Goal: Task Accomplishment & Management: Manage account settings

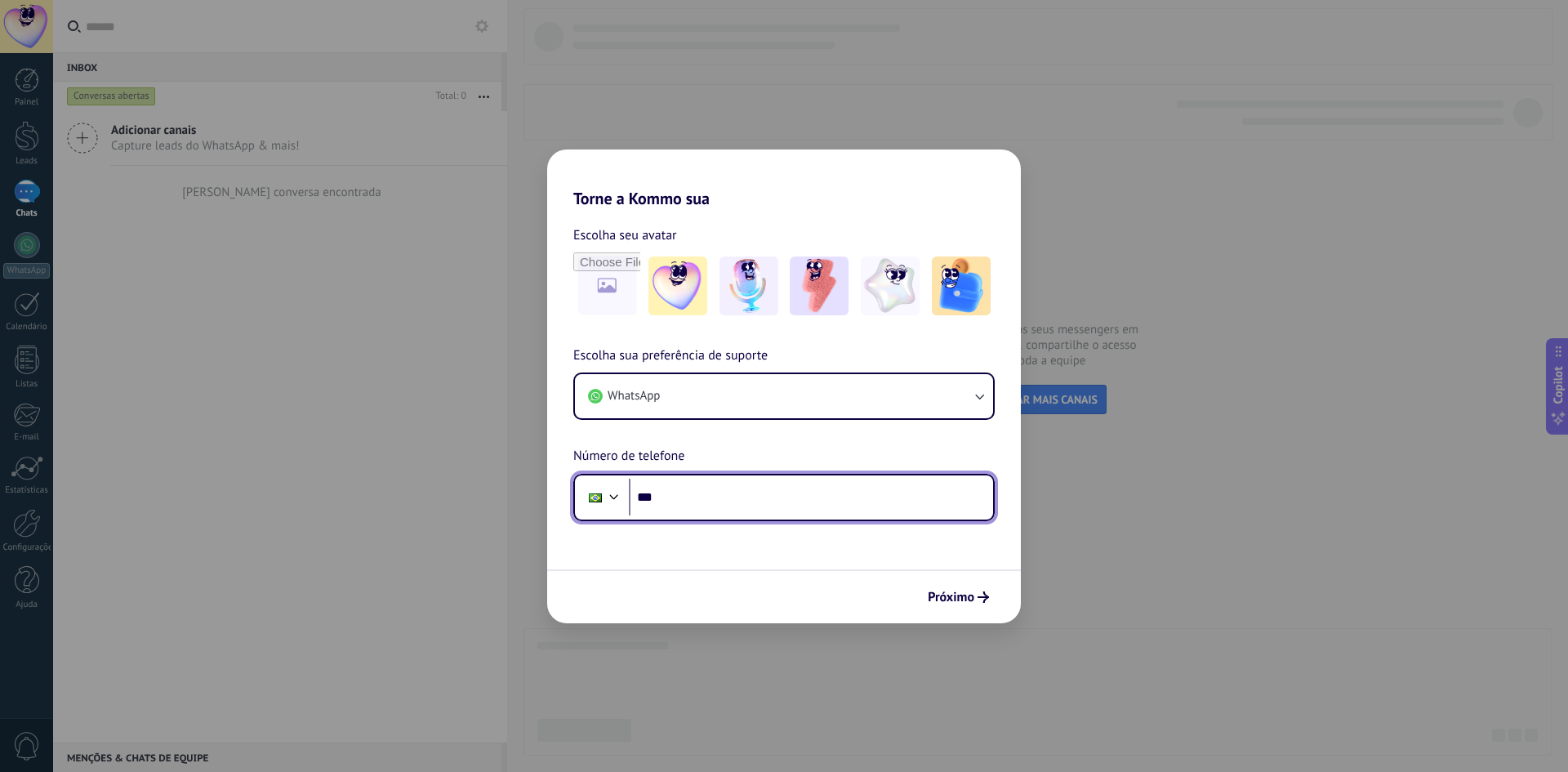
click at [689, 497] on input "***" at bounding box center [810, 498] width 364 height 38
type input "**********"
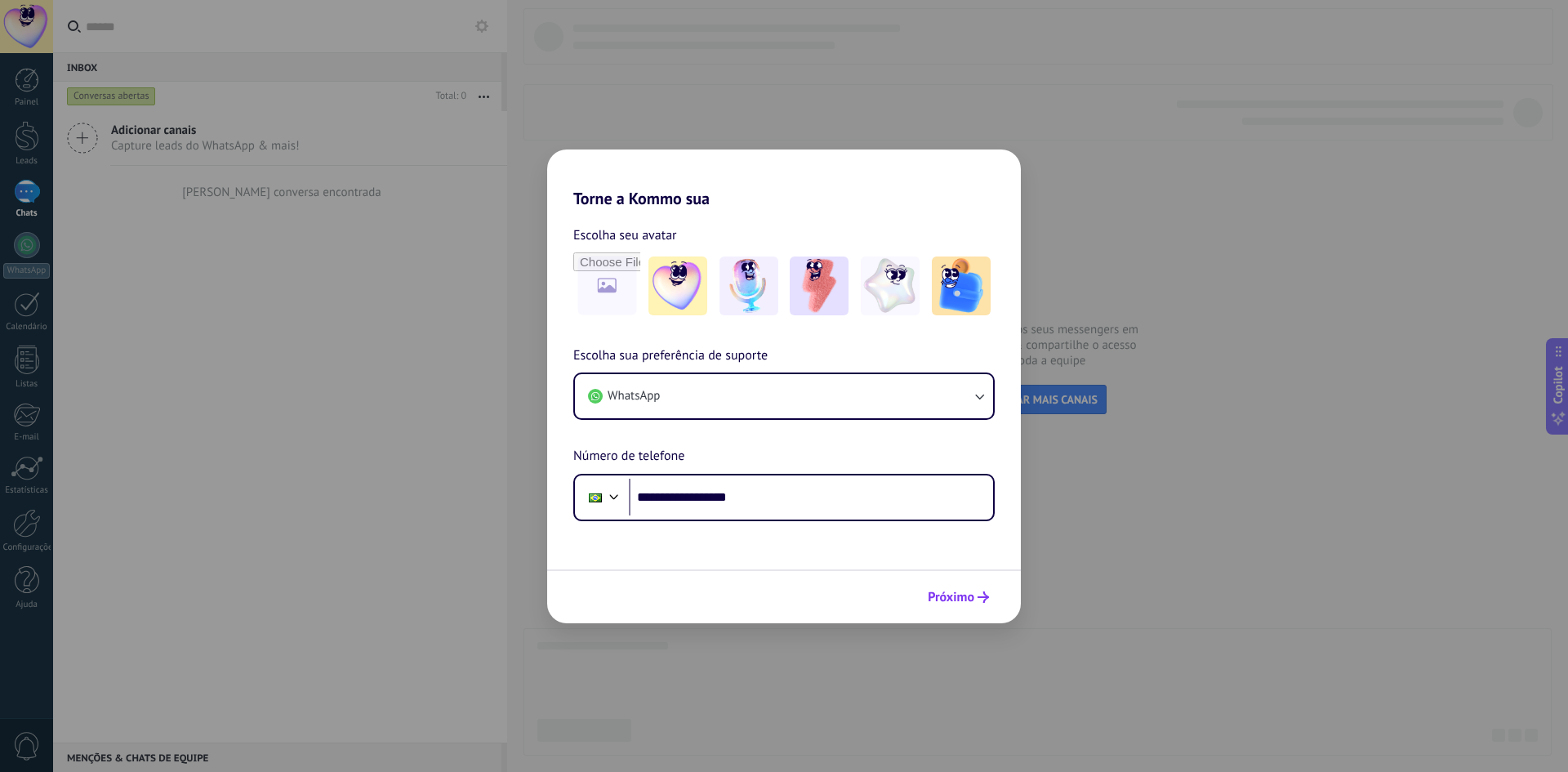
click at [973, 599] on span "Próximo" at bounding box center [951, 597] width 46 height 11
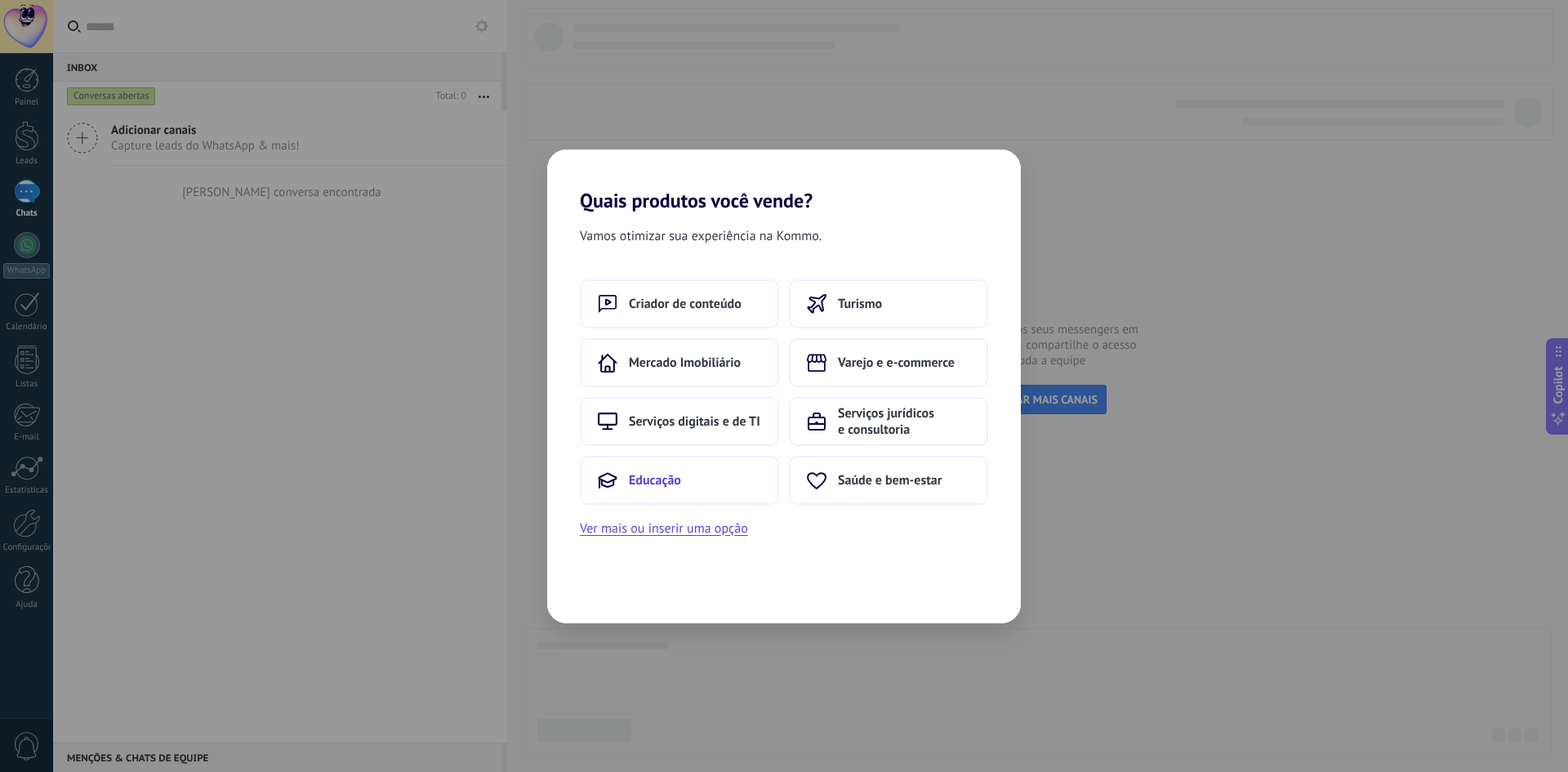
click at [660, 470] on button "Educação" at bounding box center [679, 480] width 199 height 49
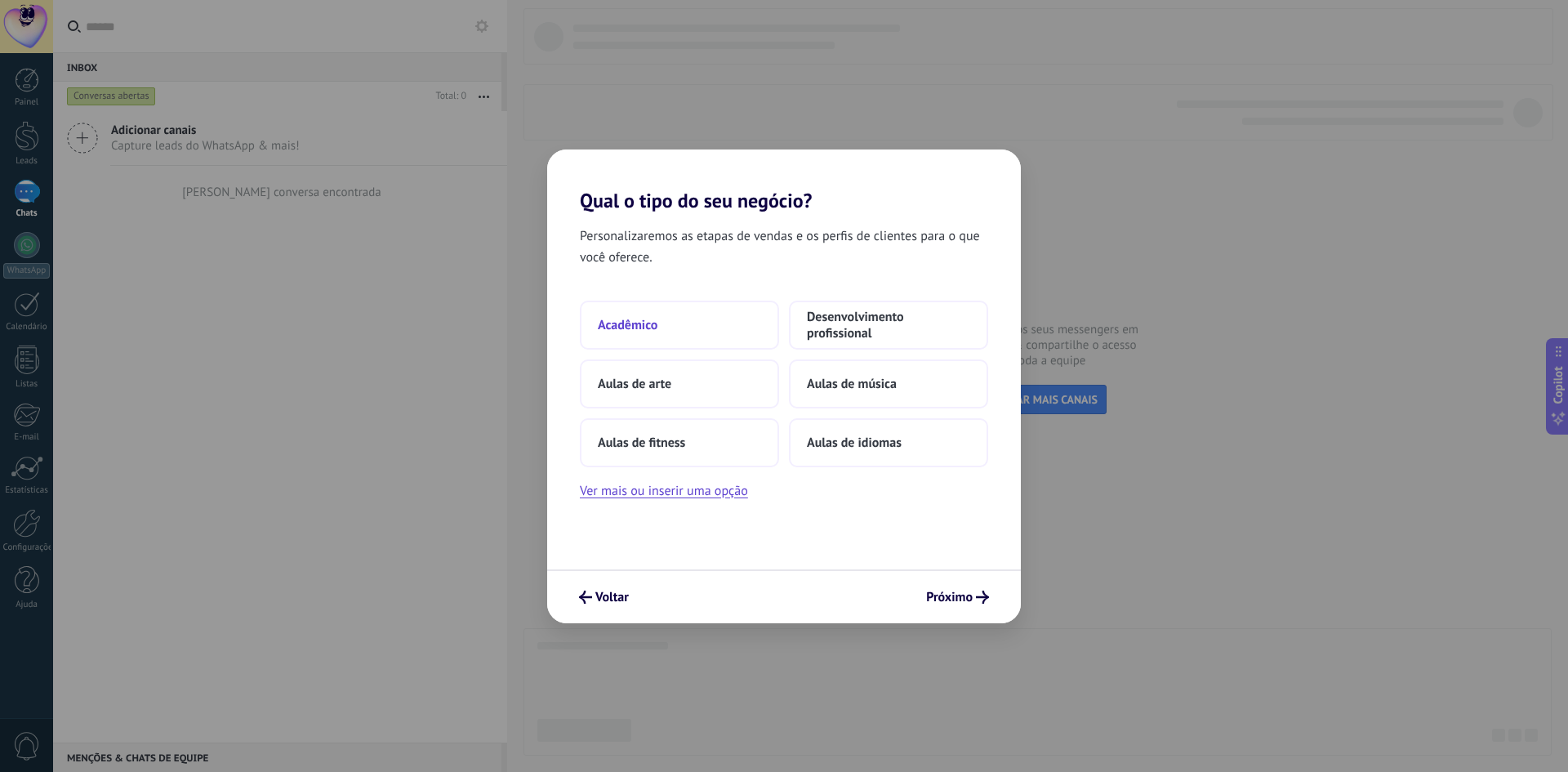
click at [648, 332] on span "Acadêmico" at bounding box center [627, 325] width 59 height 16
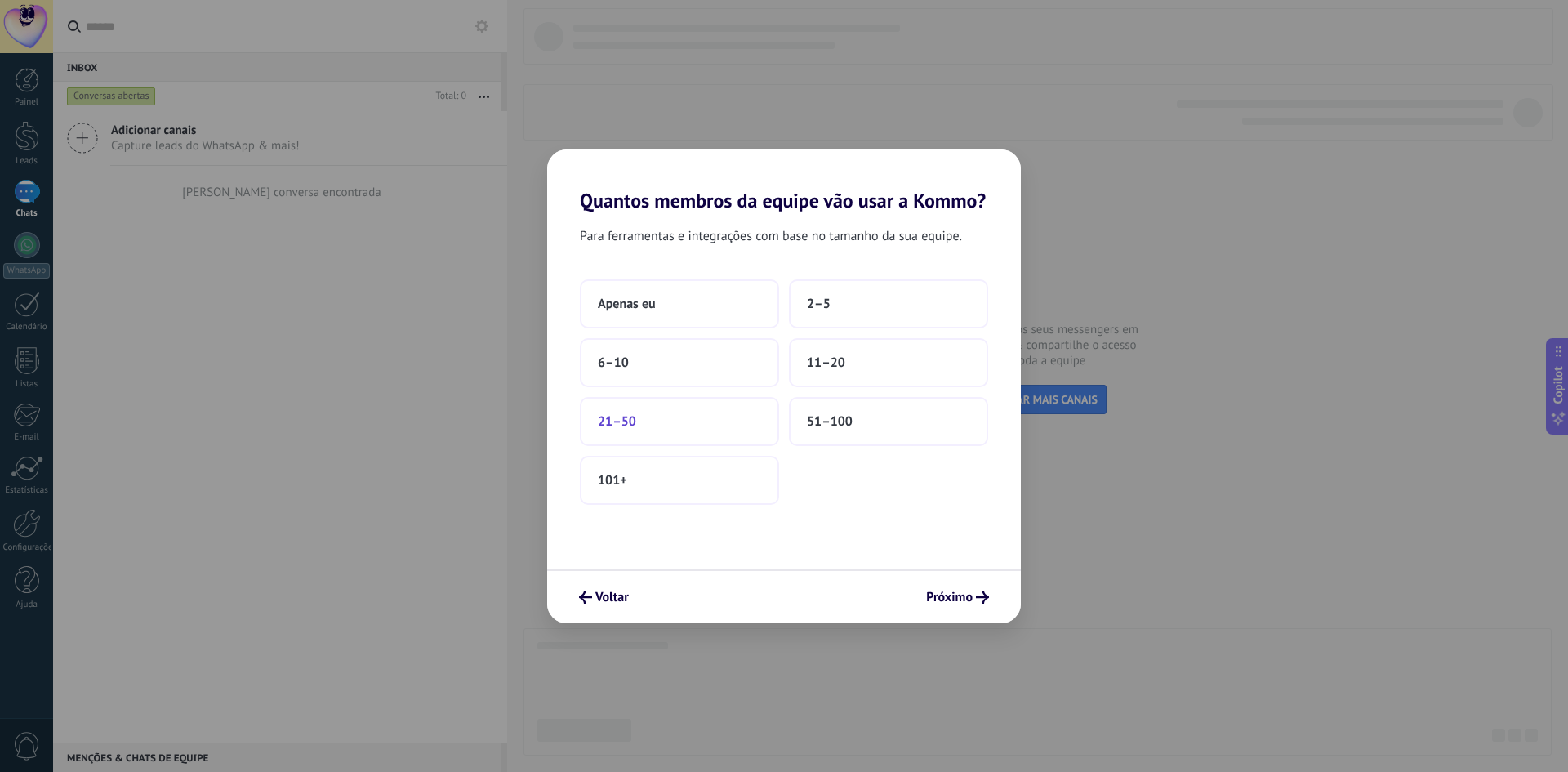
click at [688, 424] on button "21–50" at bounding box center [679, 421] width 199 height 49
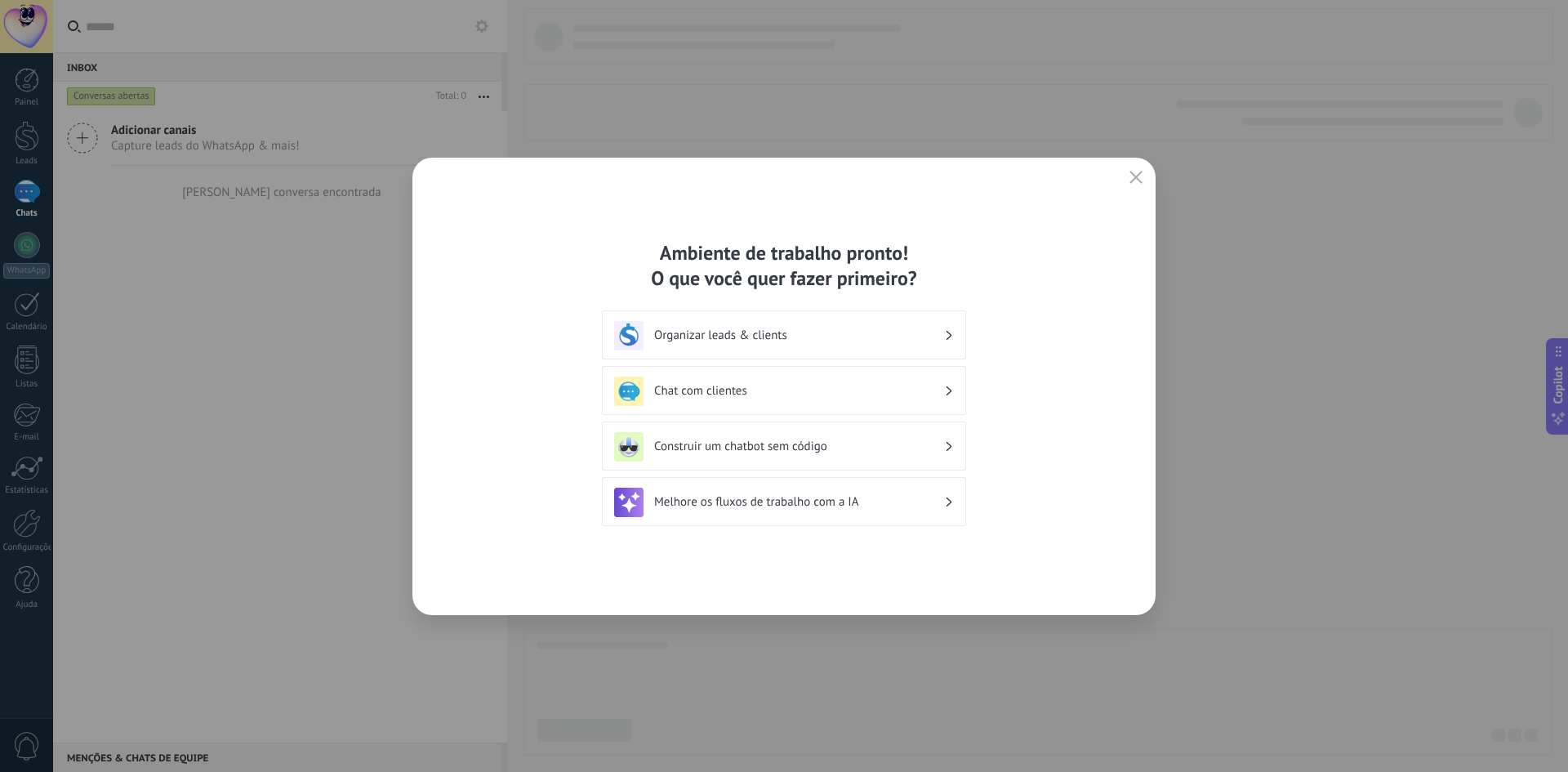
click at [693, 389] on h3 "Chat com clientes" at bounding box center [799, 391] width 290 height 16
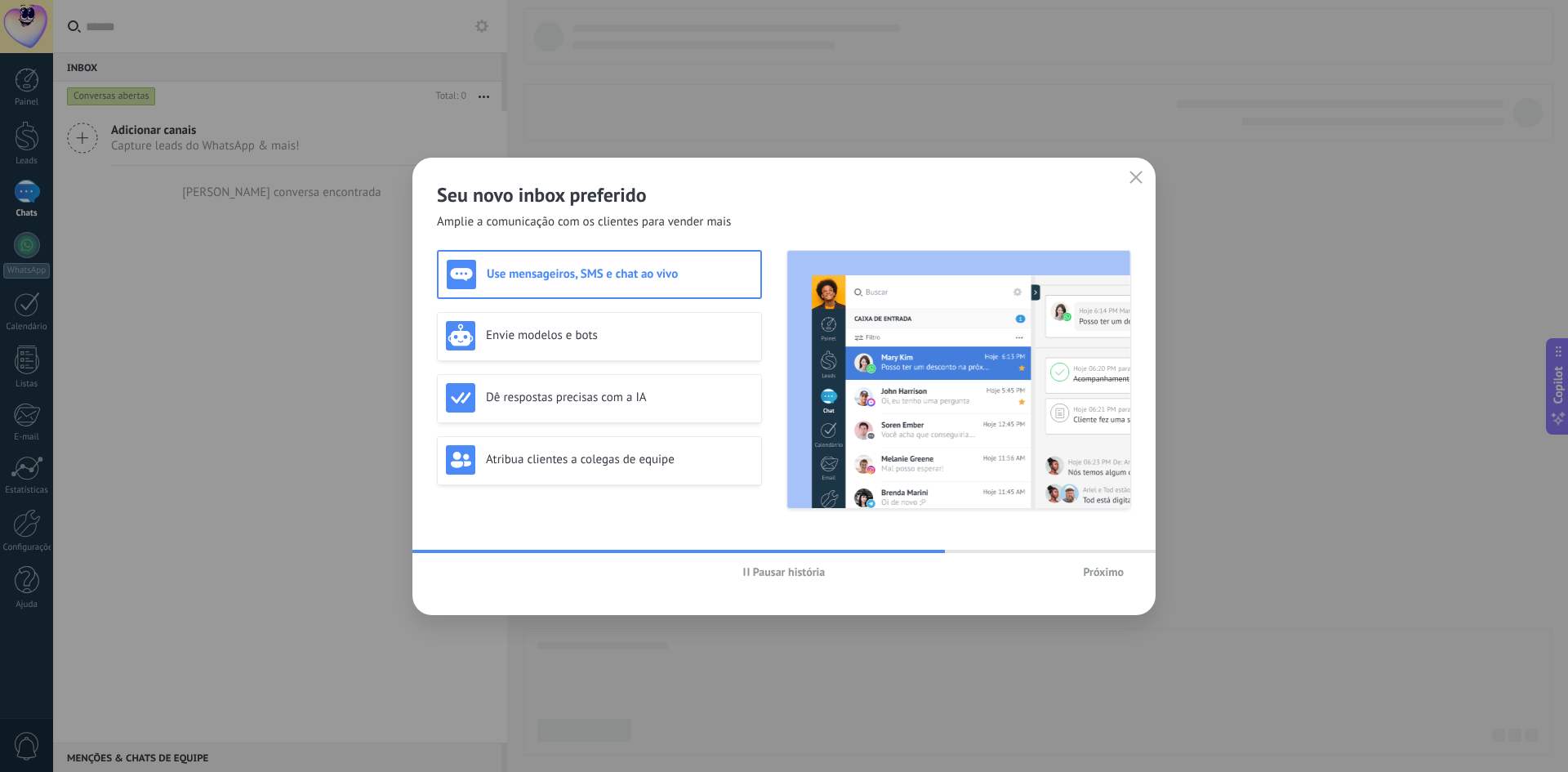
click at [1098, 571] on span "Próximo" at bounding box center [1103, 571] width 40 height 11
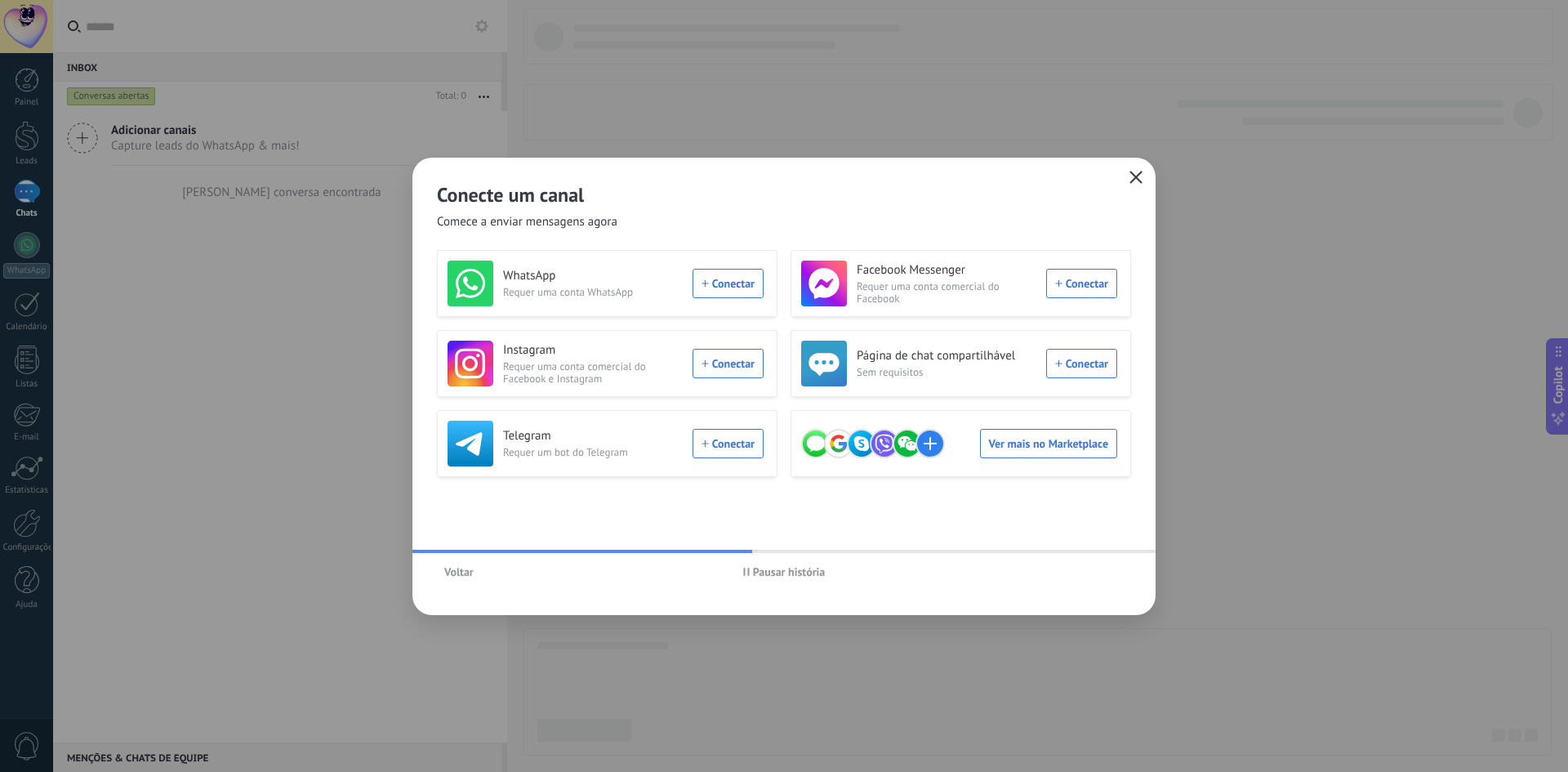
click at [1137, 169] on button "button" at bounding box center [1136, 177] width 22 height 23
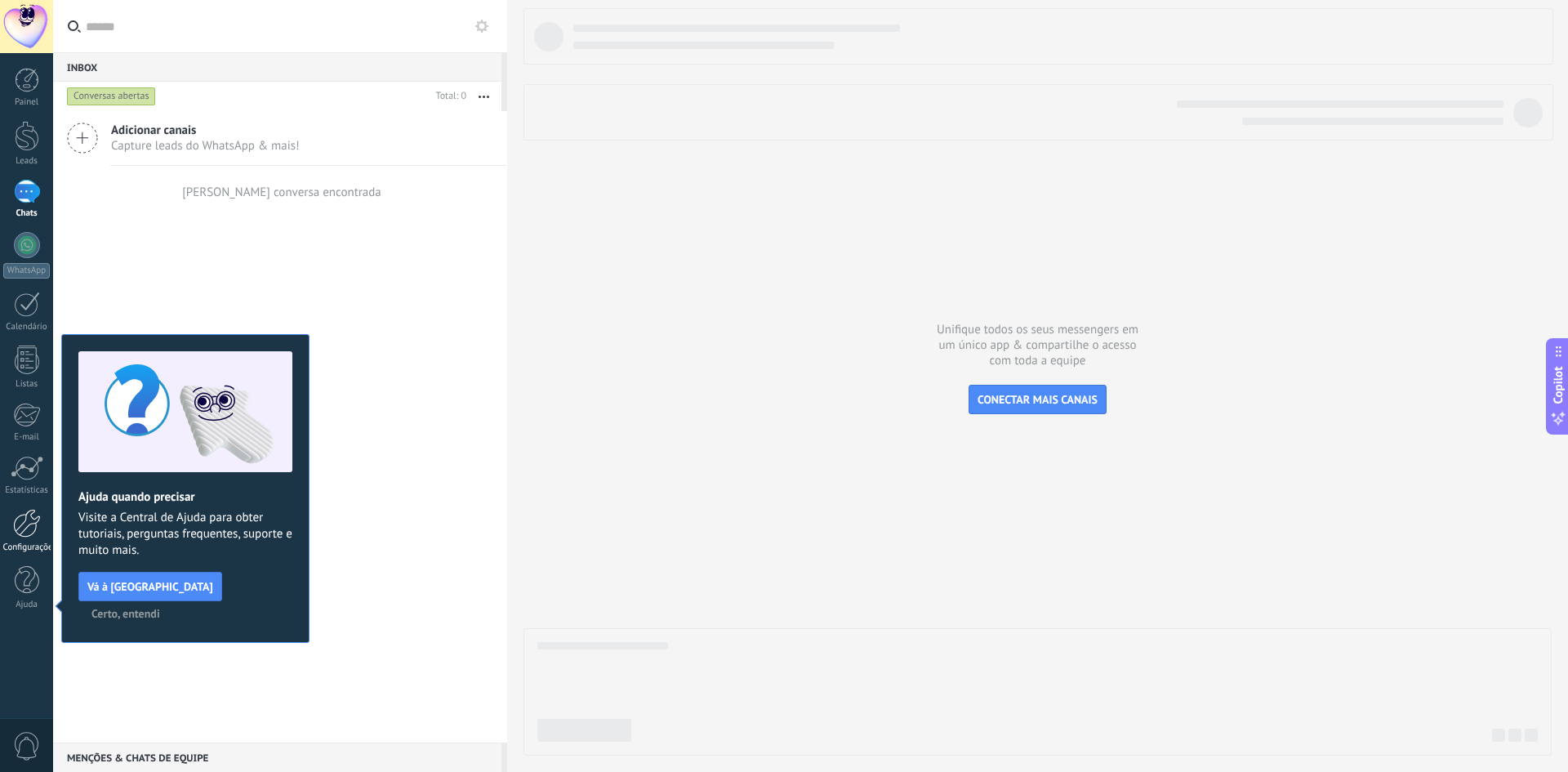
click at [22, 525] on div at bounding box center [27, 523] width 28 height 28
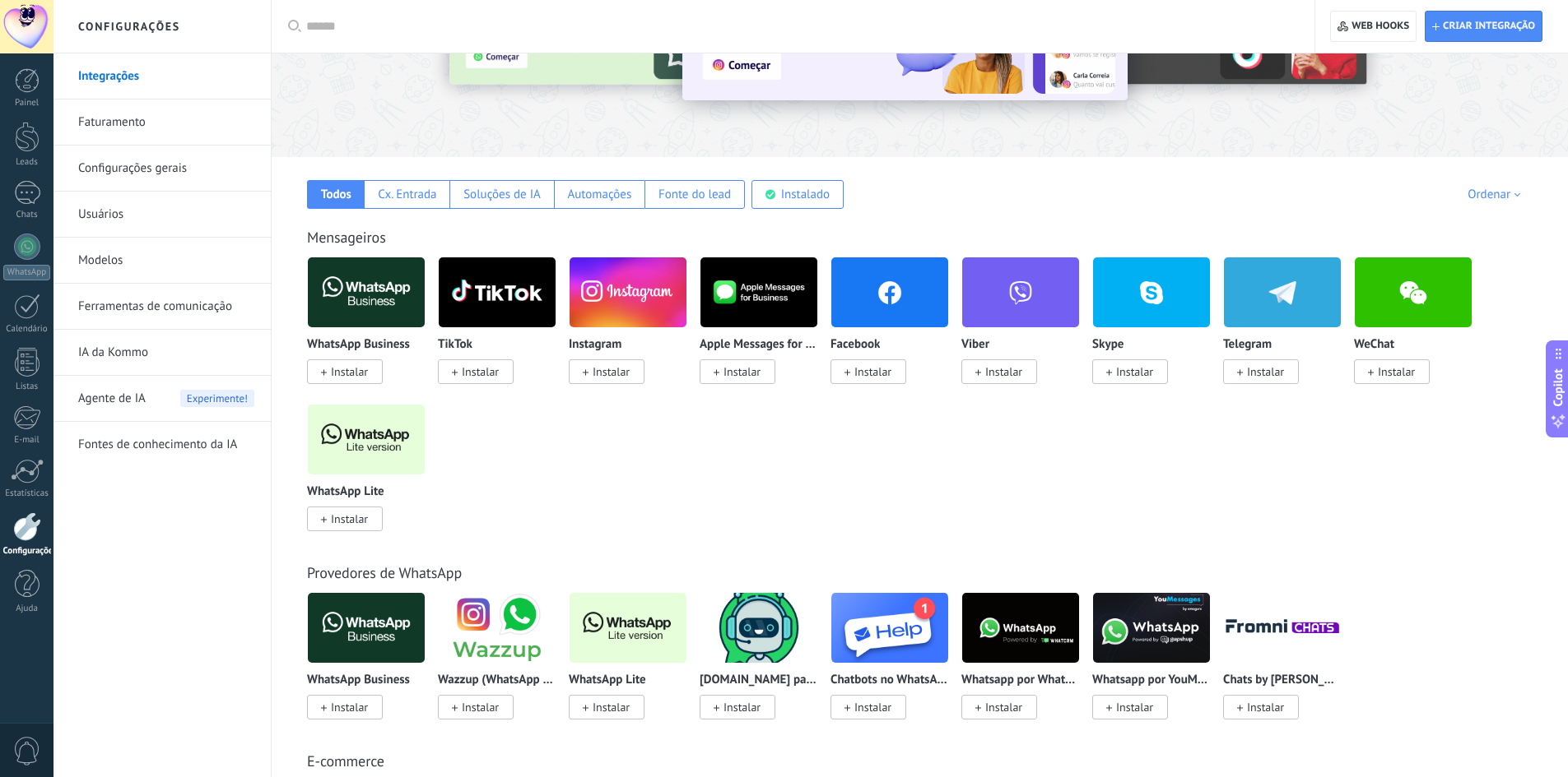
scroll to position [82, 0]
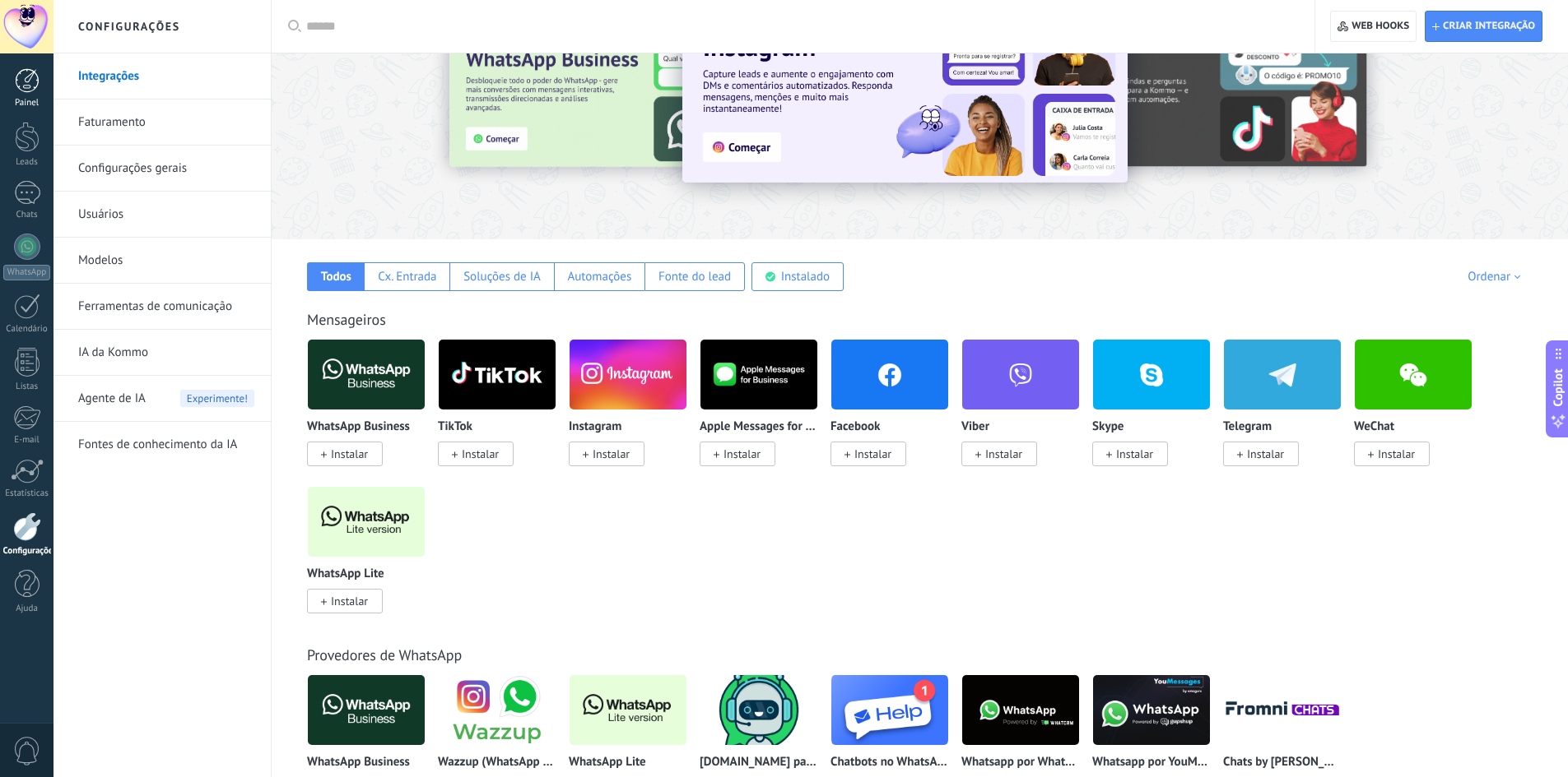
click at [27, 89] on div at bounding box center [27, 81] width 24 height 24
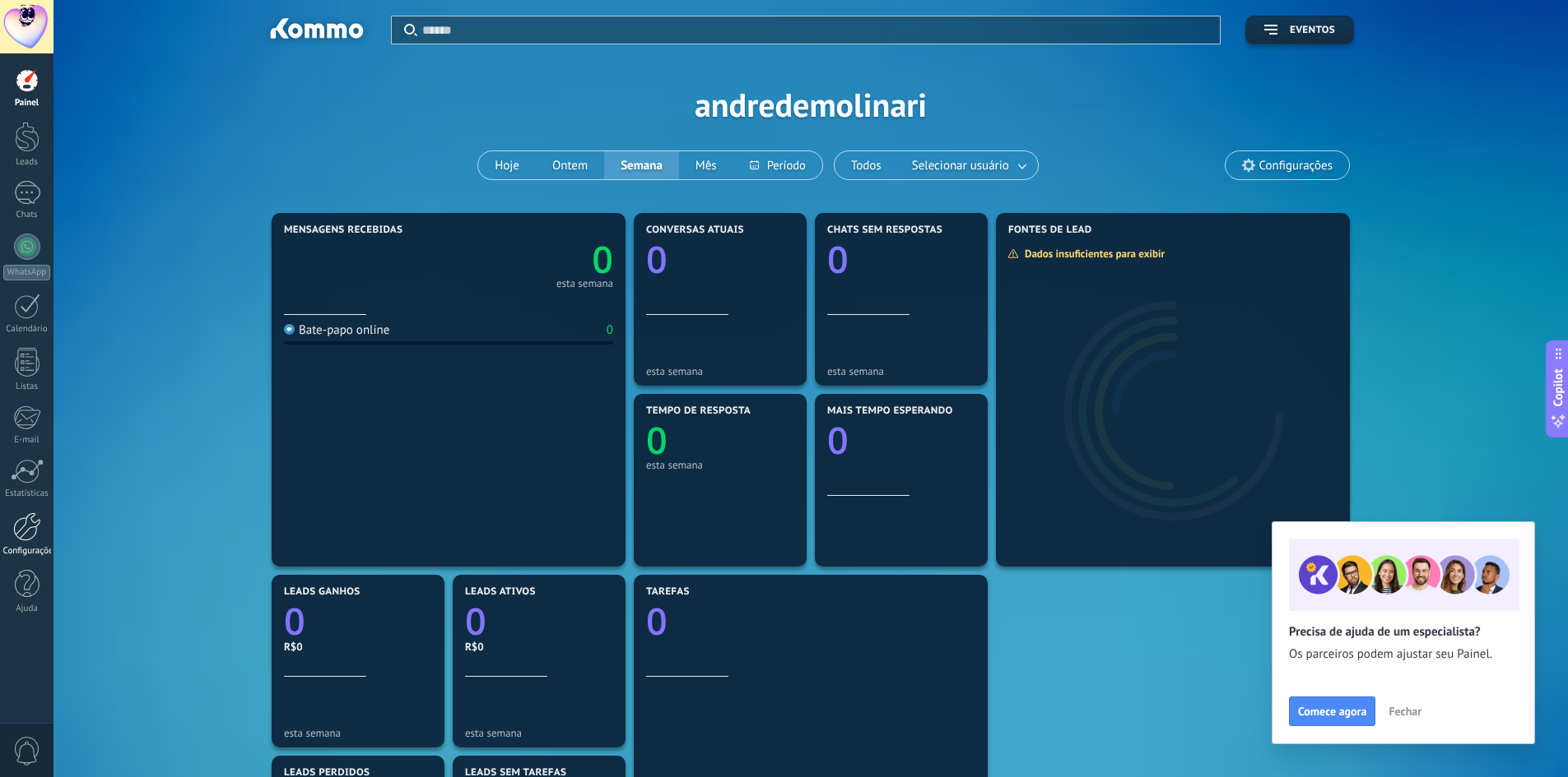
click at [35, 532] on div at bounding box center [27, 526] width 28 height 29
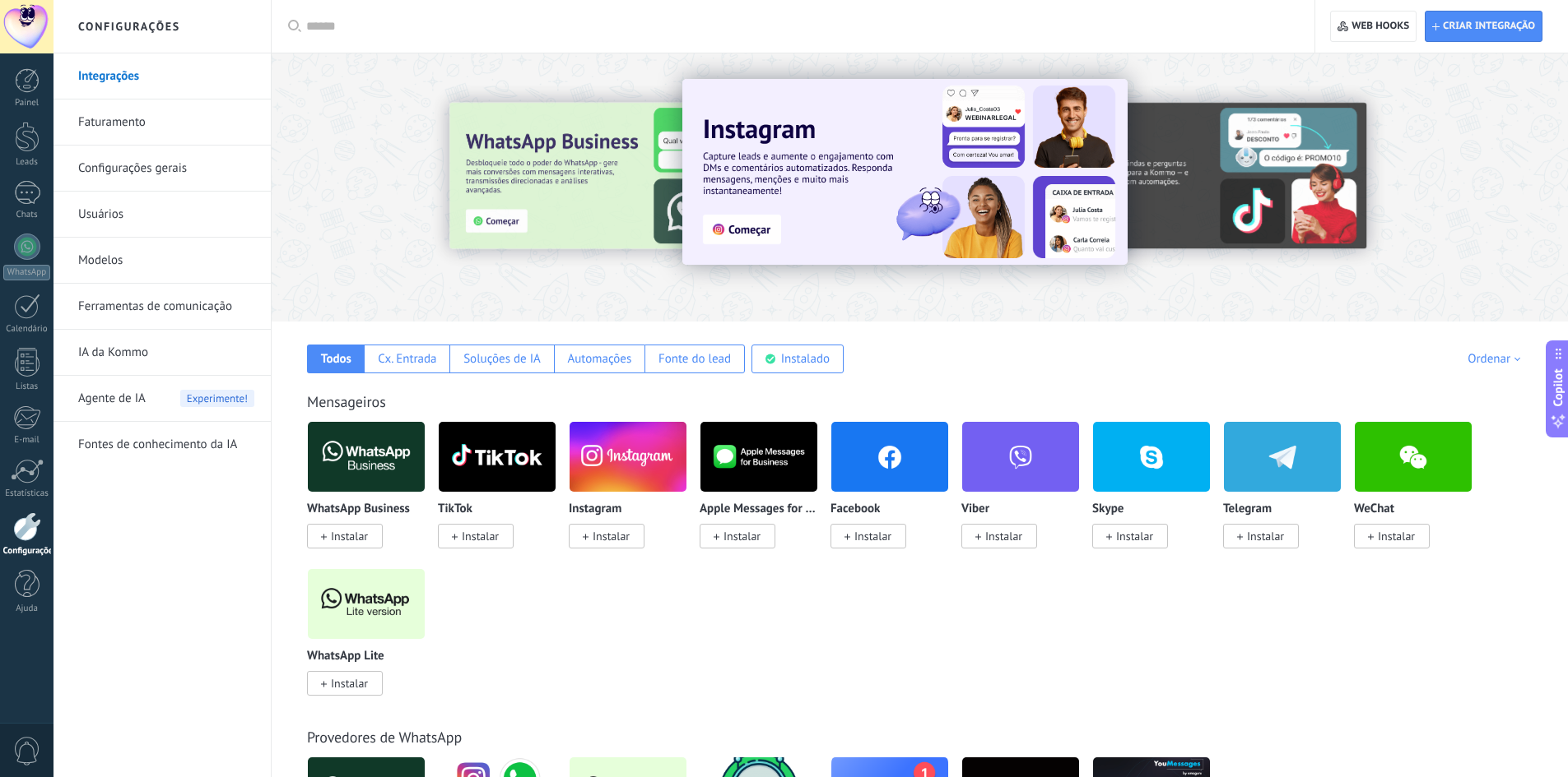
click at [115, 166] on link "Configurações gerais" at bounding box center [166, 168] width 176 height 46
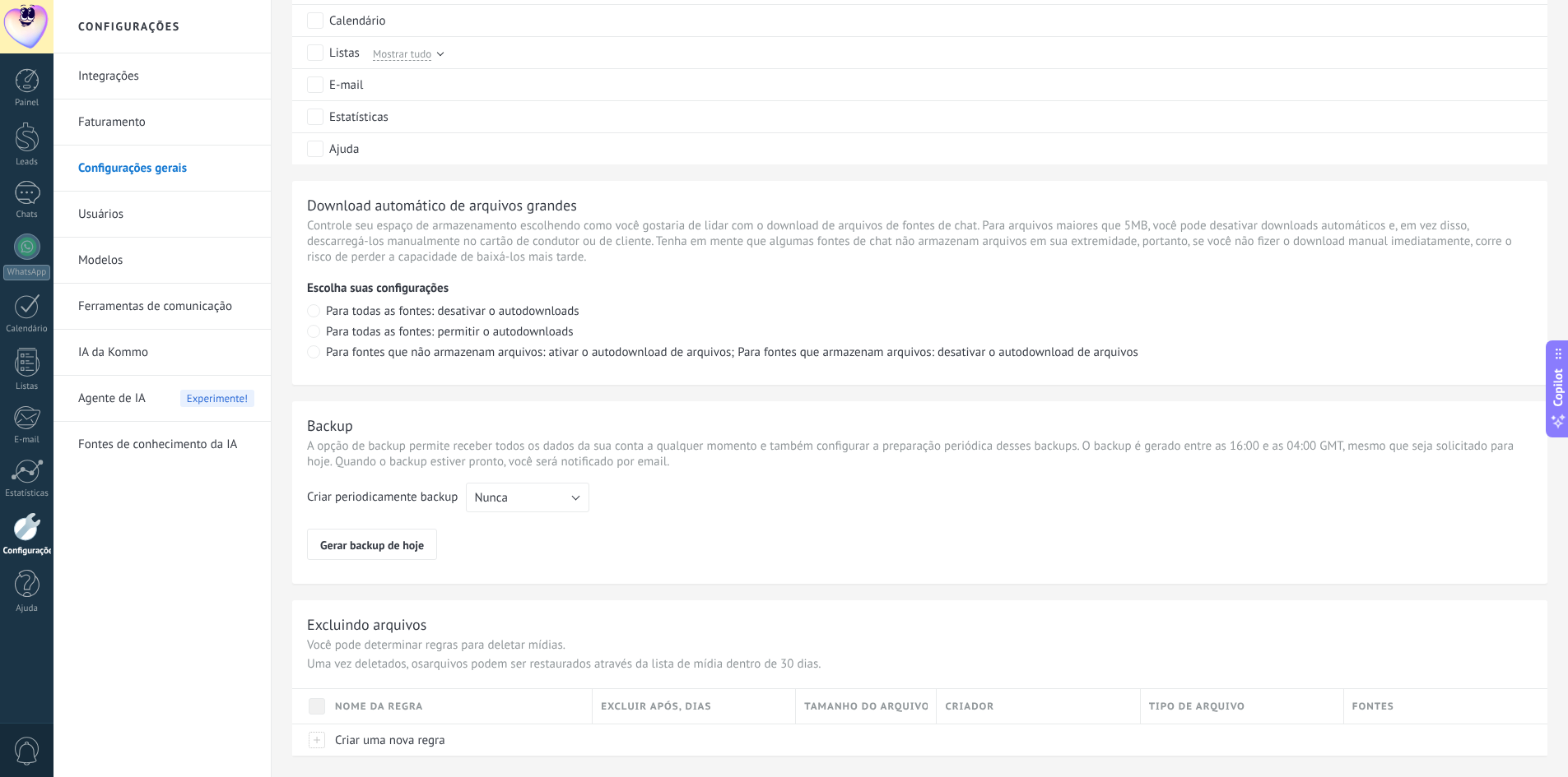
scroll to position [1019, 0]
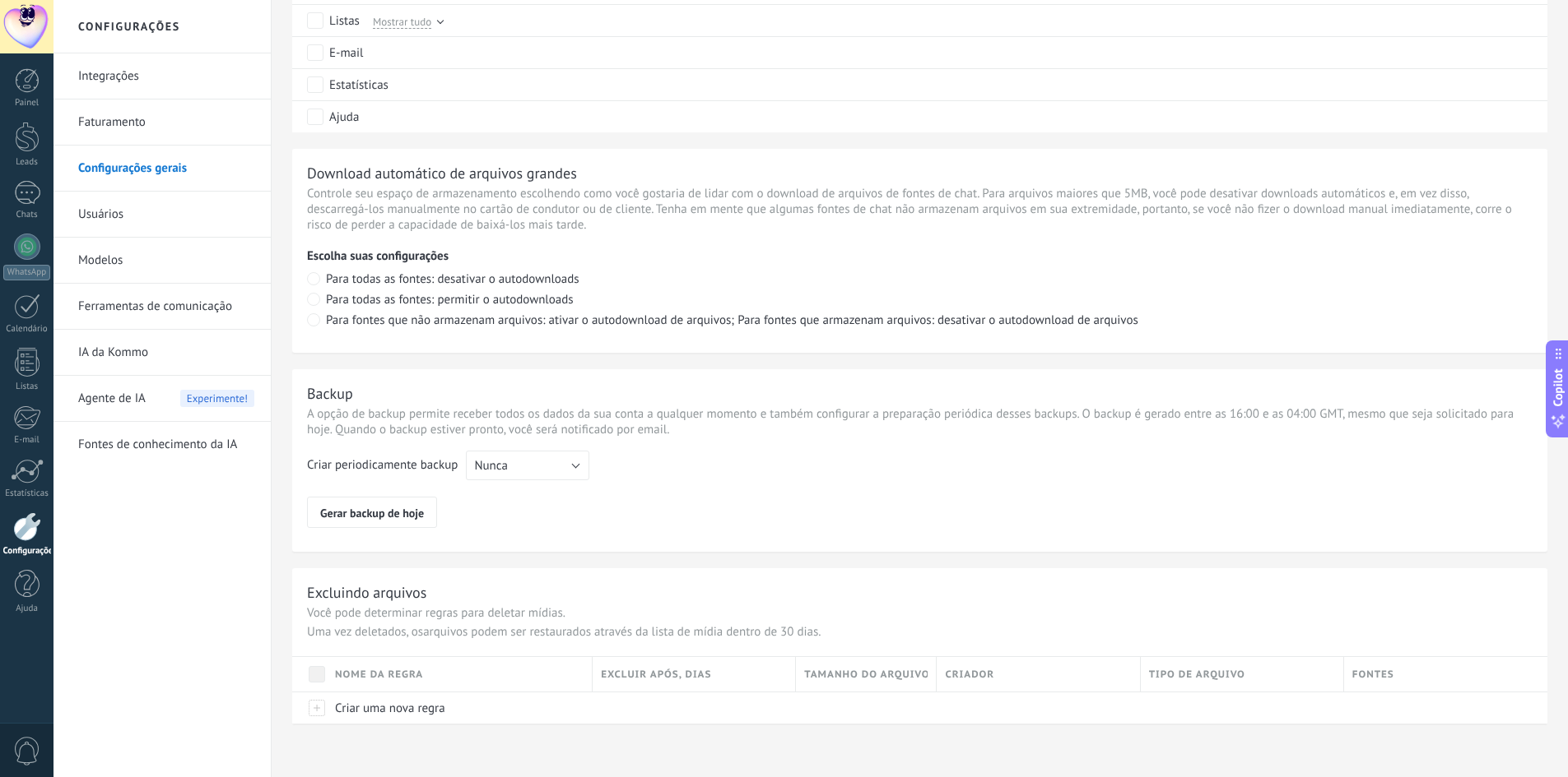
click at [99, 212] on link "Usuários" at bounding box center [166, 214] width 176 height 46
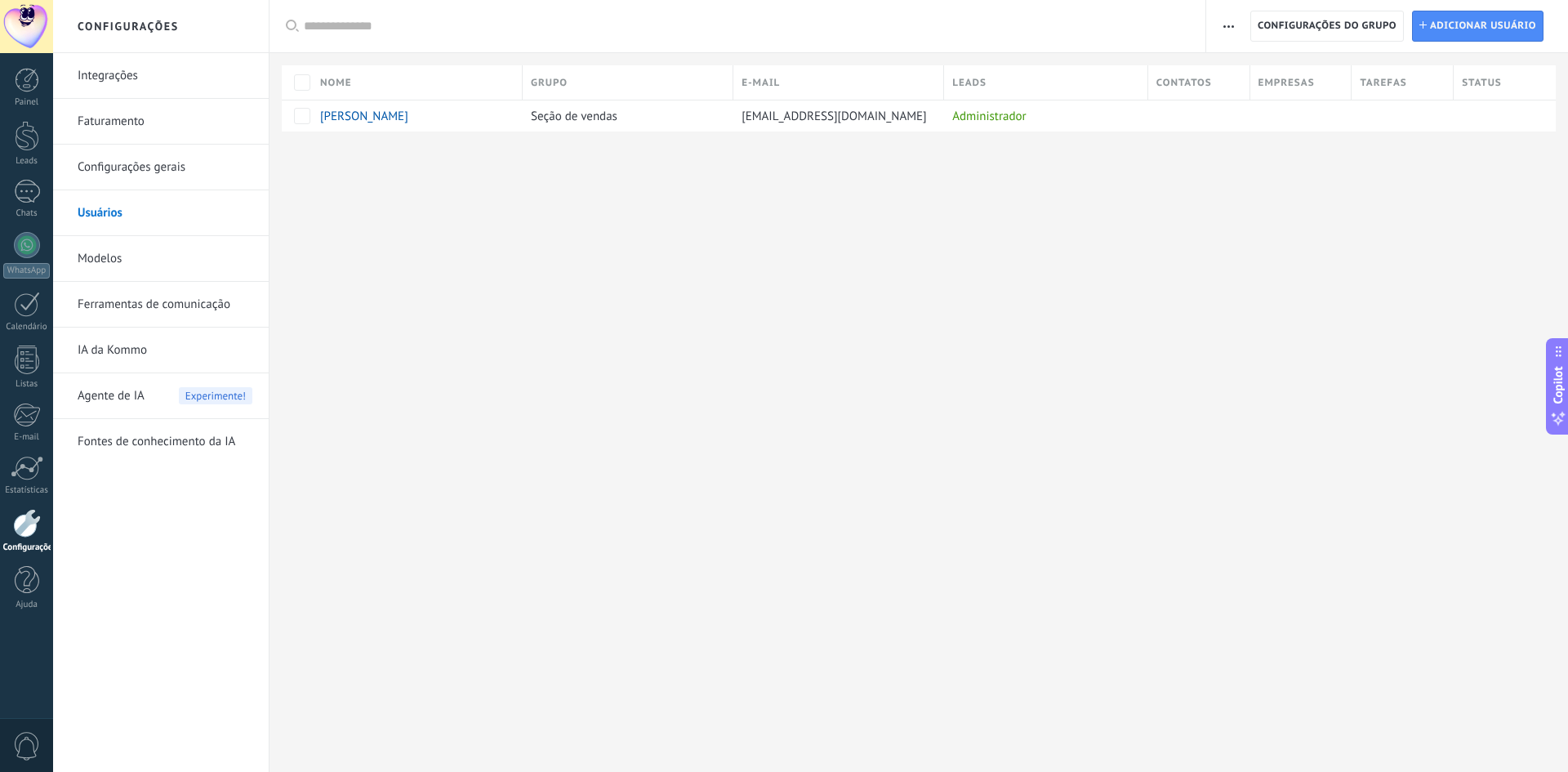
click at [87, 259] on link "Modelos" at bounding box center [164, 258] width 175 height 46
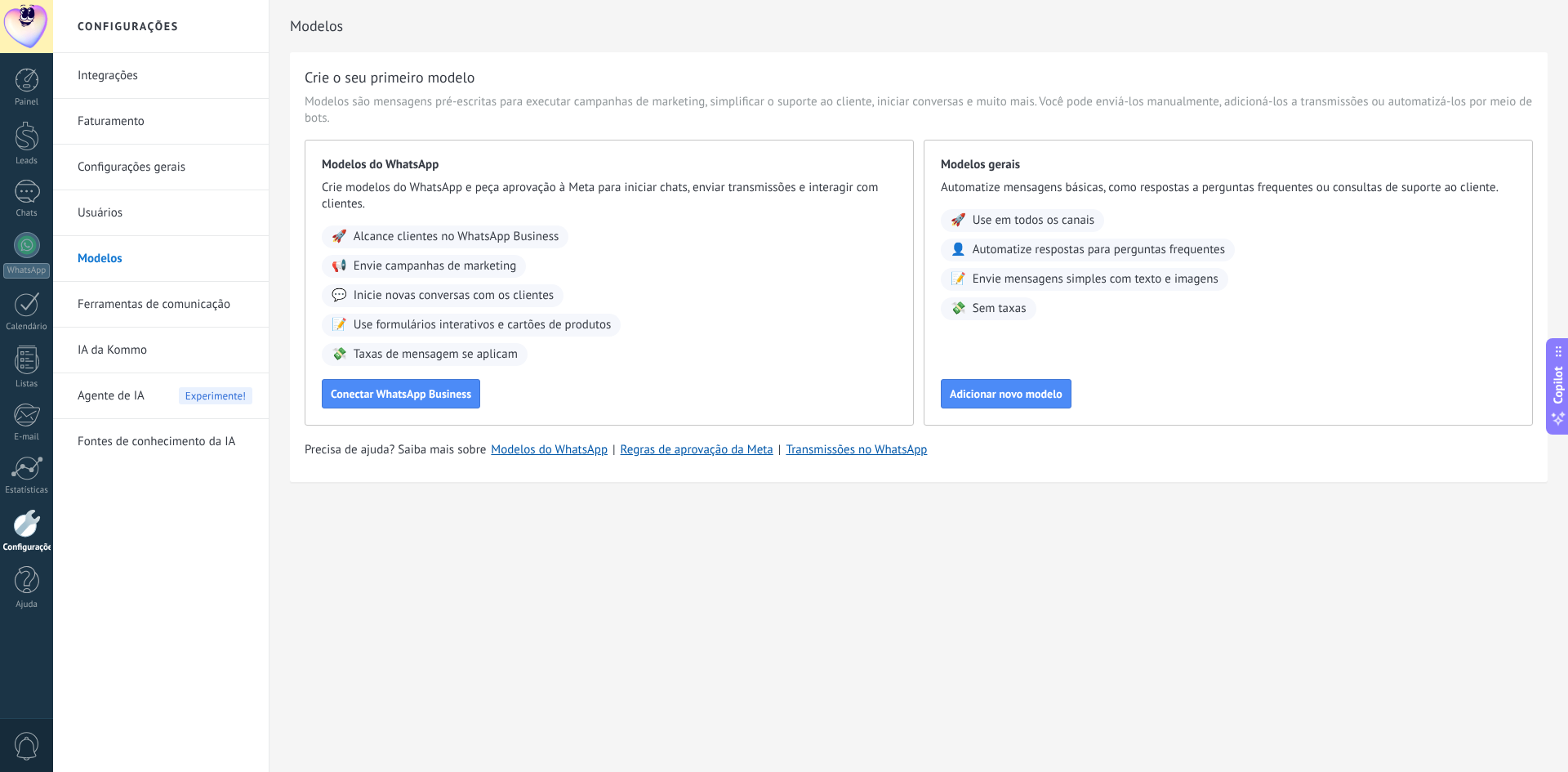
click at [150, 300] on link "Ferramentas de comunicação" at bounding box center [164, 304] width 175 height 46
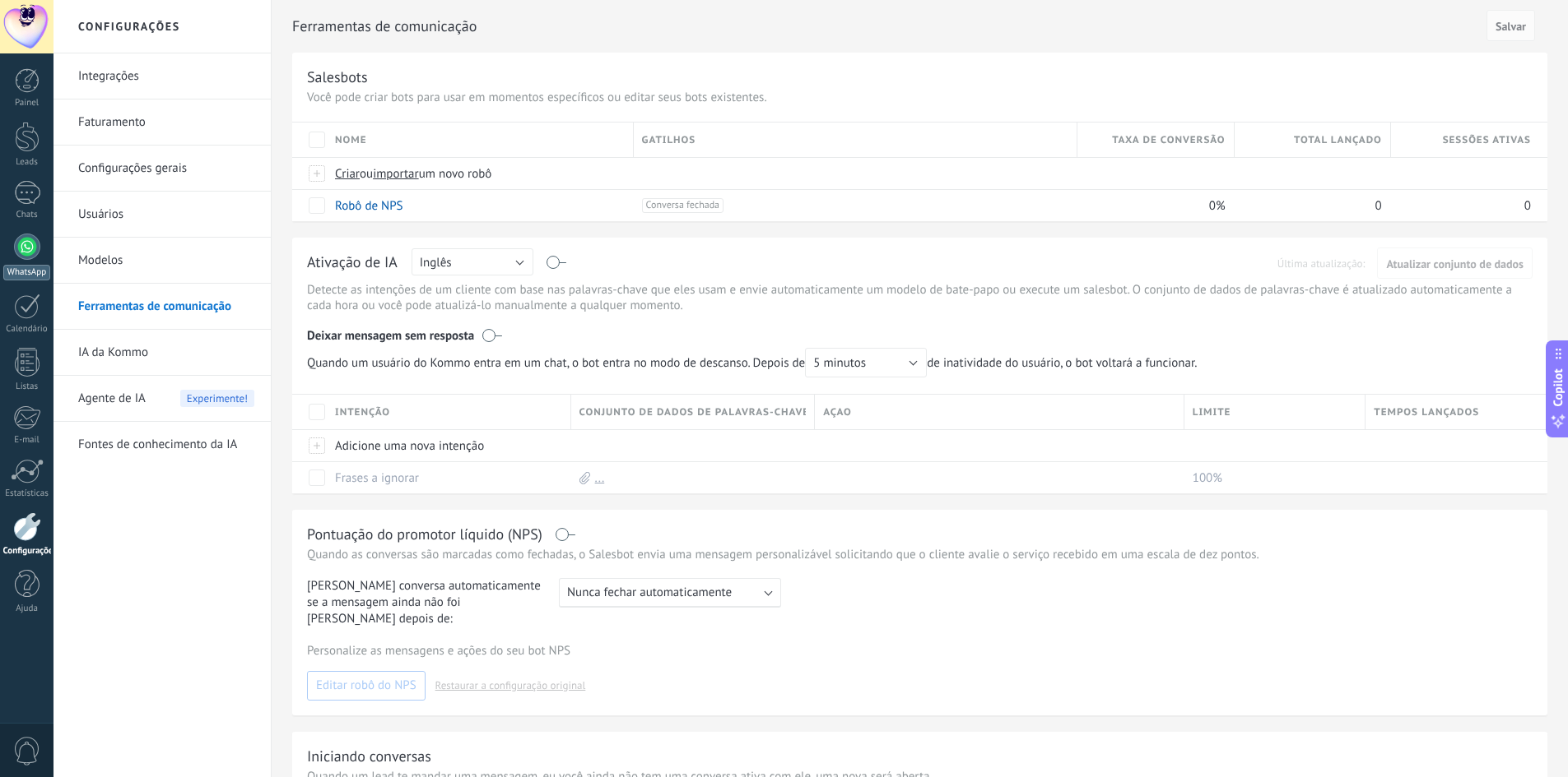
click at [29, 254] on div at bounding box center [27, 246] width 26 height 26
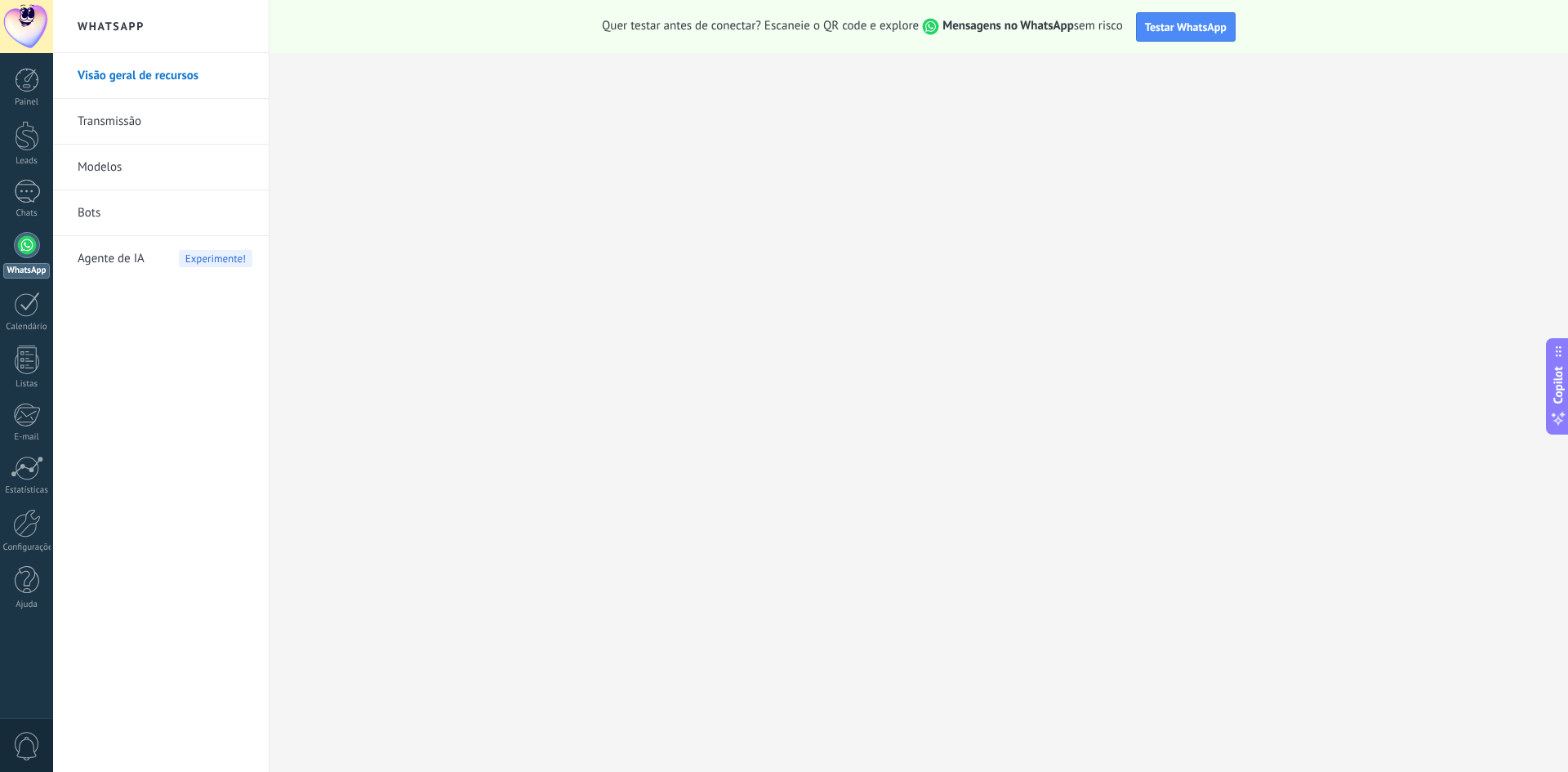
click at [115, 124] on link "Transmissão" at bounding box center [164, 121] width 175 height 46
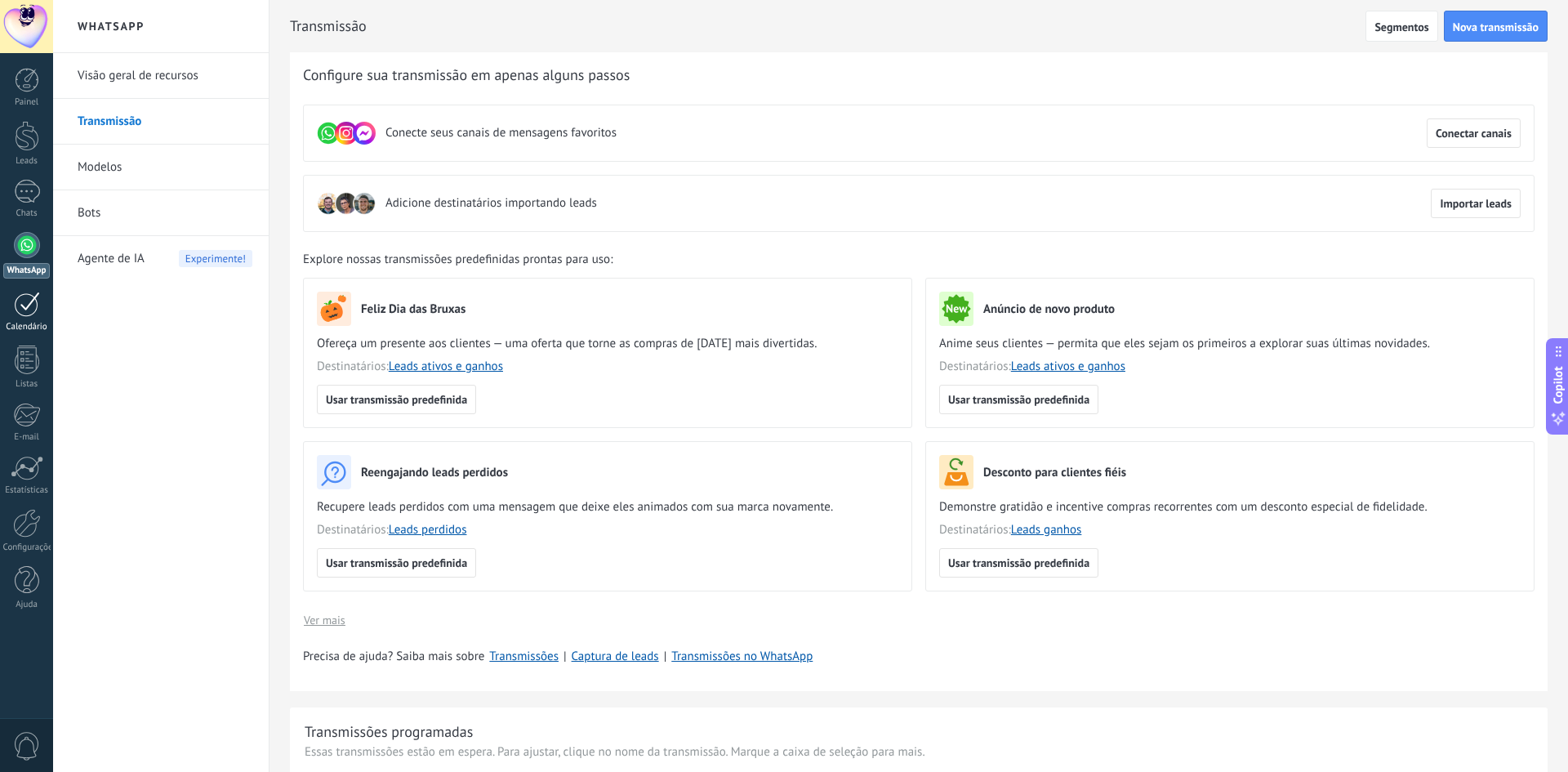
click at [34, 311] on div at bounding box center [27, 304] width 26 height 25
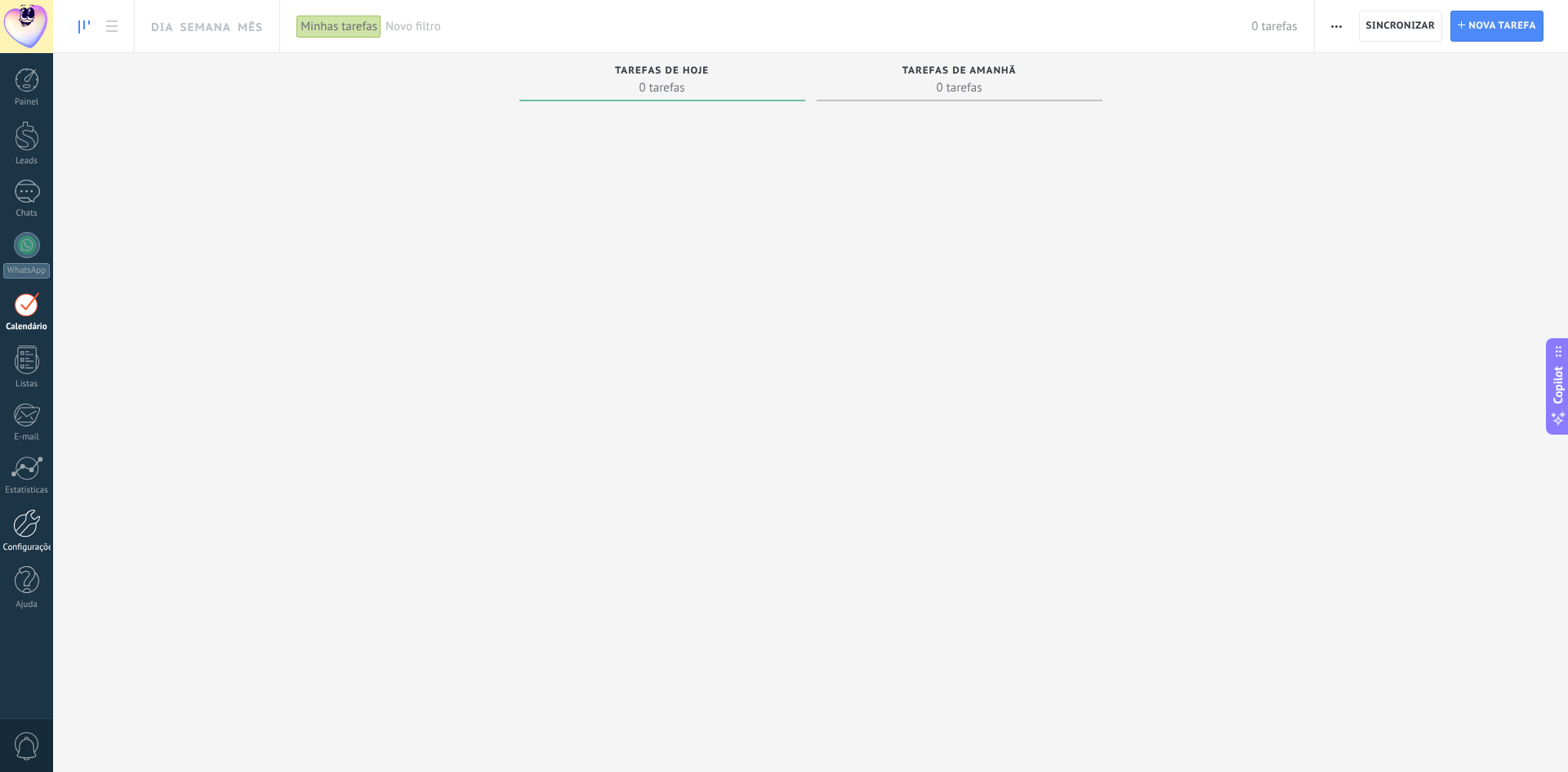
click at [34, 528] on div at bounding box center [27, 523] width 28 height 28
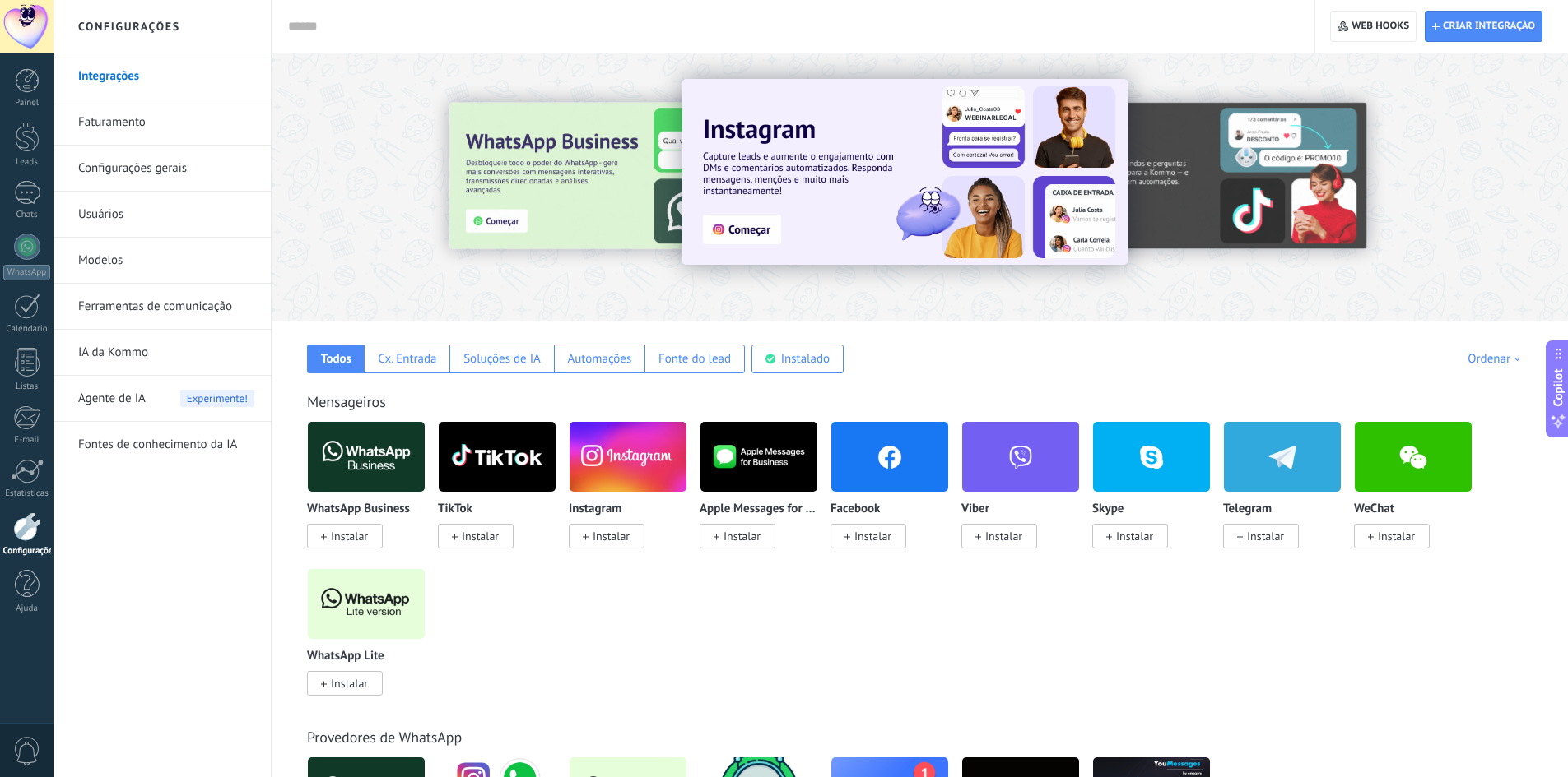
click at [430, 298] on div at bounding box center [920, 183] width 1296 height 236
click at [794, 360] on div "Instalado" at bounding box center [805, 359] width 49 height 16
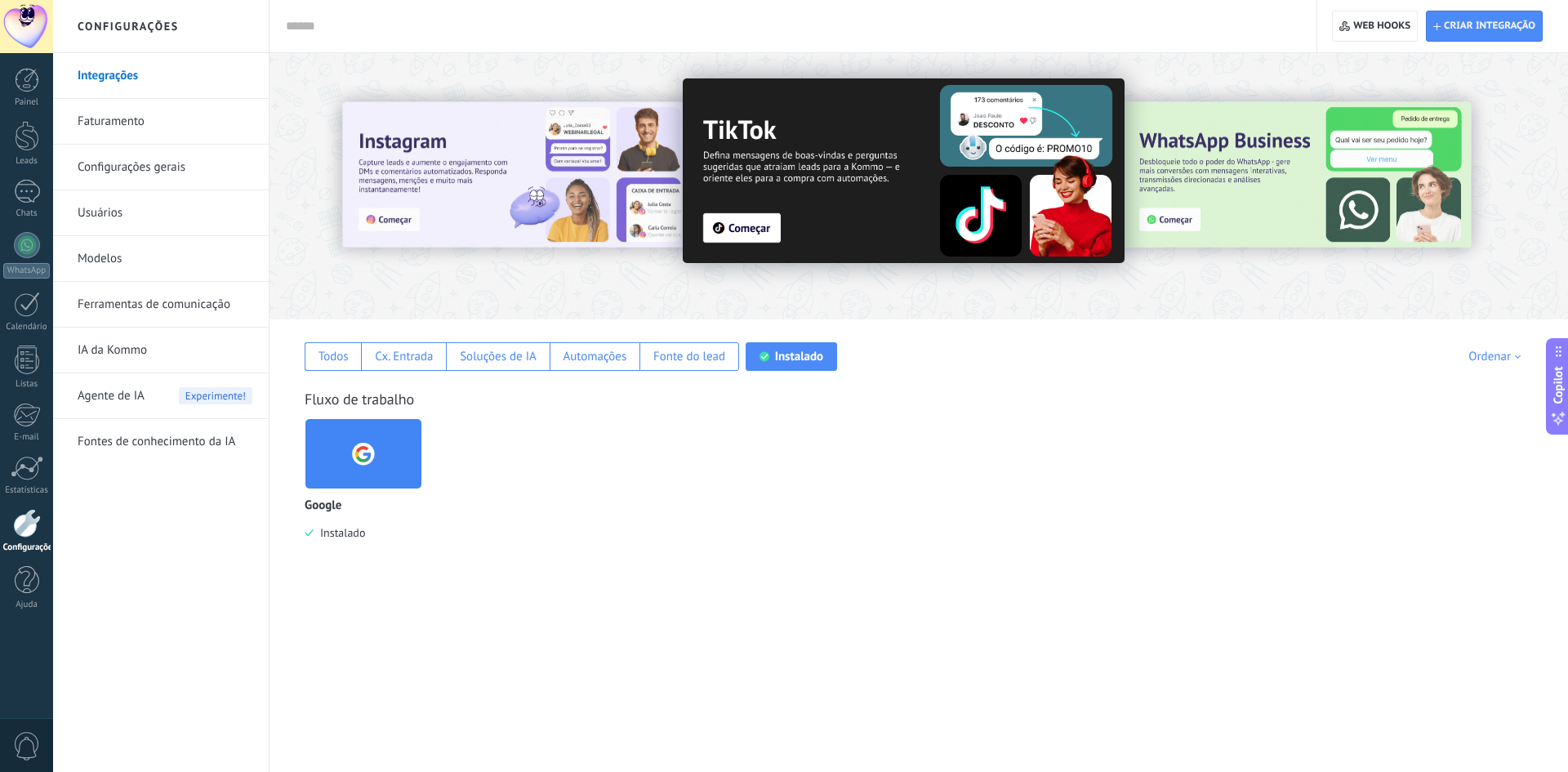
click at [106, 213] on link "Usuários" at bounding box center [164, 213] width 175 height 46
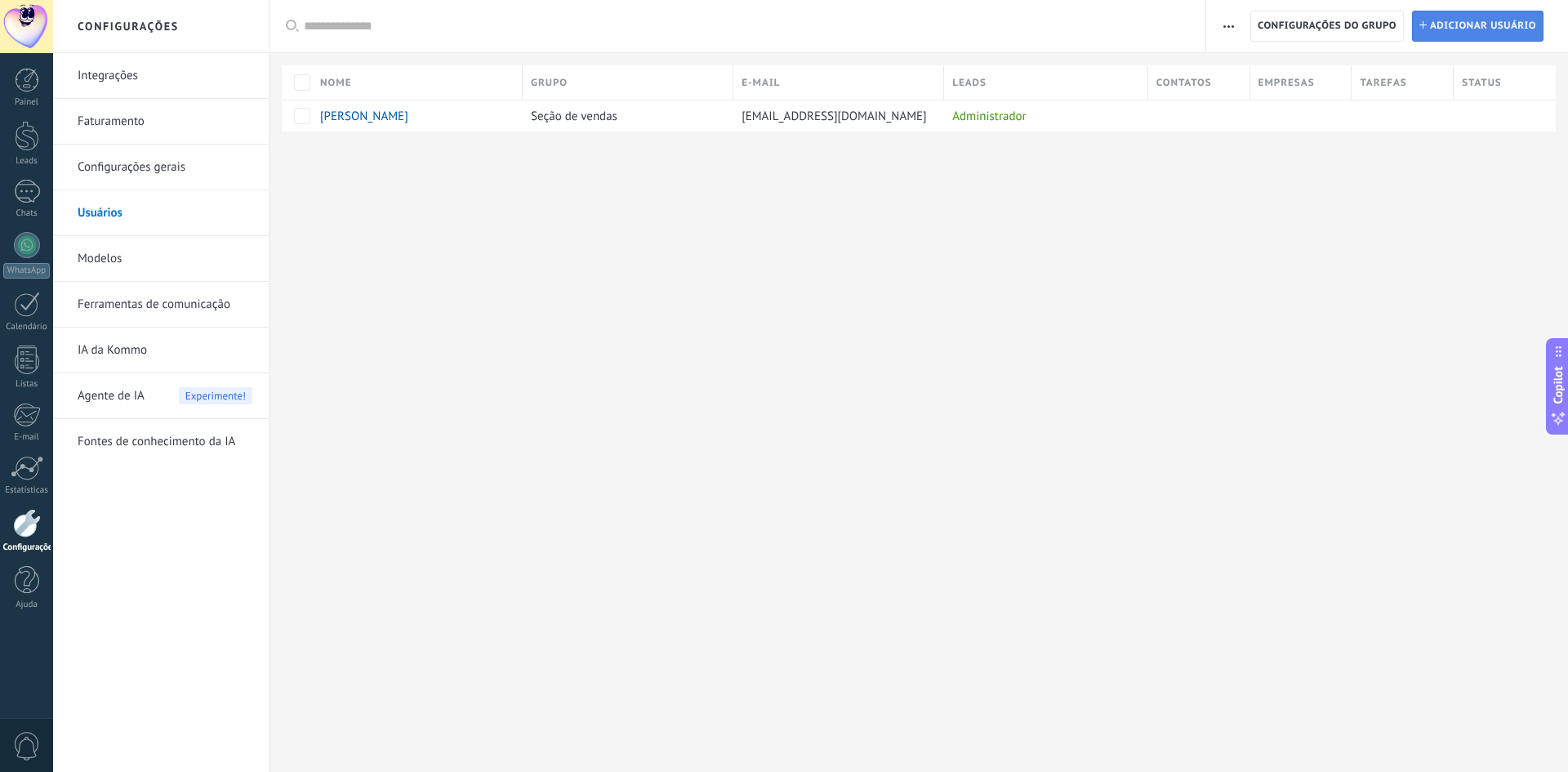
click at [1460, 22] on span "Adicionar usuário" at bounding box center [1483, 26] width 106 height 29
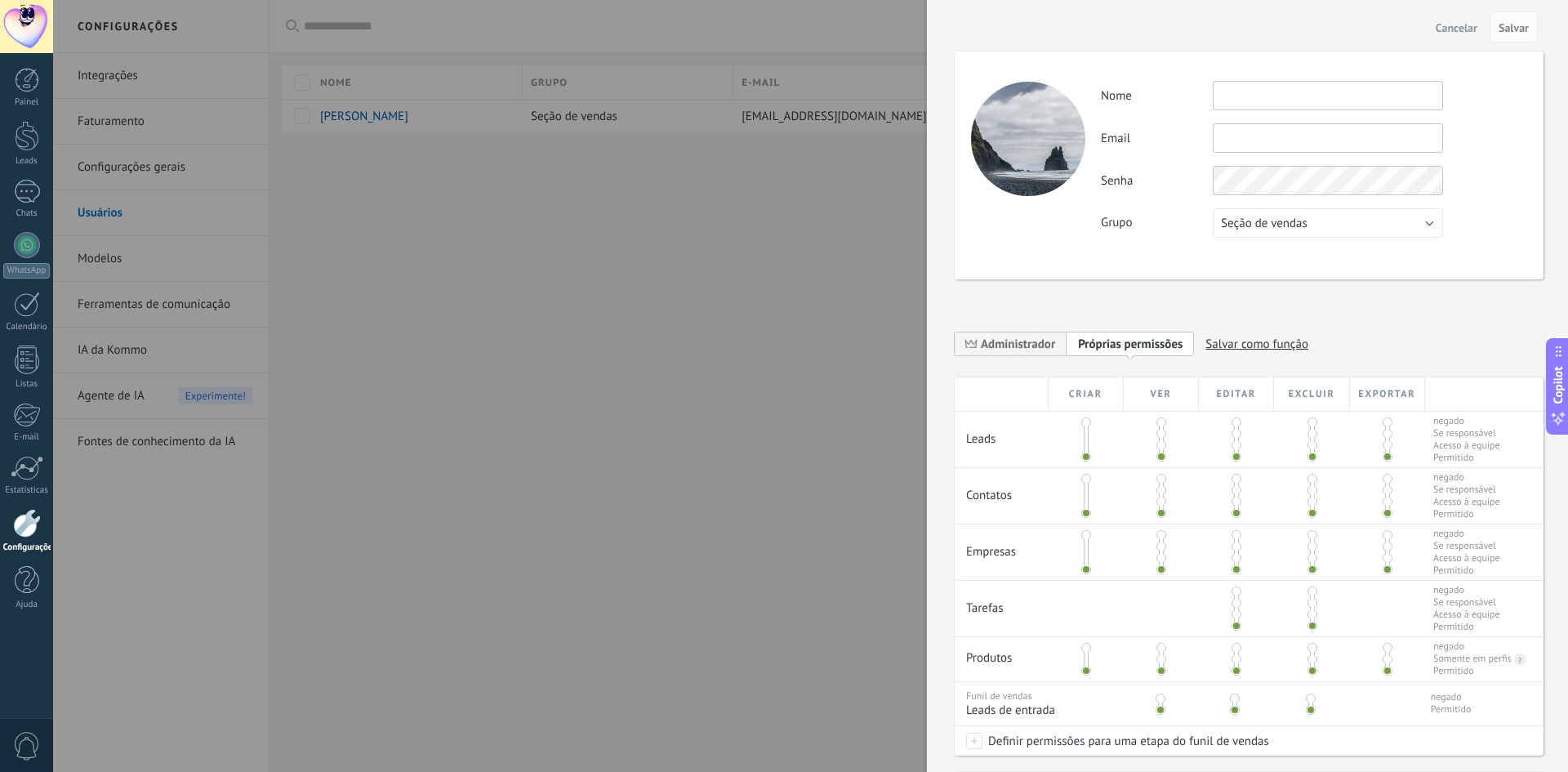
click at [1252, 91] on input "text" at bounding box center [1327, 96] width 230 height 29
click at [1441, 28] on span "Cancelar" at bounding box center [1456, 28] width 41 height 11
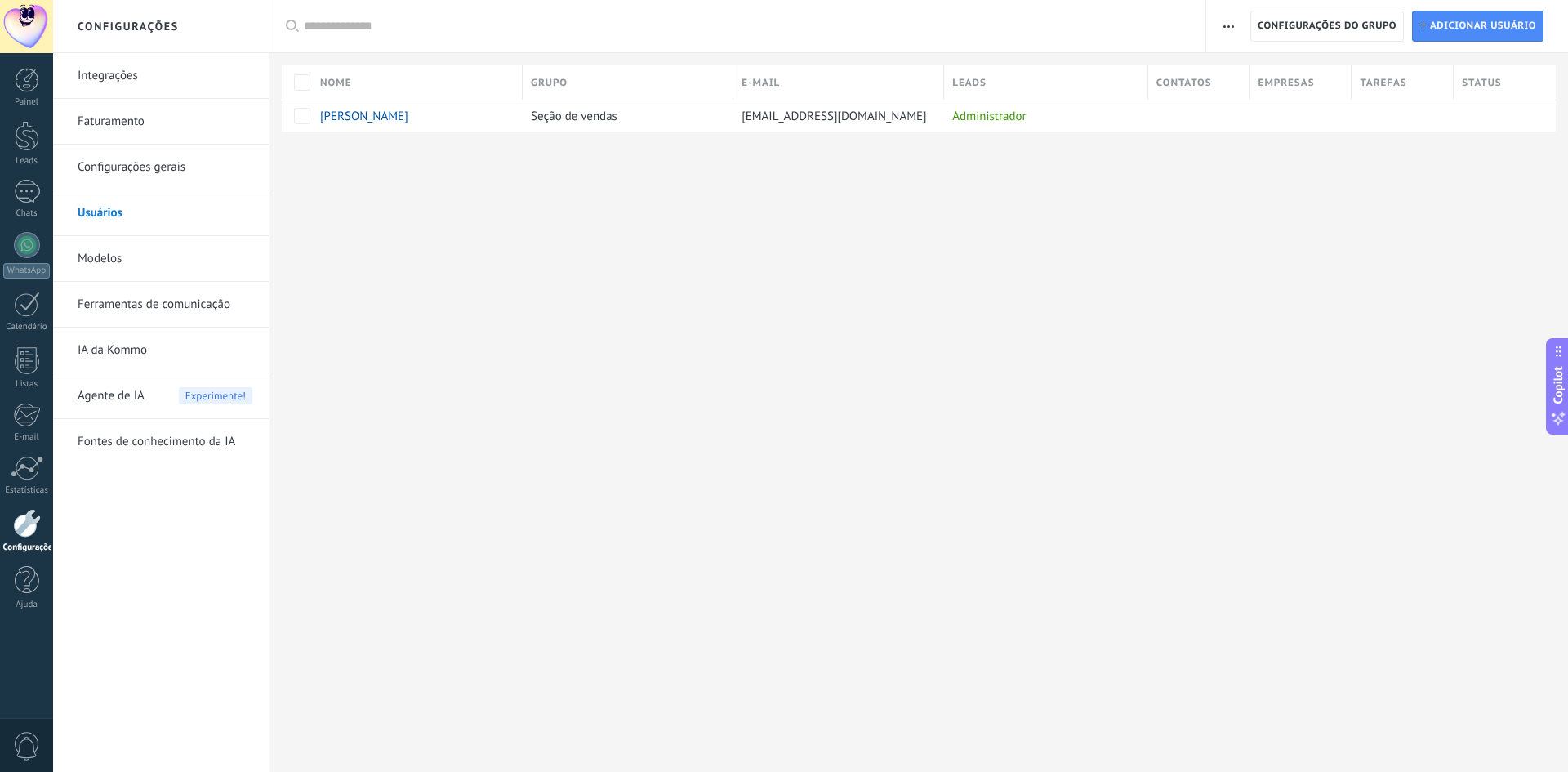
drag, startPoint x: 119, startPoint y: 78, endPoint x: 142, endPoint y: 80, distance: 23.1
click at [119, 78] on link "Integrações" at bounding box center [164, 76] width 175 height 46
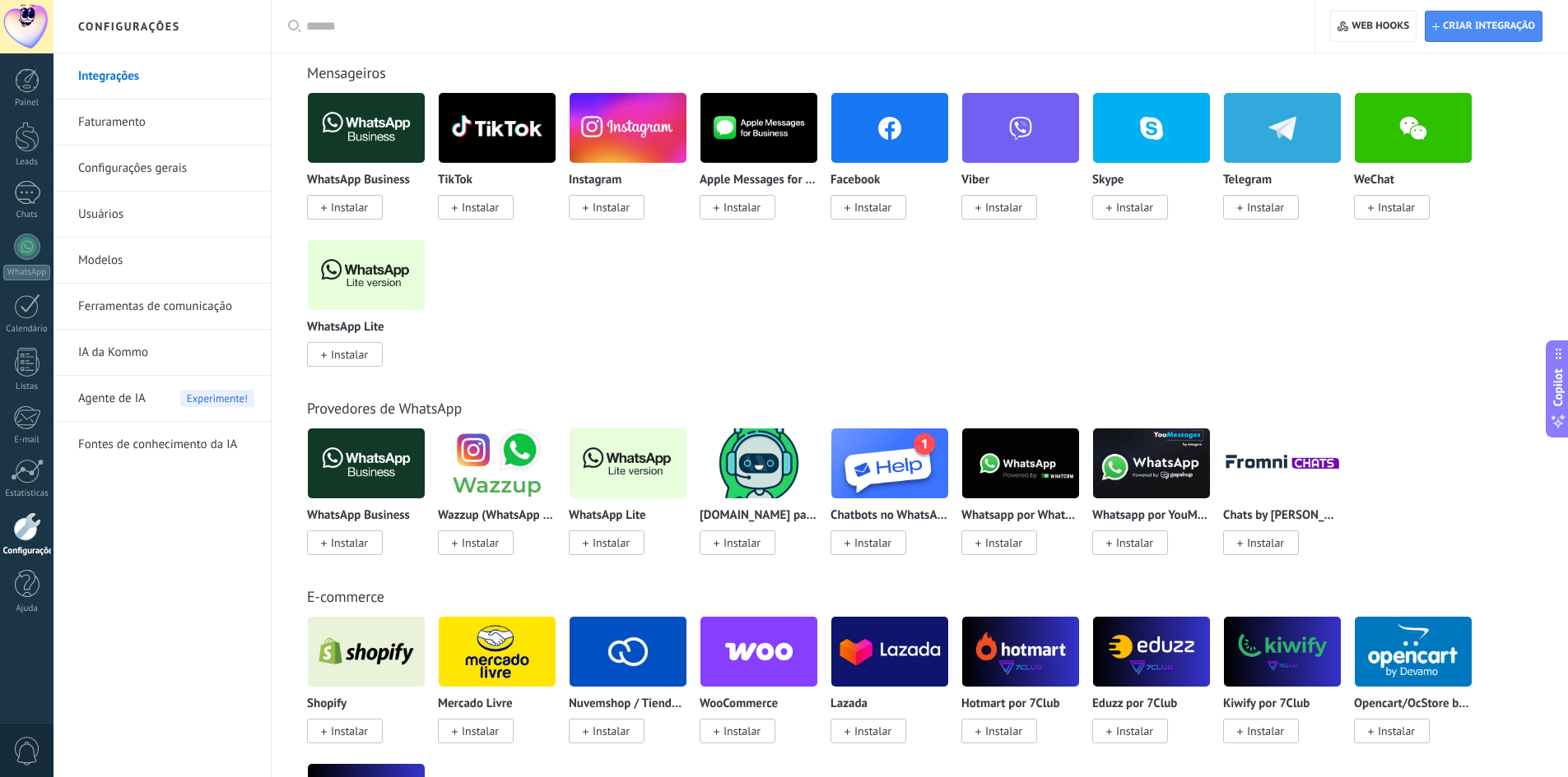
scroll to position [411, 0]
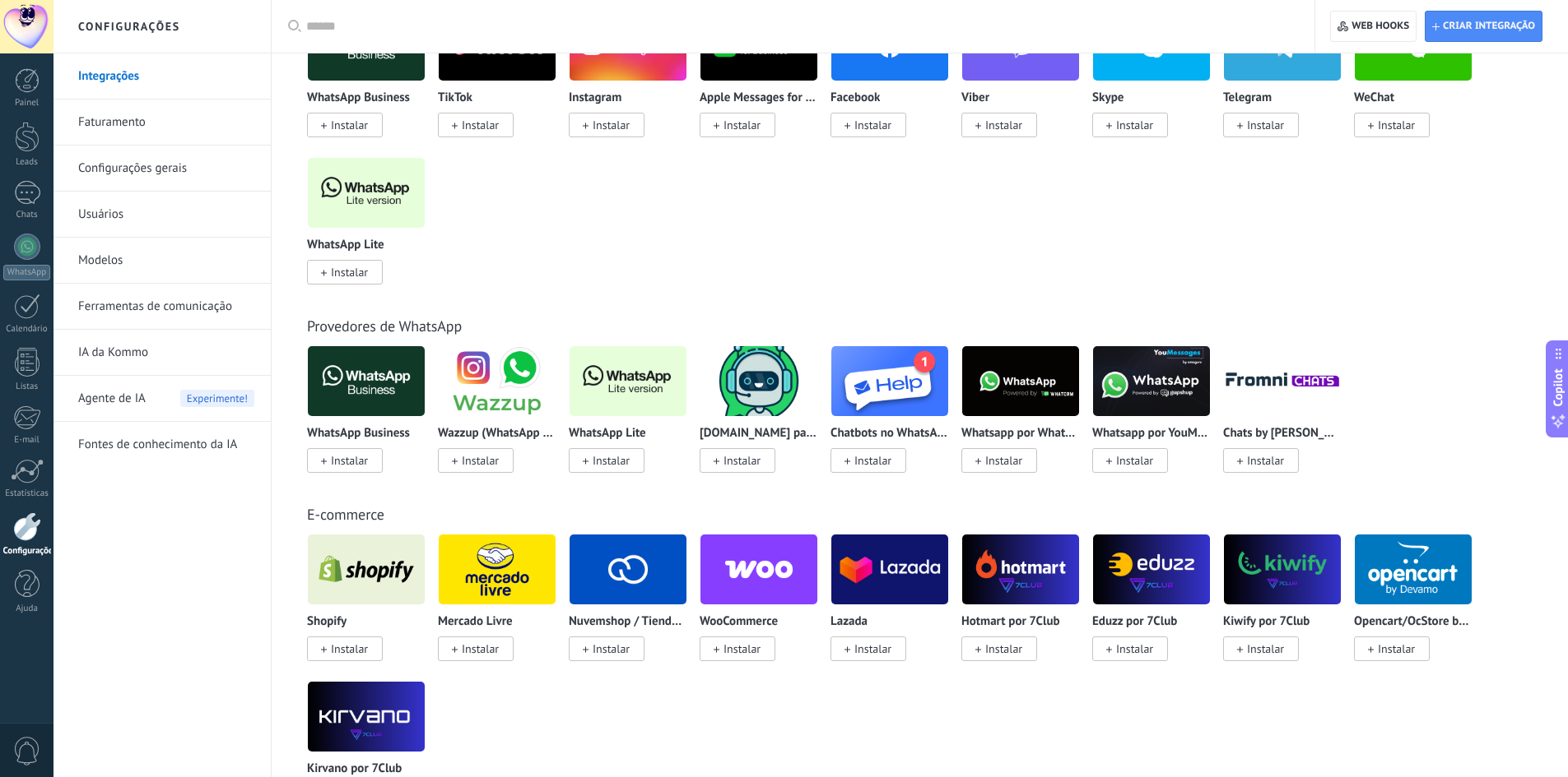
click at [361, 387] on img at bounding box center [366, 382] width 117 height 80
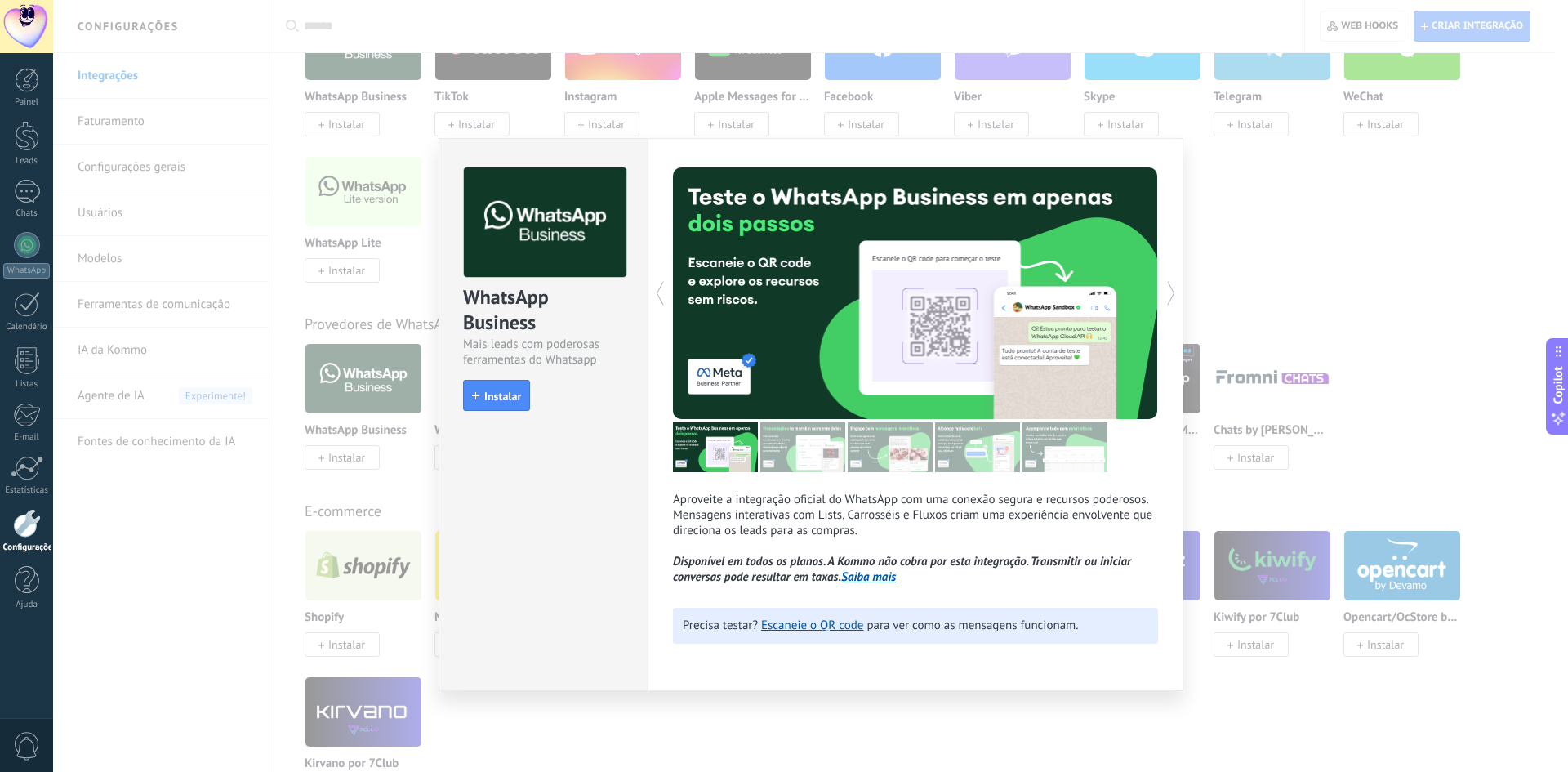
click at [343, 454] on div "WhatsApp Business Mais leads com poderosas ferramentas do Whatsapp install Inst…" at bounding box center [810, 386] width 1515 height 772
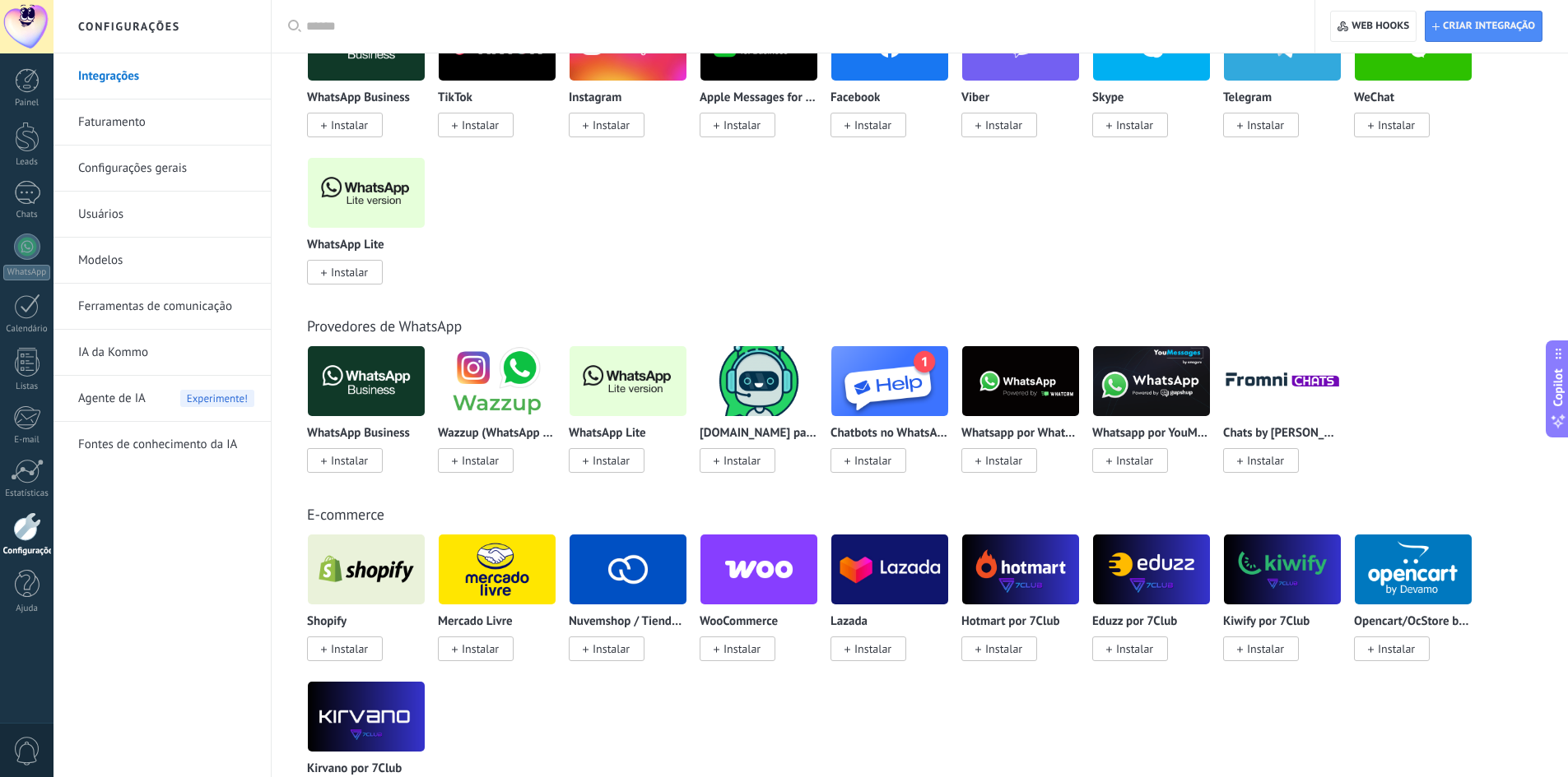
click at [345, 457] on span "Instalar" at bounding box center [349, 460] width 37 height 15
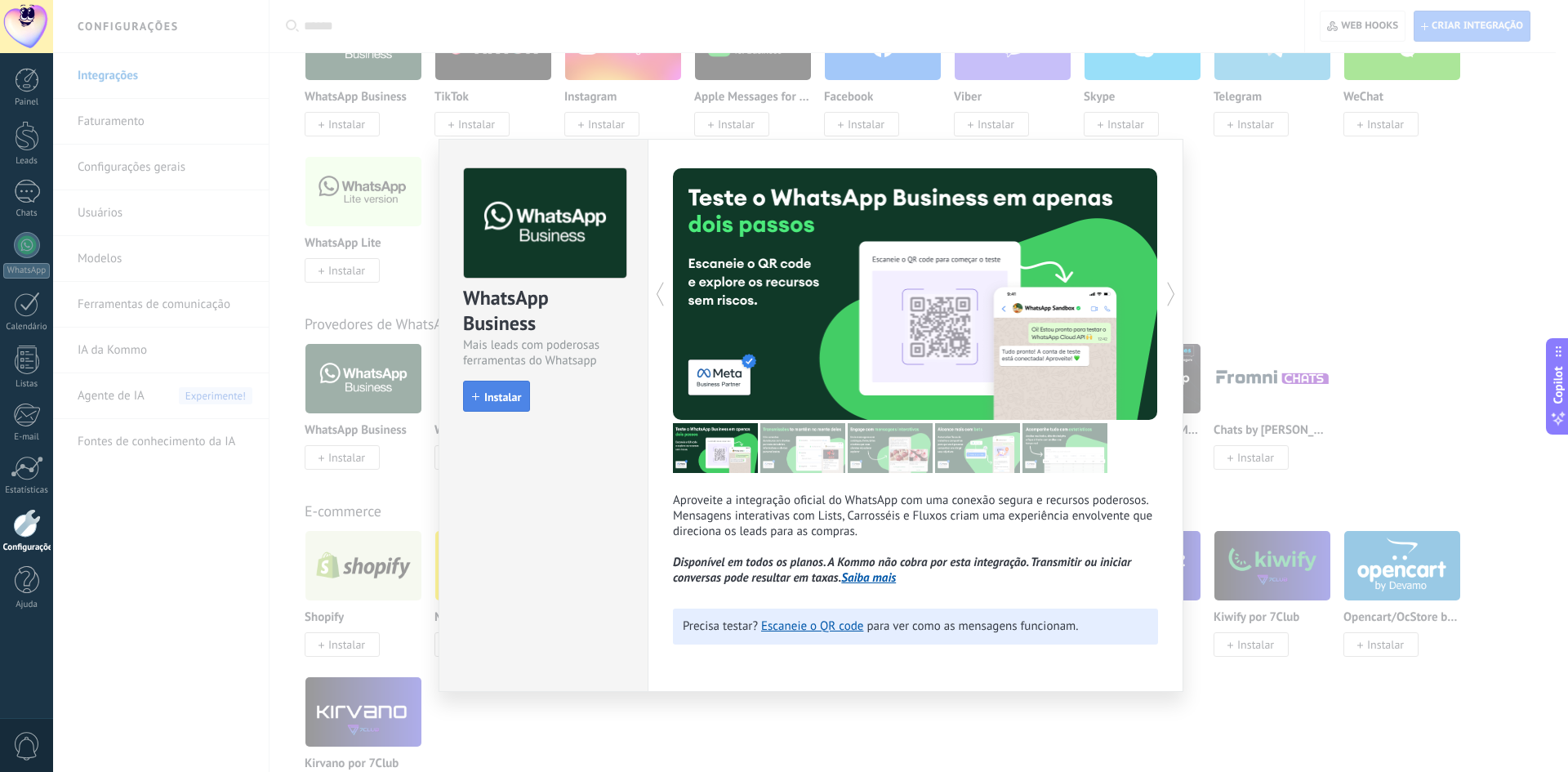
click at [508, 398] on span "Instalar" at bounding box center [502, 396] width 37 height 11
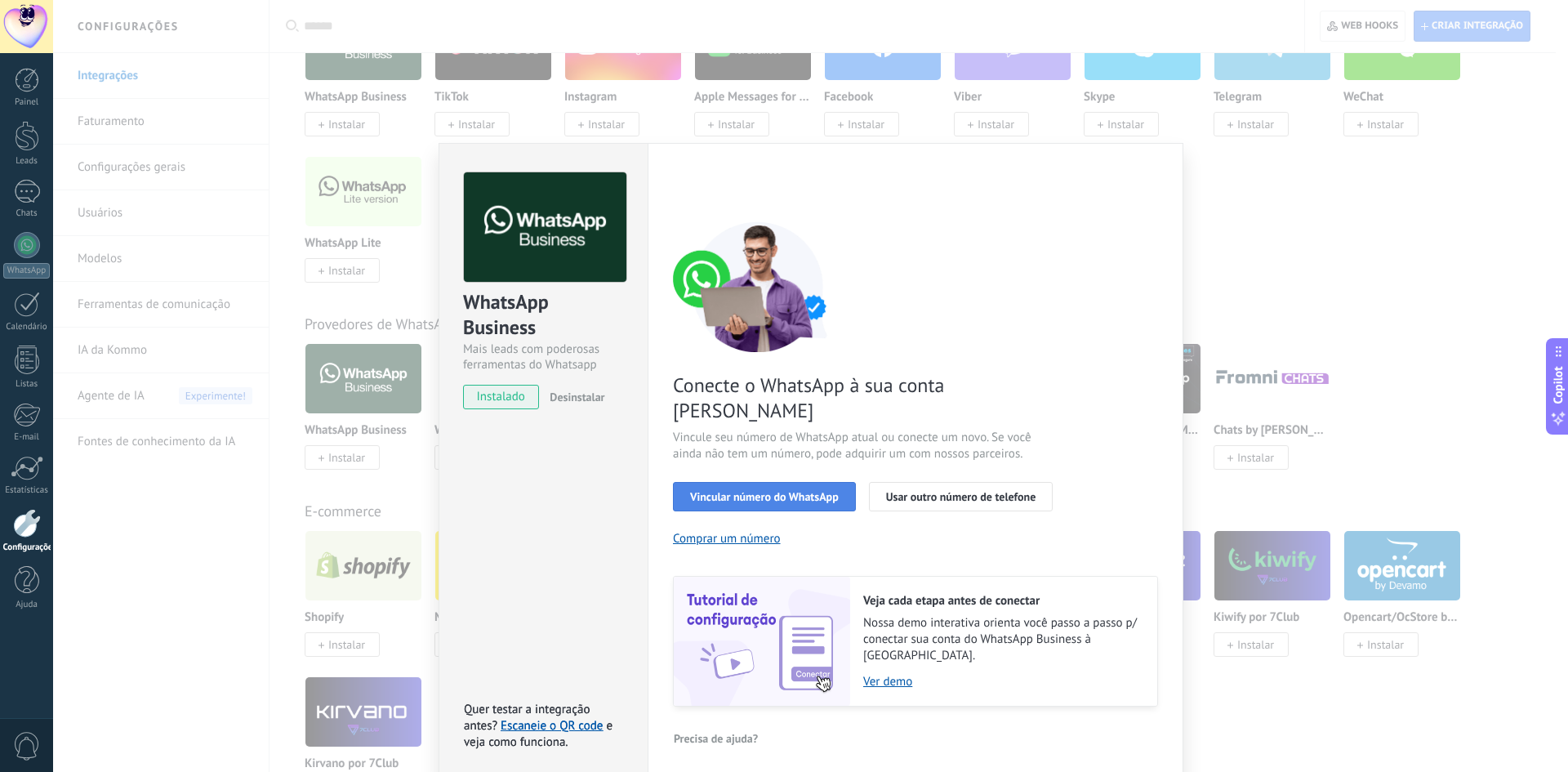
click at [751, 491] on span "Vincular número do WhatsApp" at bounding box center [764, 496] width 149 height 11
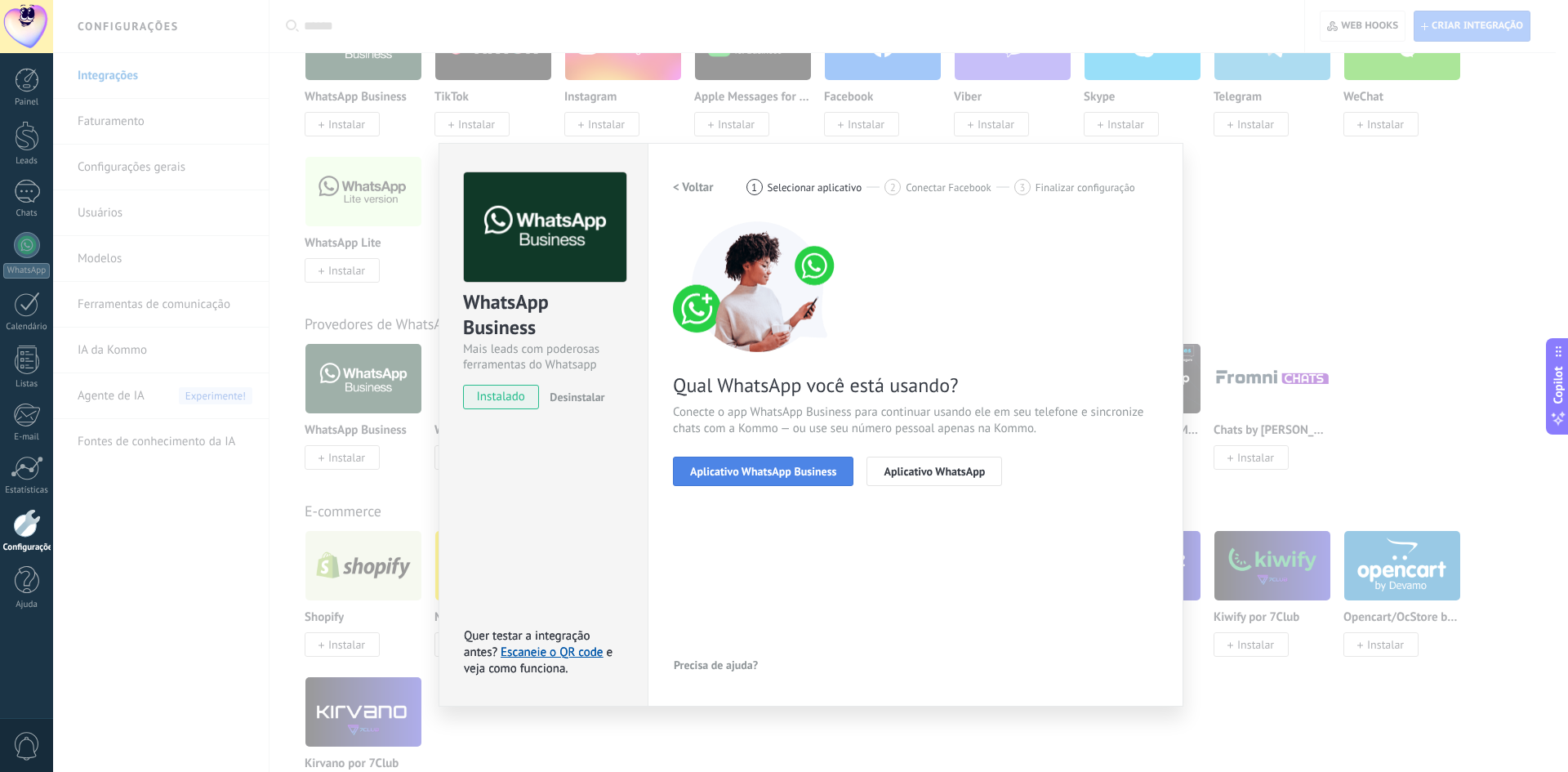
click at [795, 469] on span "Aplicativo WhatsApp Business" at bounding box center [763, 471] width 146 height 11
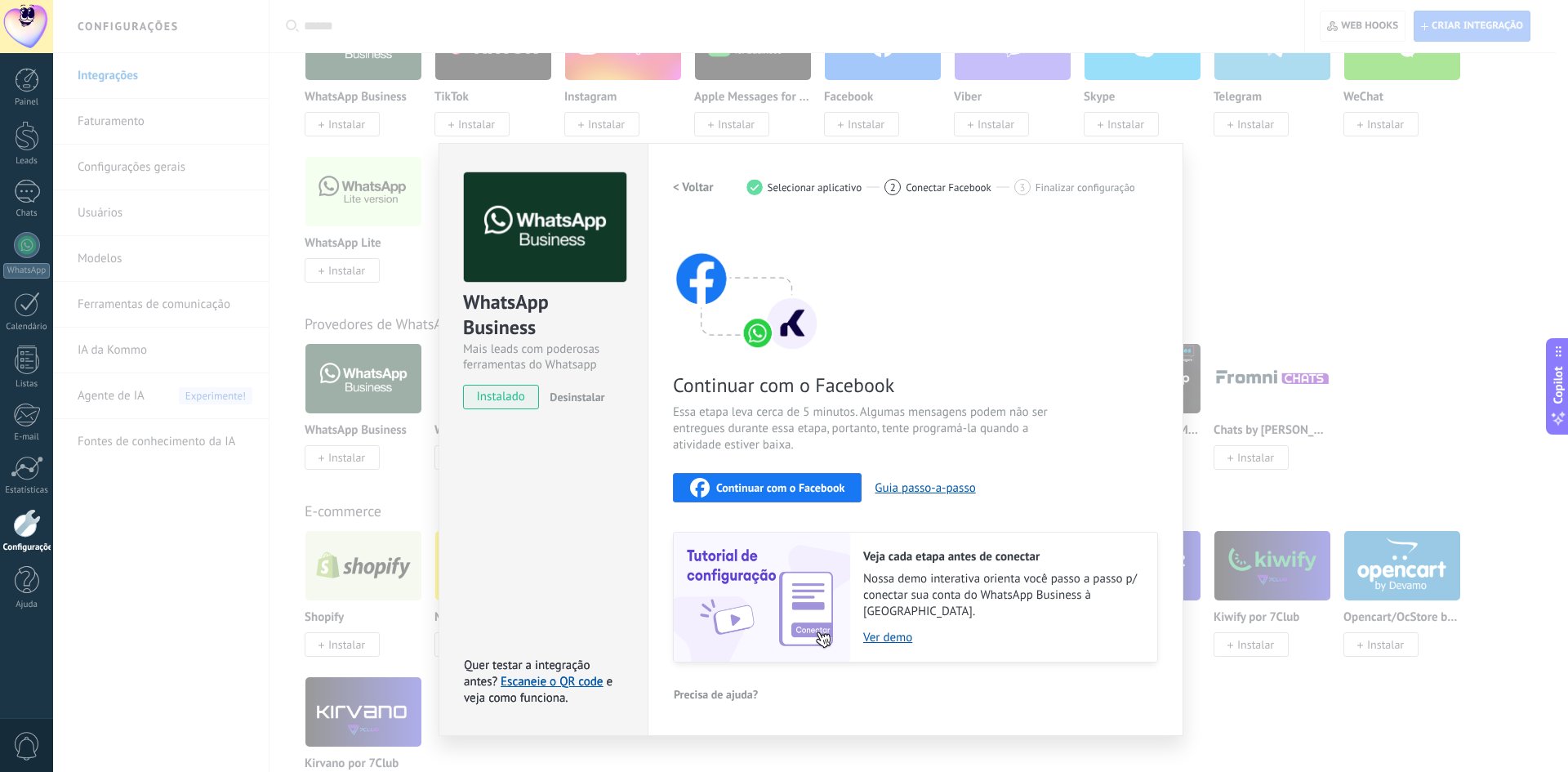
click at [765, 482] on span "Continuar com o Facebook" at bounding box center [780, 488] width 128 height 11
click at [573, 482] on div "WhatsApp Business Mais leads com poderosas ferramentas do Whatsapp instalado De…" at bounding box center [542, 439] width 209 height 594
click at [577, 472] on div "WhatsApp Business Mais leads com poderosas ferramentas do Whatsapp instalado De…" at bounding box center [542, 439] width 209 height 594
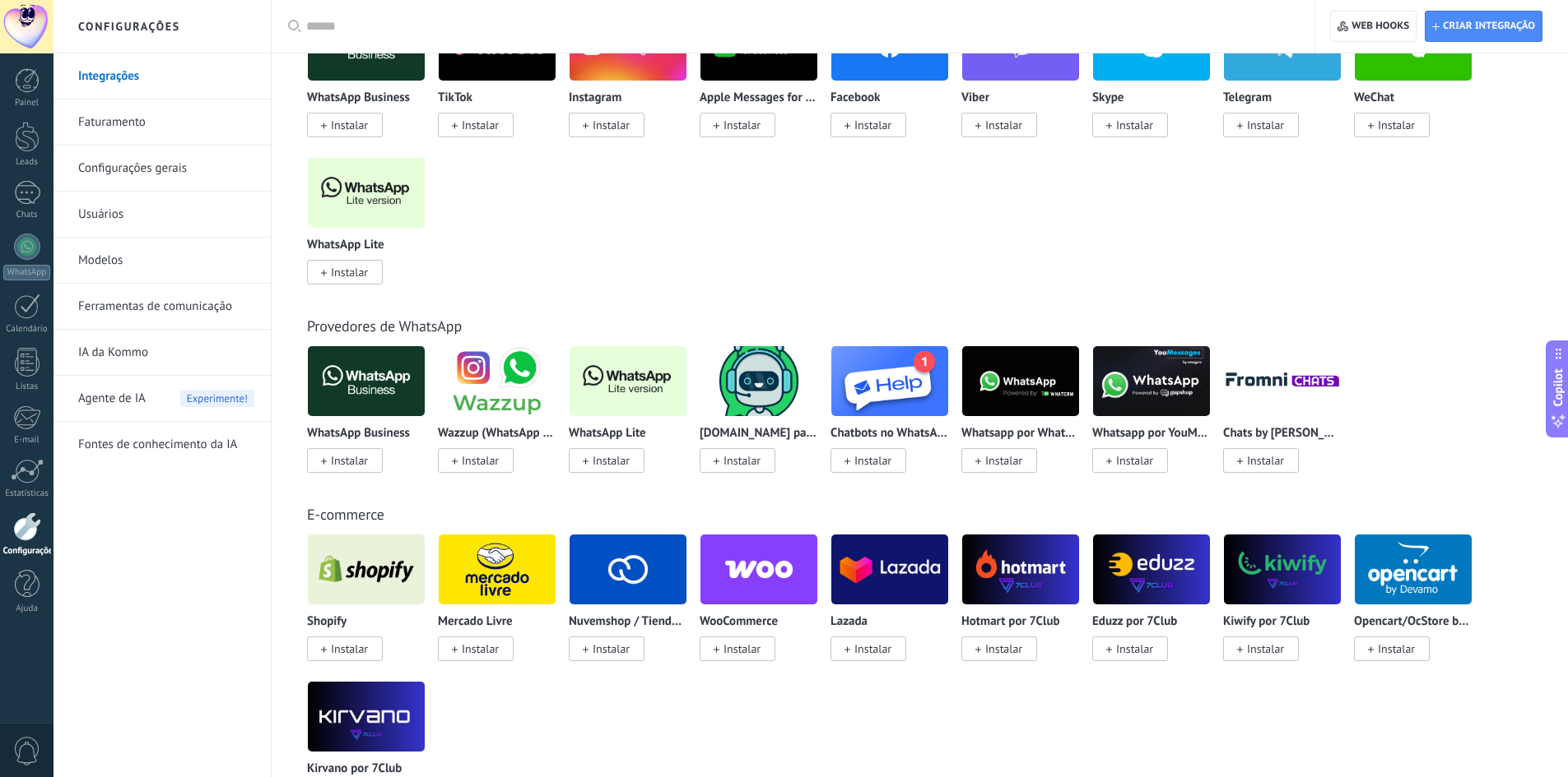
click at [341, 457] on span "Instalar" at bounding box center [349, 460] width 37 height 15
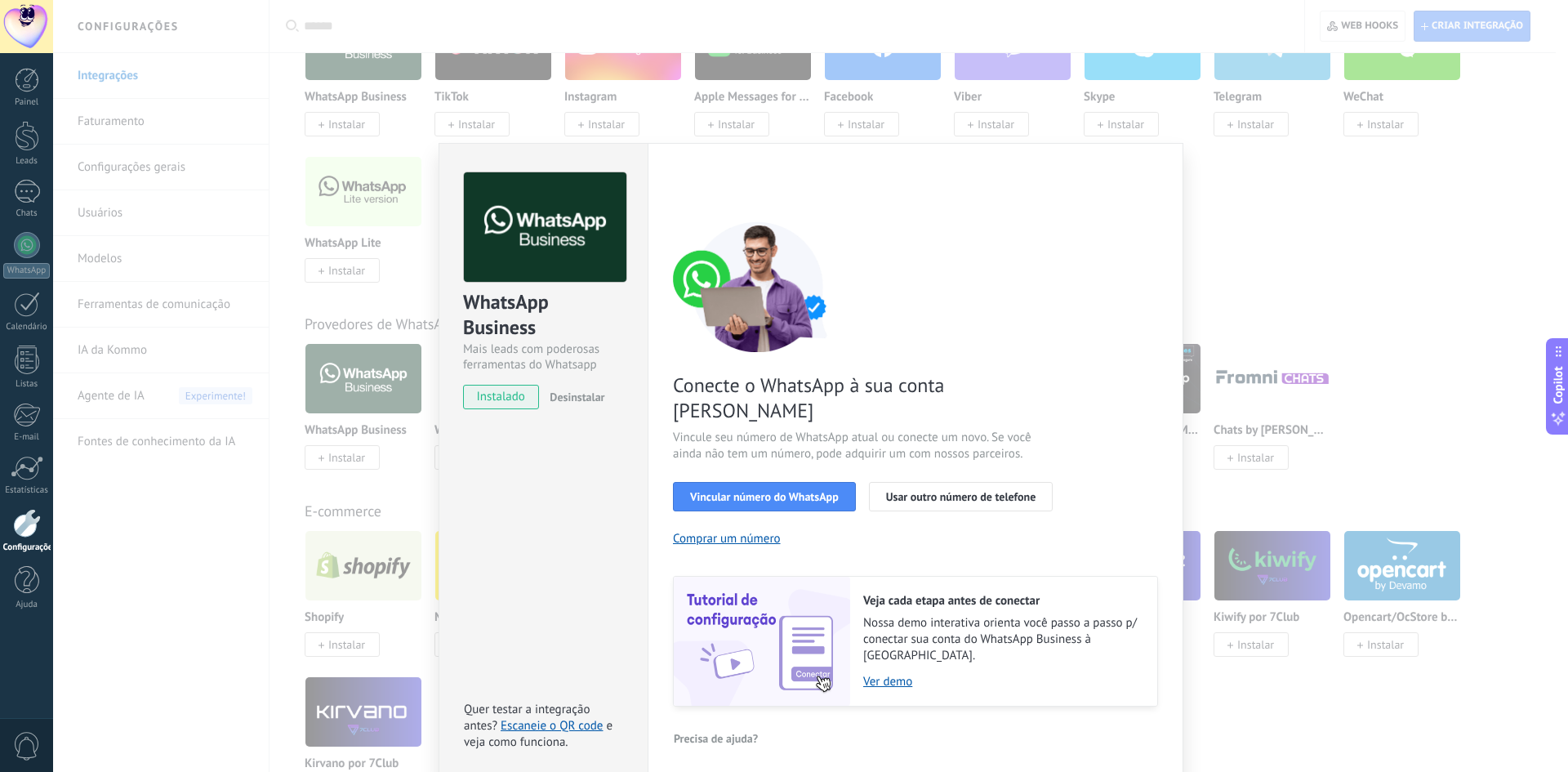
click at [485, 394] on span "instalado" at bounding box center [501, 397] width 74 height 24
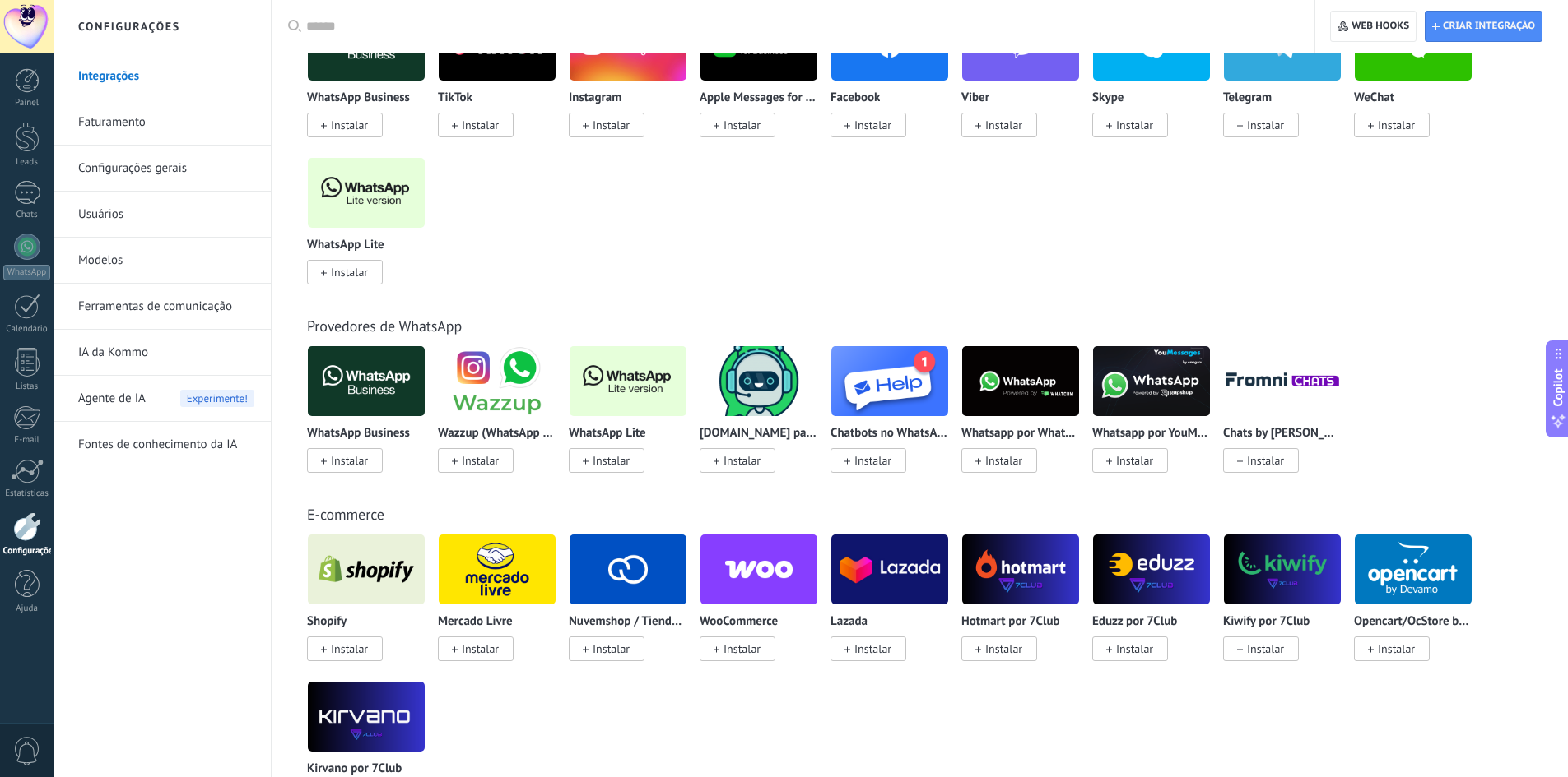
click at [102, 258] on link "Modelos" at bounding box center [166, 260] width 176 height 46
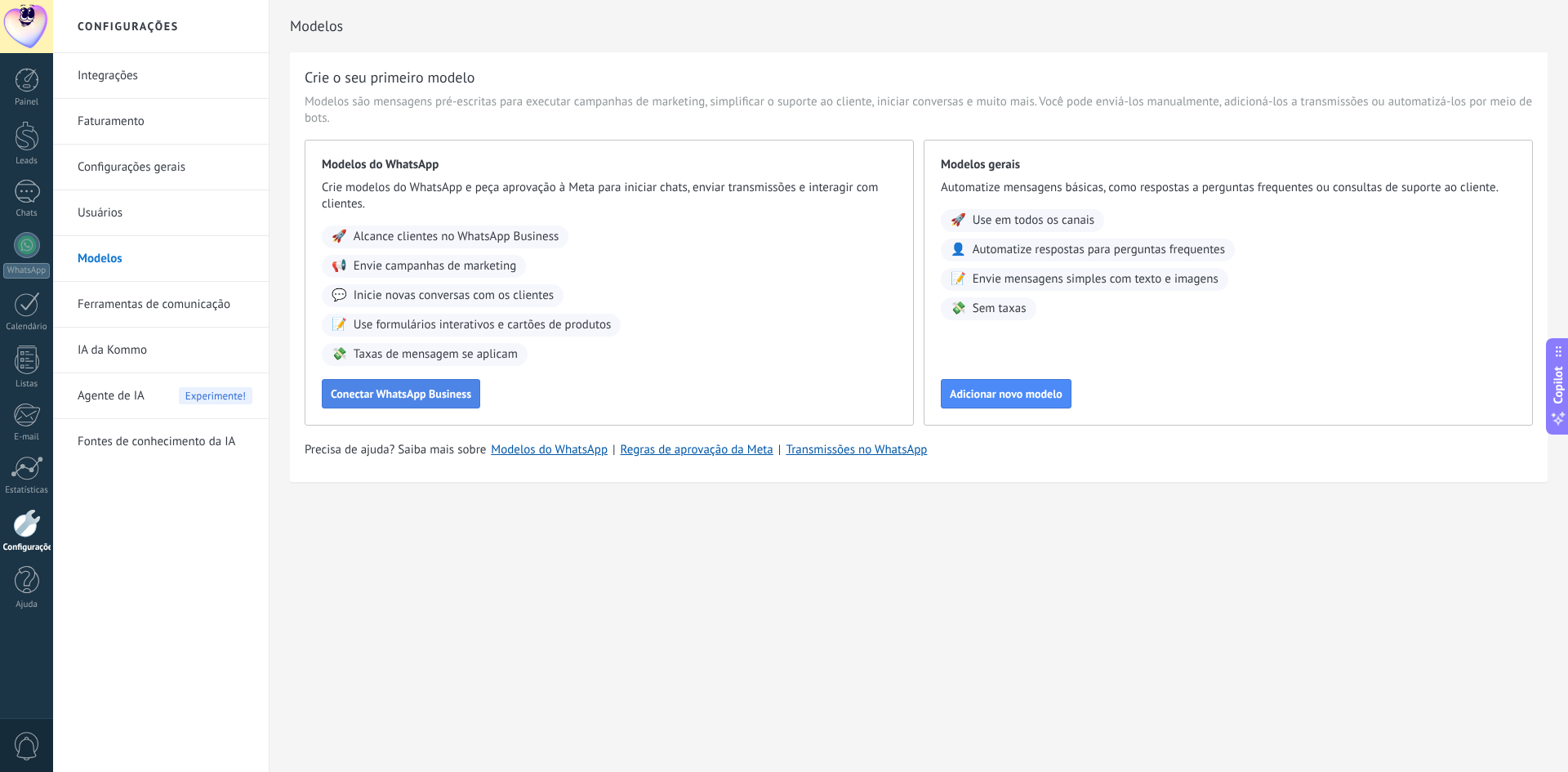
click at [396, 391] on span "Conectar WhatsApp Business" at bounding box center [400, 393] width 140 height 11
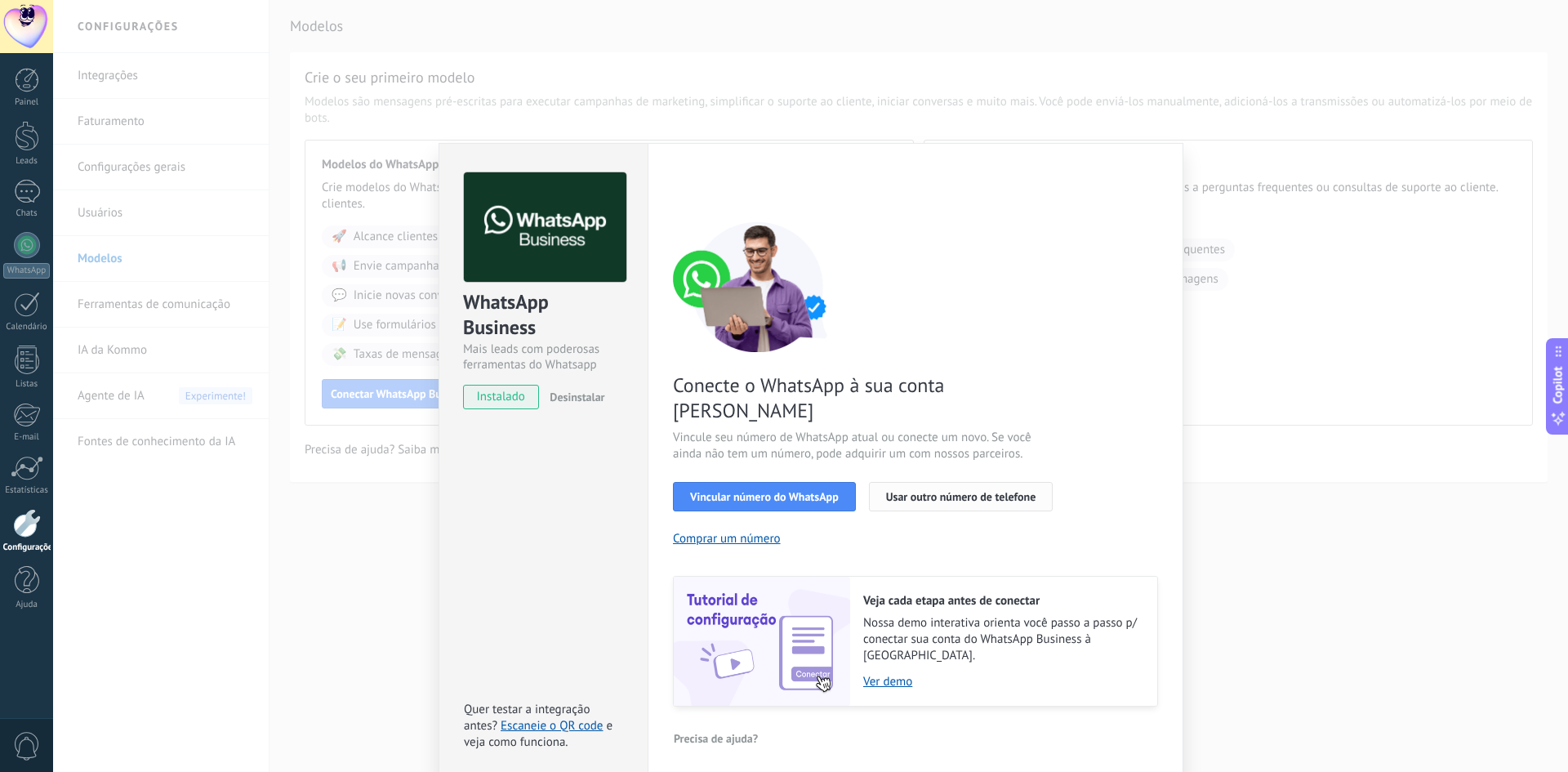
click at [948, 491] on span "Usar outro número de telefone" at bounding box center [961, 496] width 150 height 11
click at [753, 491] on span "Vincular número do WhatsApp" at bounding box center [764, 496] width 149 height 11
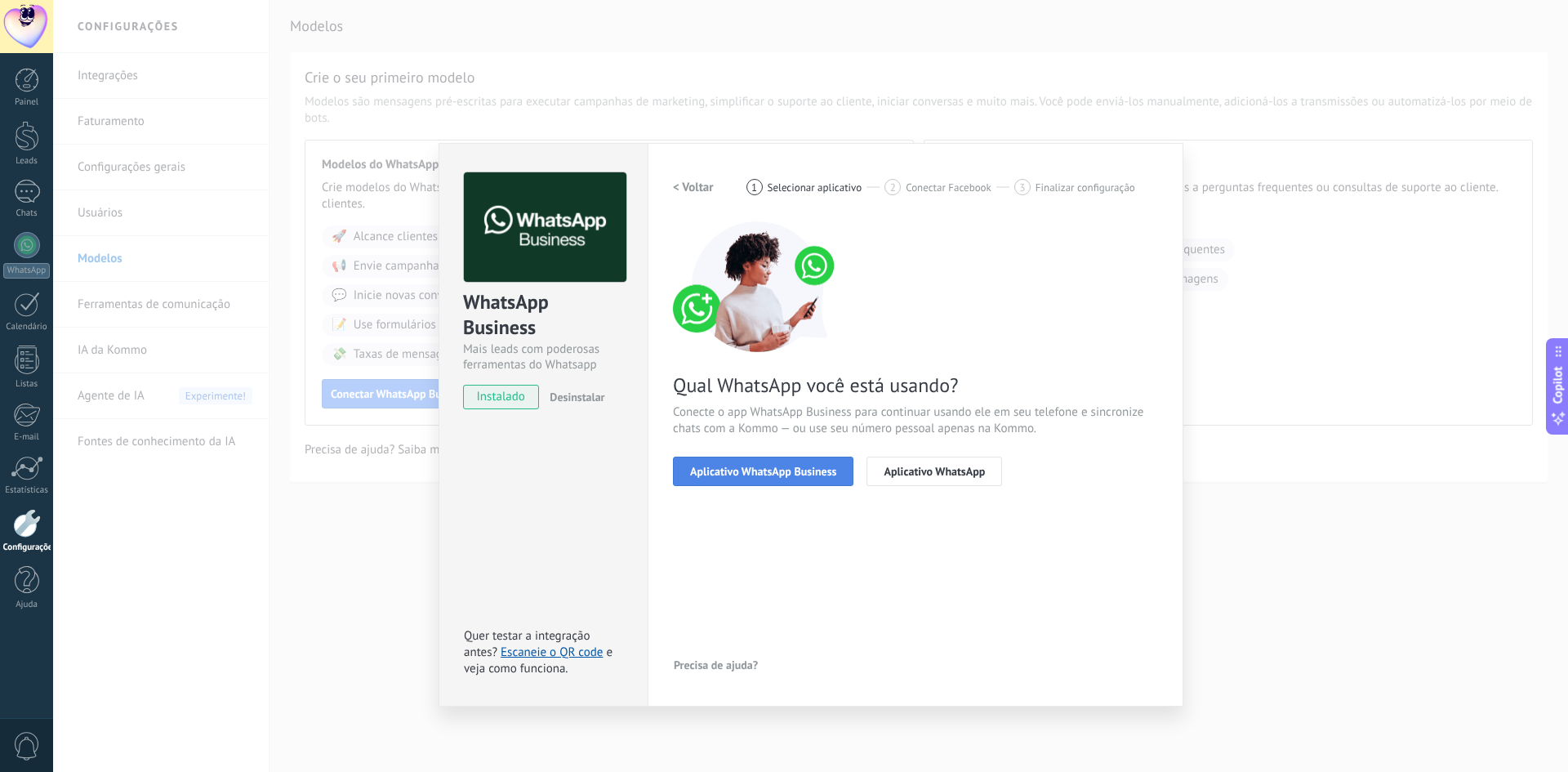
click at [759, 470] on span "Aplicativo WhatsApp Business" at bounding box center [763, 471] width 146 height 11
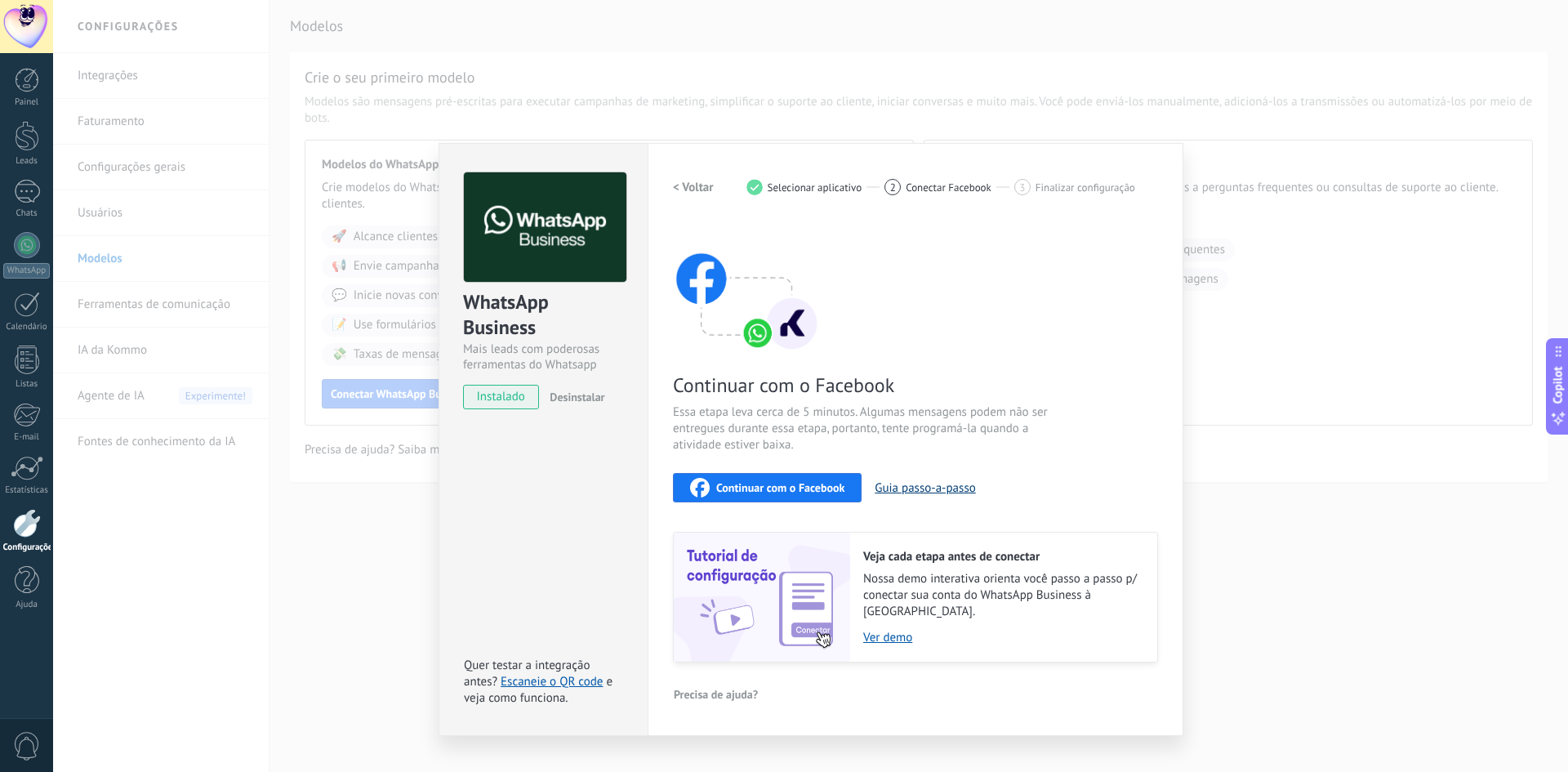
click at [926, 483] on button "Guia passo-a-passo" at bounding box center [925, 489] width 101 height 16
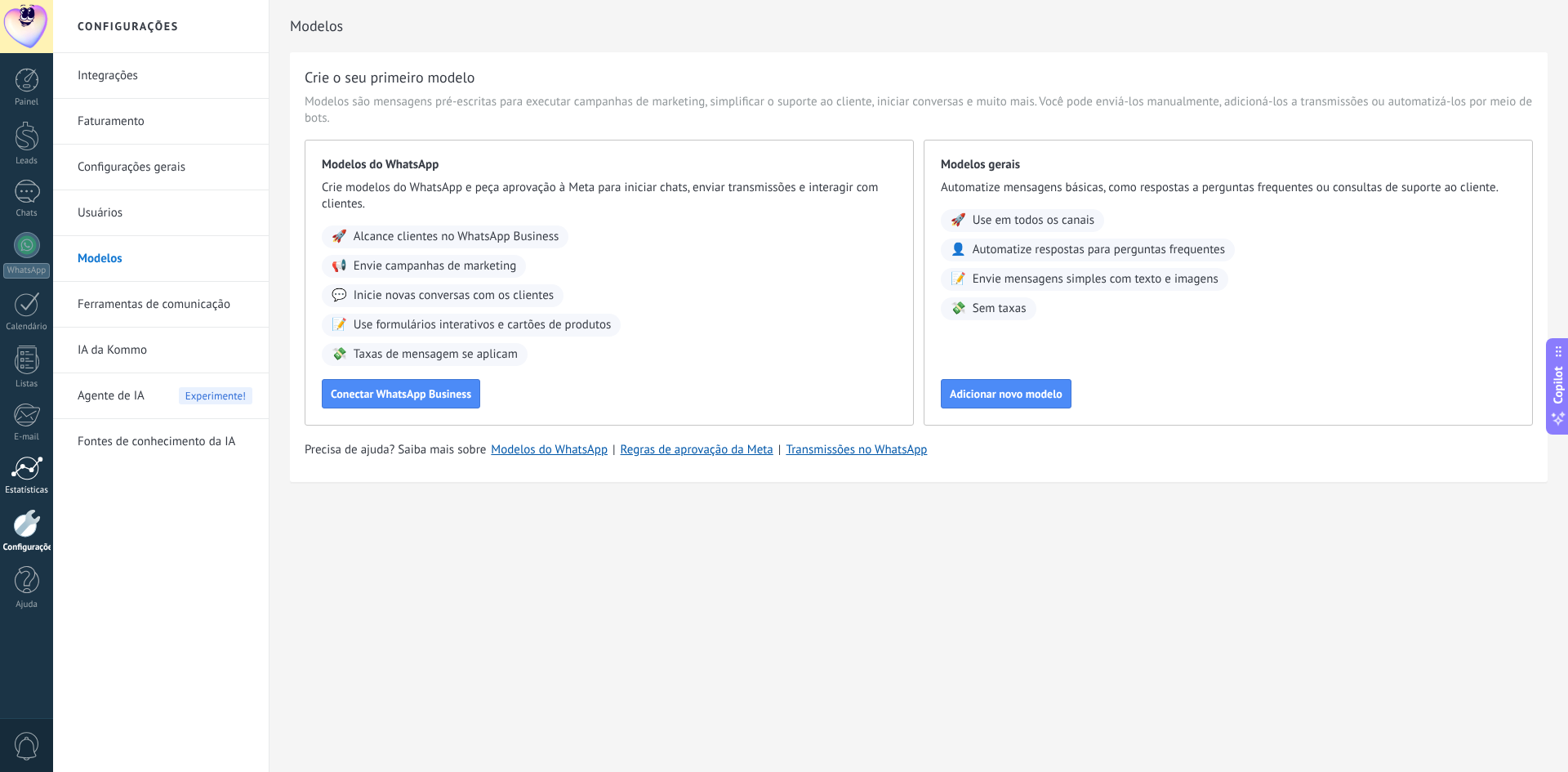
click at [26, 468] on div at bounding box center [27, 468] width 33 height 24
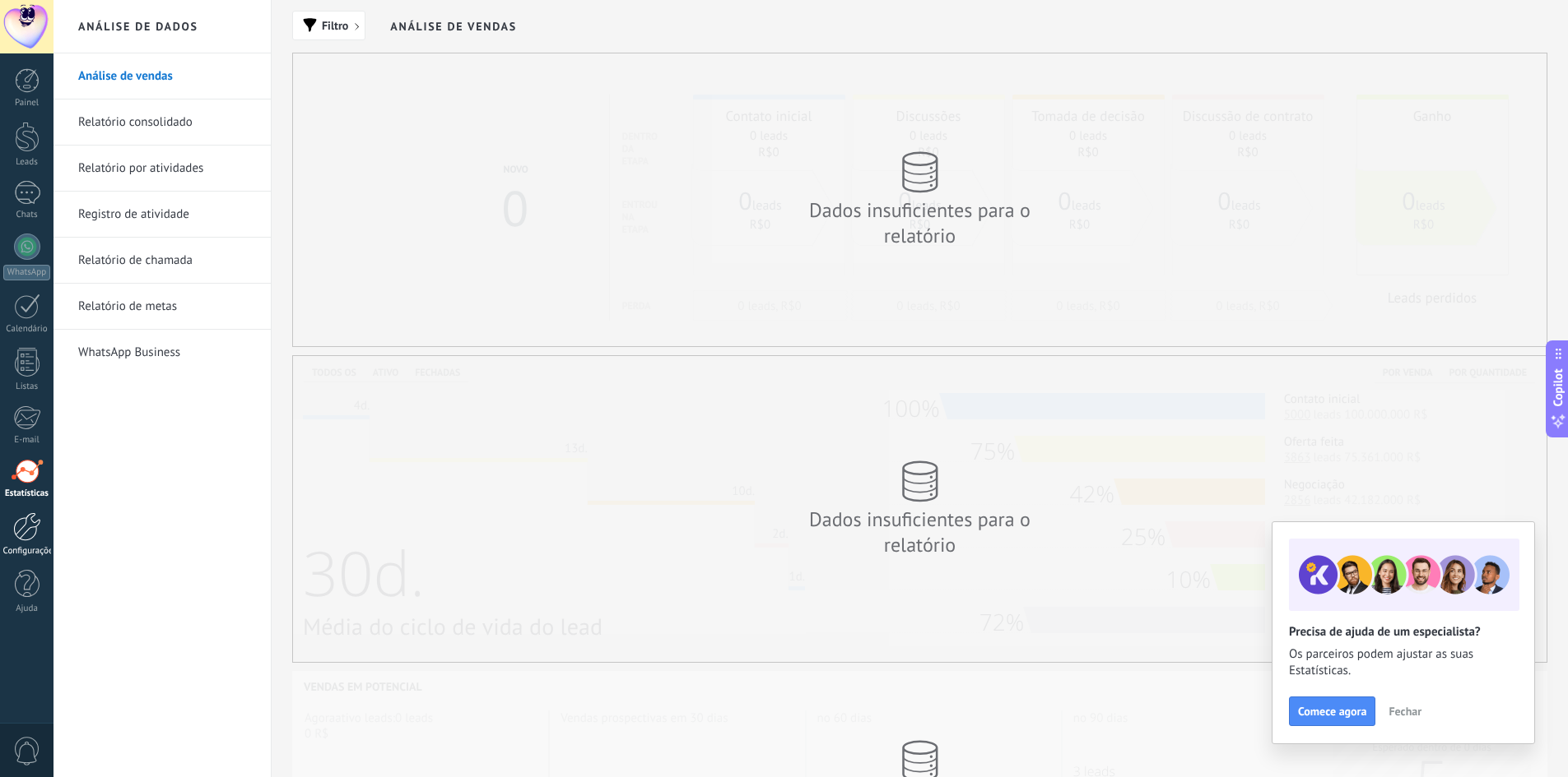
click at [28, 532] on div at bounding box center [27, 526] width 28 height 29
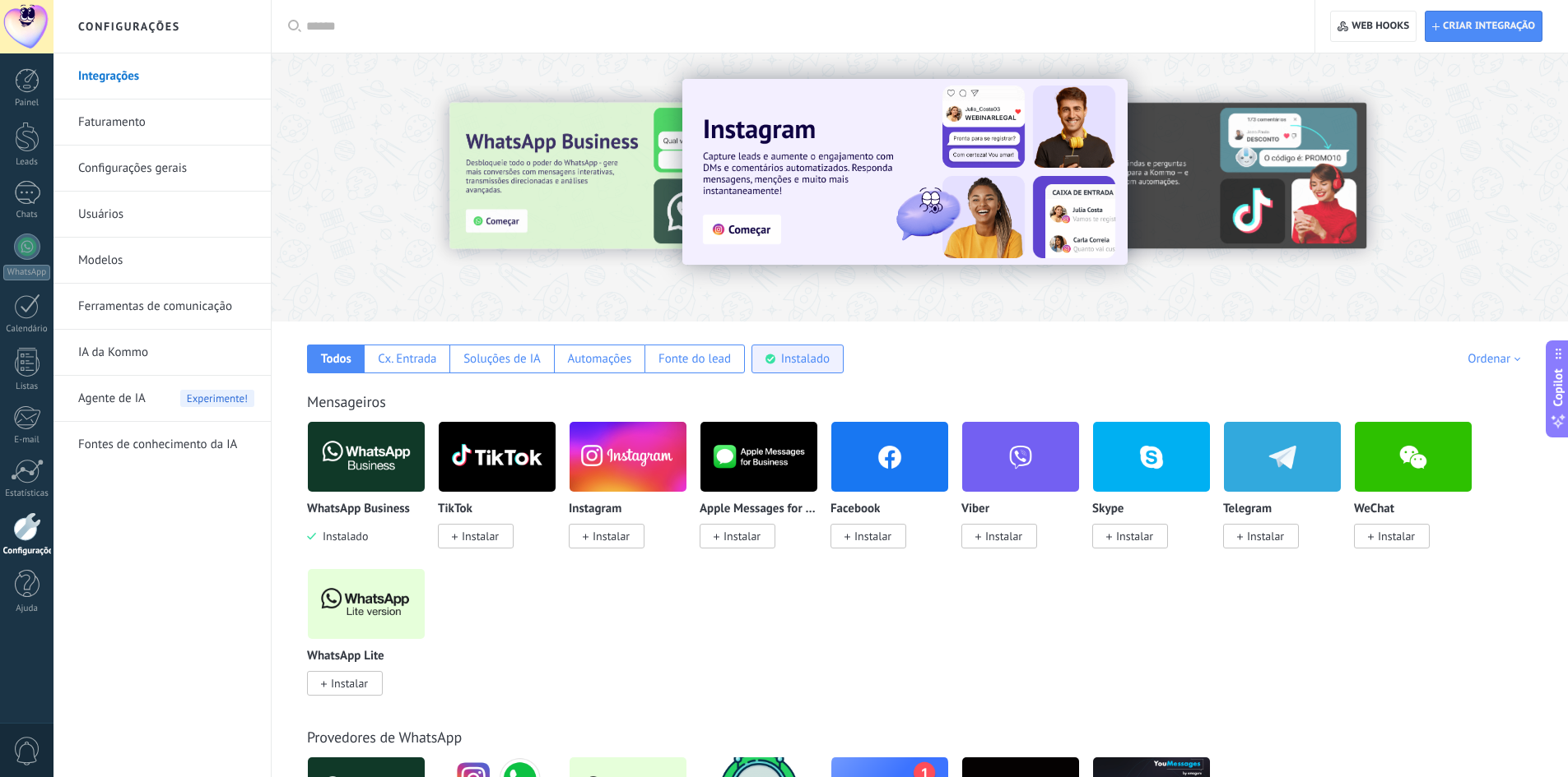
click at [799, 362] on div "Instalado" at bounding box center [805, 359] width 49 height 16
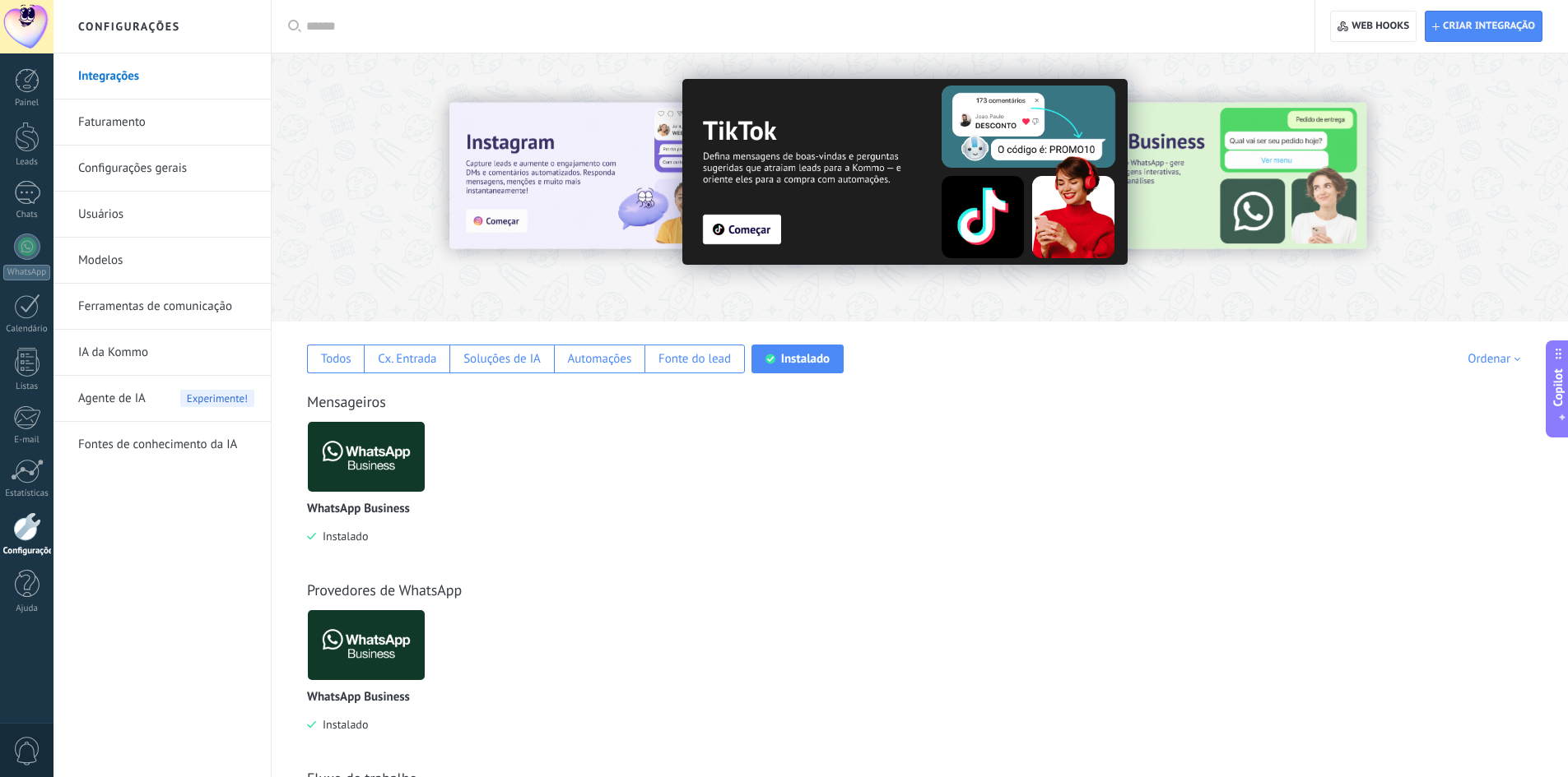
click at [344, 461] on img at bounding box center [366, 457] width 117 height 80
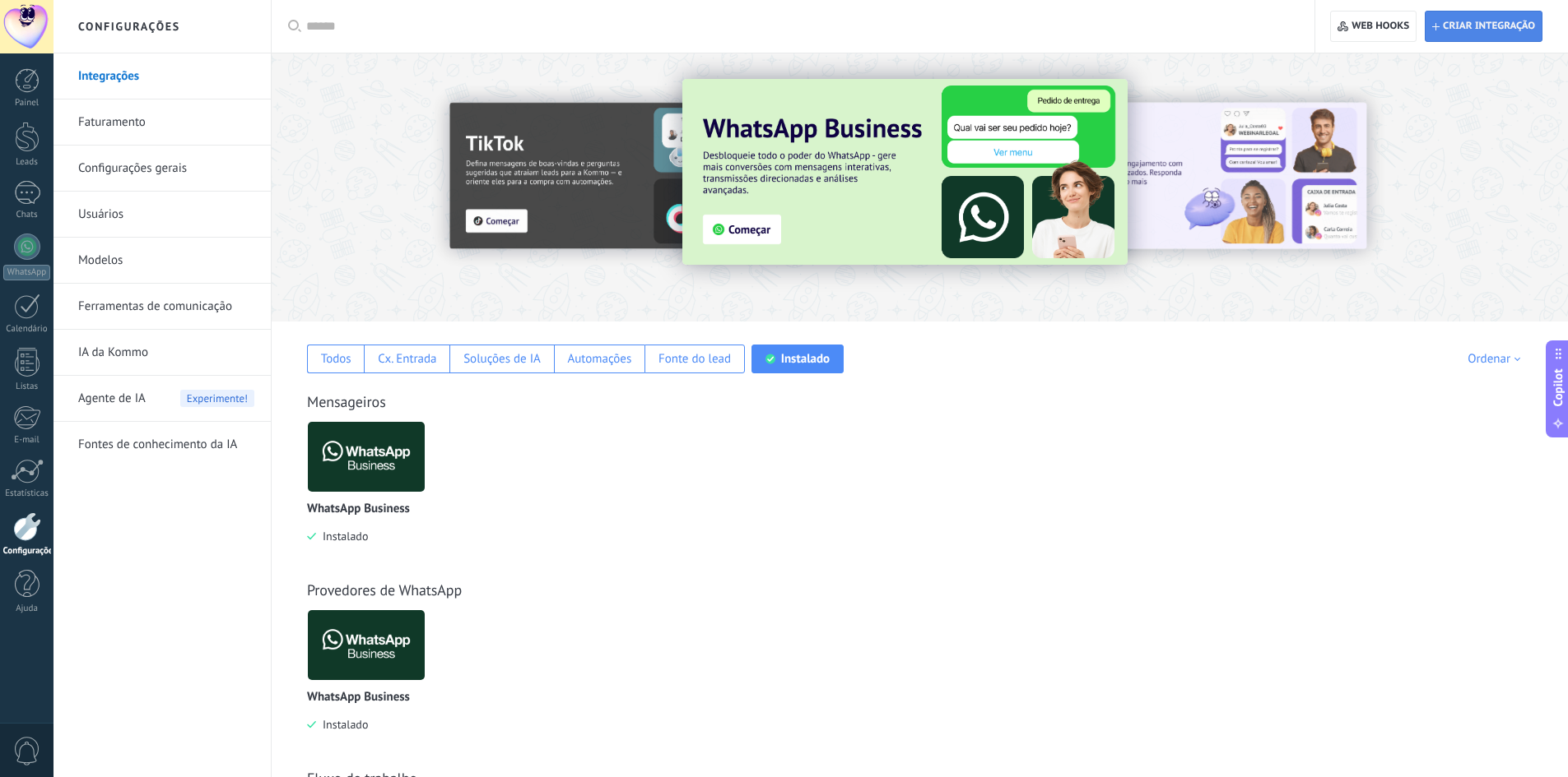
click at [1480, 25] on span "Criar integração" at bounding box center [1488, 26] width 92 height 13
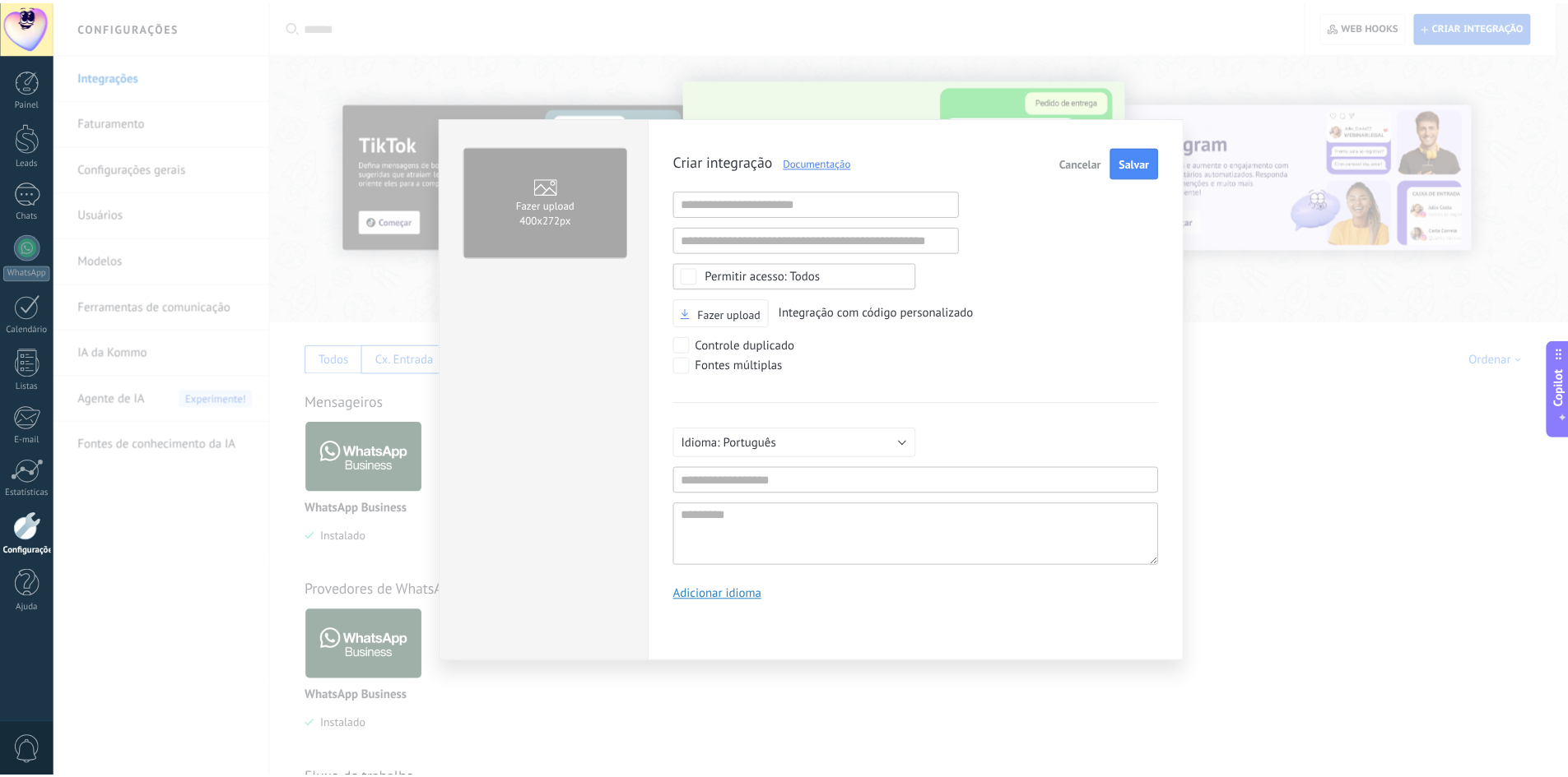
scroll to position [16, 0]
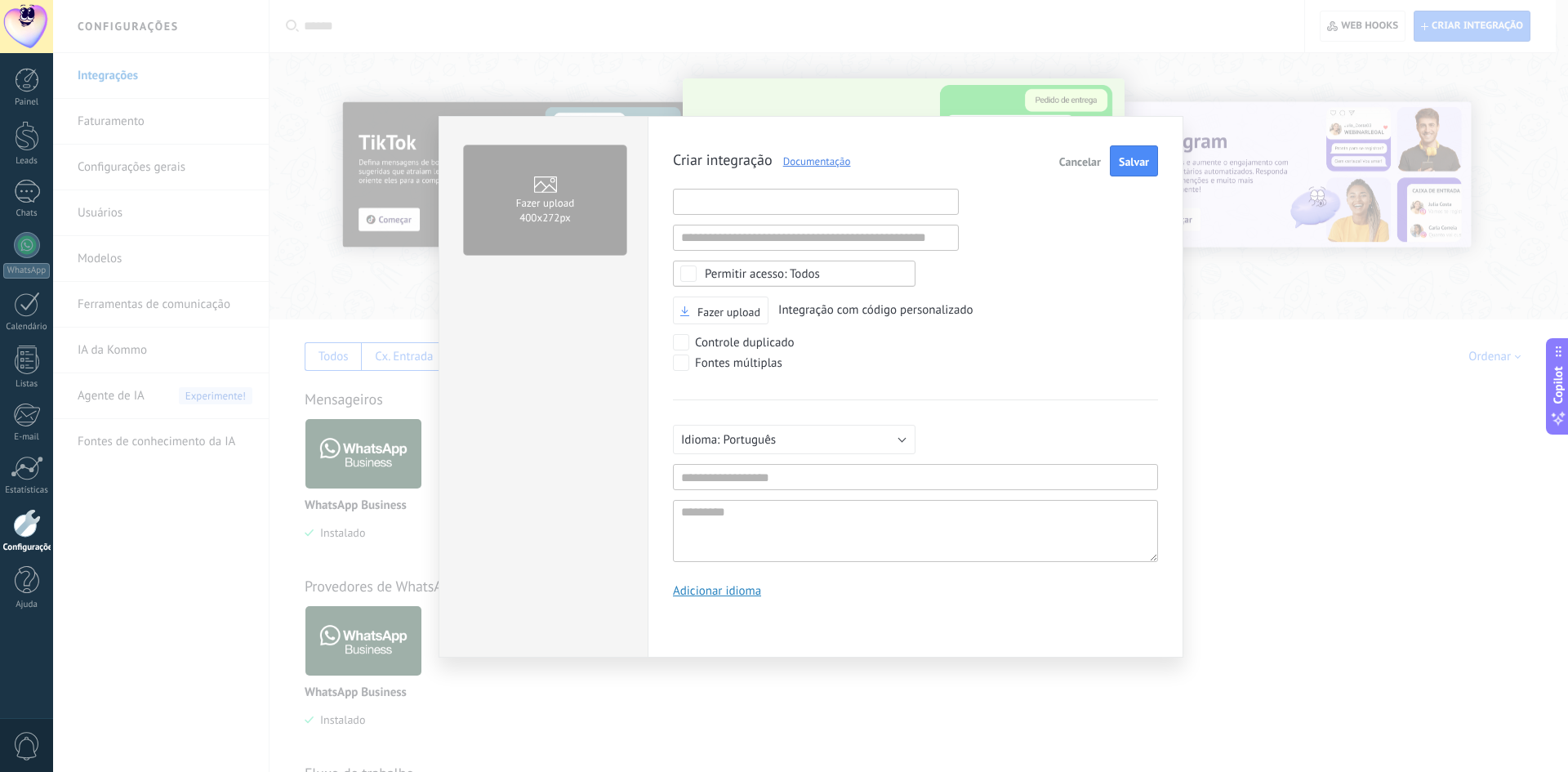
click at [706, 201] on input "text" at bounding box center [815, 202] width 286 height 26
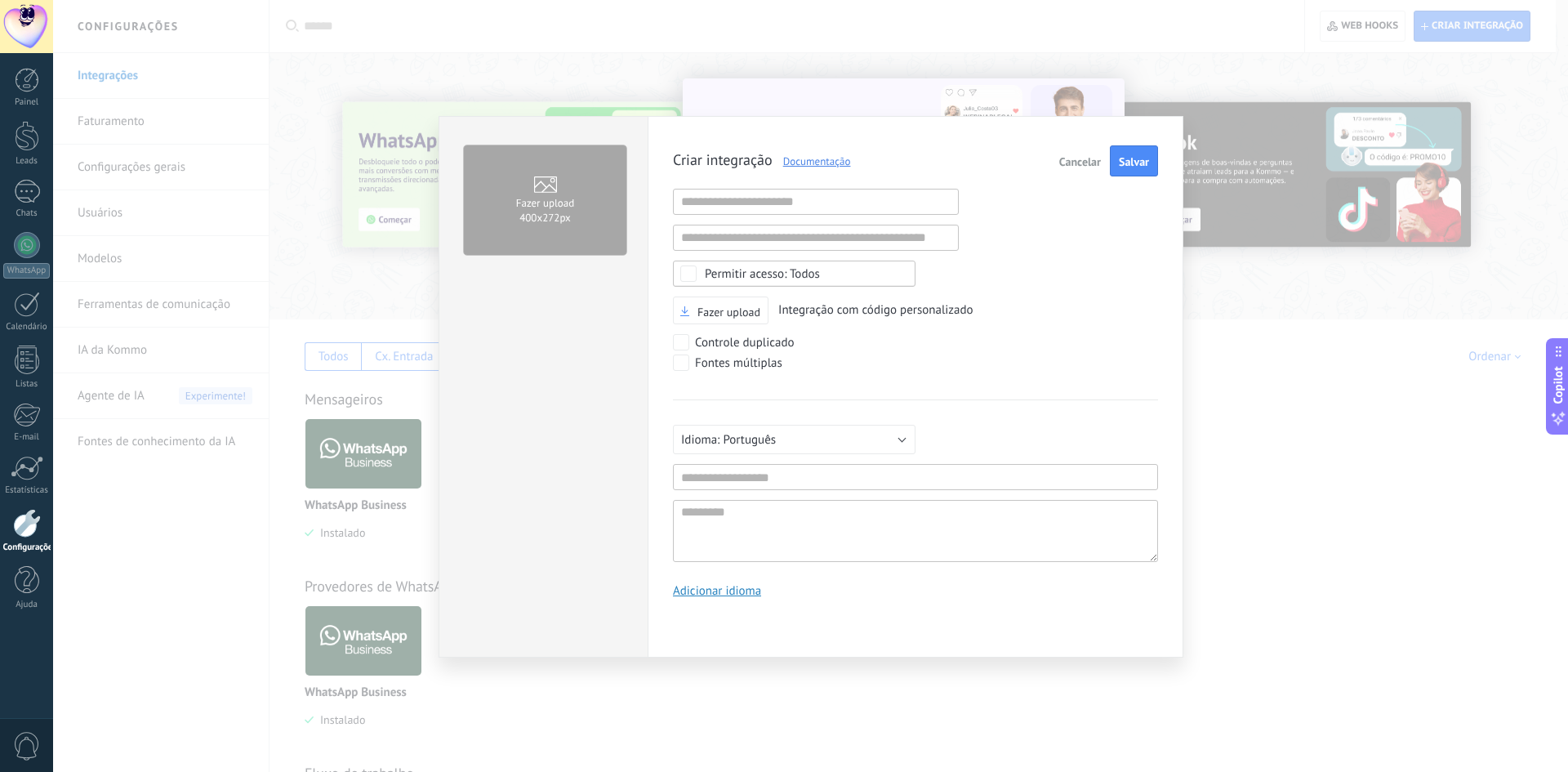
click at [722, 277] on div "Todos" at bounding box center [762, 274] width 115 height 12
click at [722, 277] on div "Selecionar tudo" at bounding box center [743, 274] width 82 height 16
click at [720, 238] on input "text" at bounding box center [815, 238] width 286 height 26
click at [725, 206] on input "text" at bounding box center [815, 202] width 286 height 26
click at [1095, 160] on span "Cancelar" at bounding box center [1080, 161] width 41 height 11
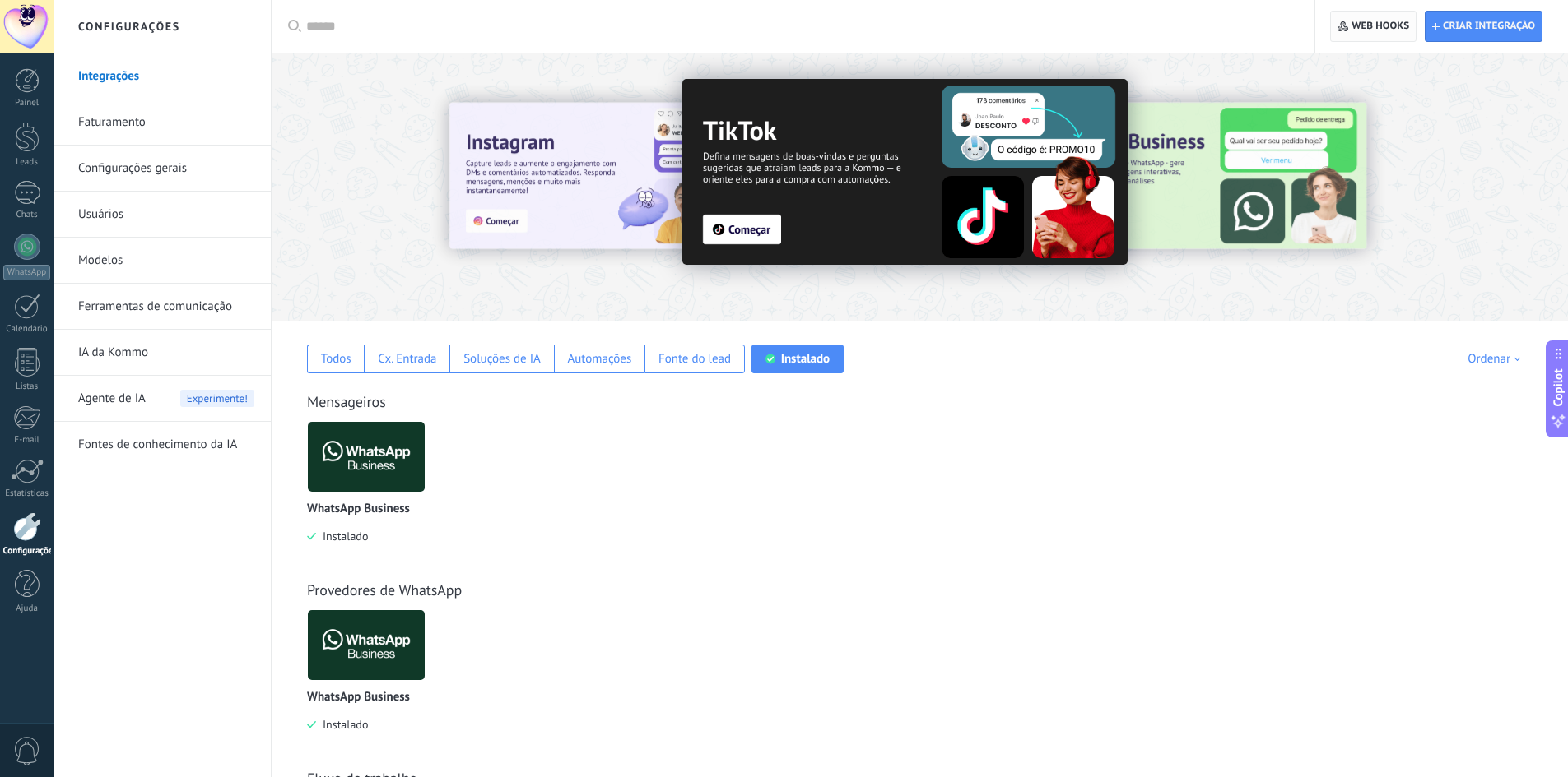
click at [1384, 20] on span "Web hooks 0" at bounding box center [1380, 26] width 57 height 13
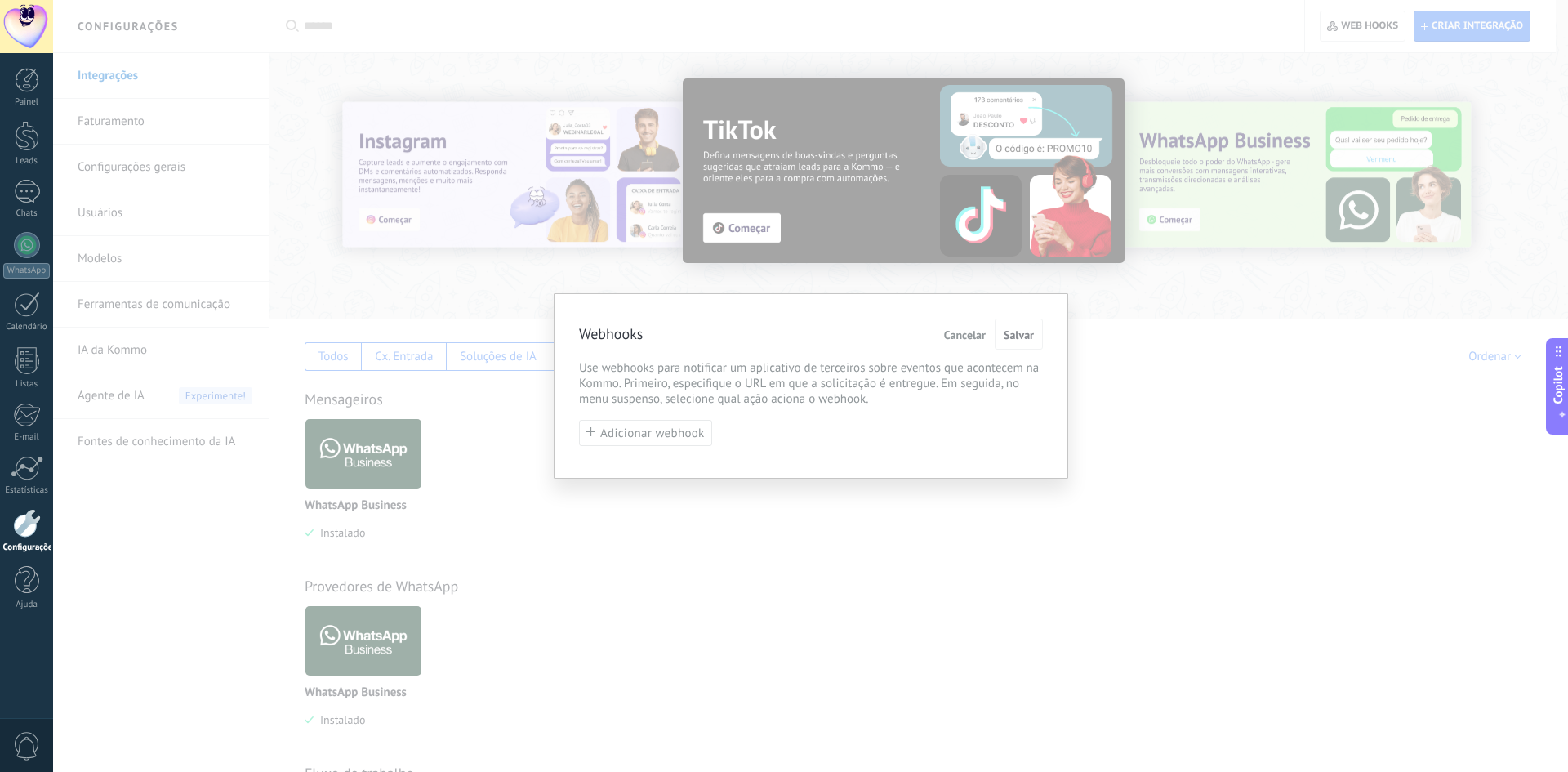
click at [742, 222] on div "Webhooks Cancelar Salvar Use webhooks para notificar um aplicativo de terceiros…" at bounding box center [810, 386] width 1515 height 772
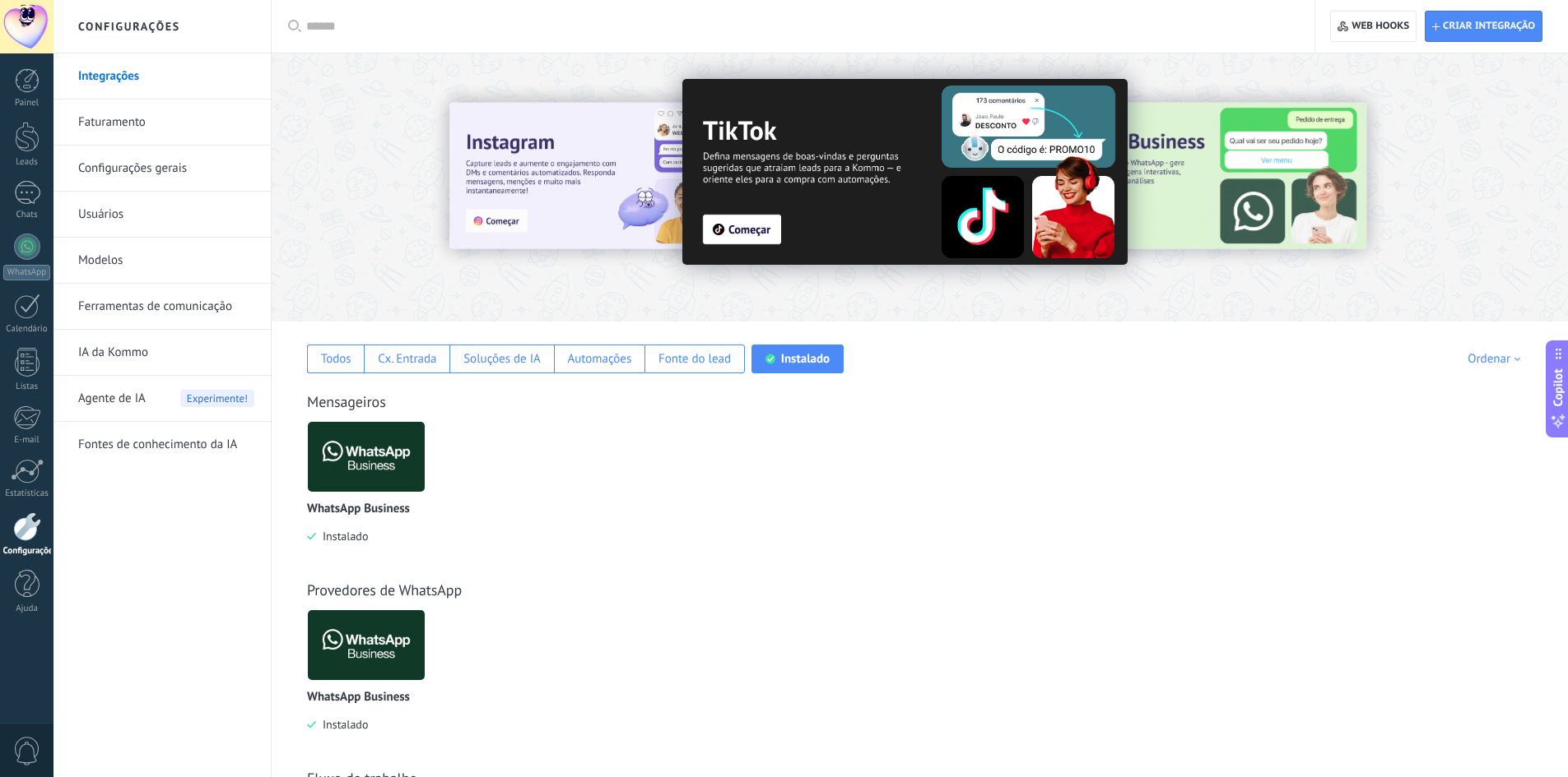
click at [927, 465] on div "WhatsApp Business Instalado" at bounding box center [928, 495] width 1243 height 147
click at [1474, 21] on span "Criar integração" at bounding box center [1488, 26] width 92 height 13
type textarea "*********"
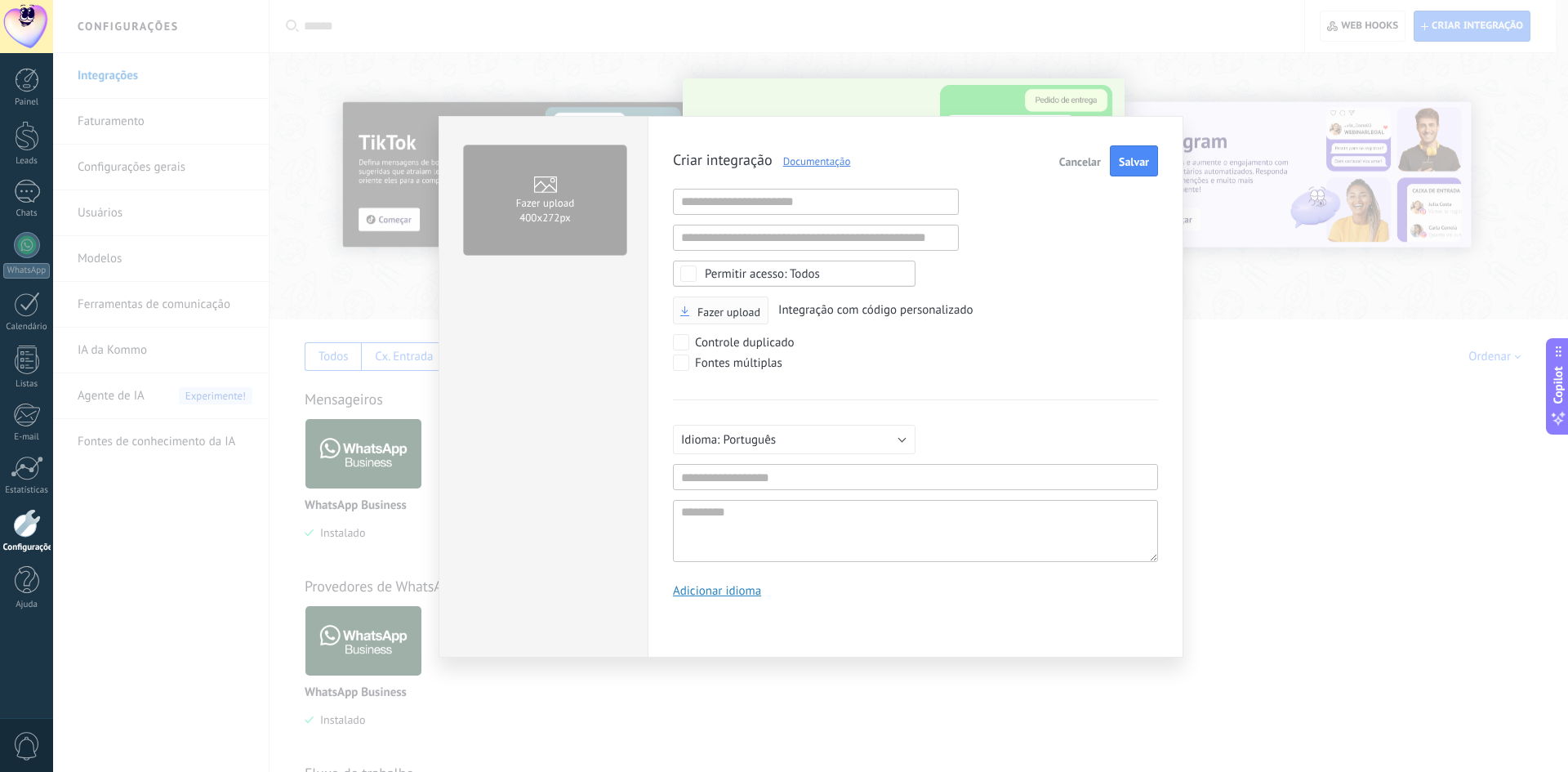
click at [697, 314] on span "Fazer upload" at bounding box center [720, 312] width 80 height 11
click at [0, 0] on input "Fazer upload" at bounding box center [0, 0] width 0 height 0
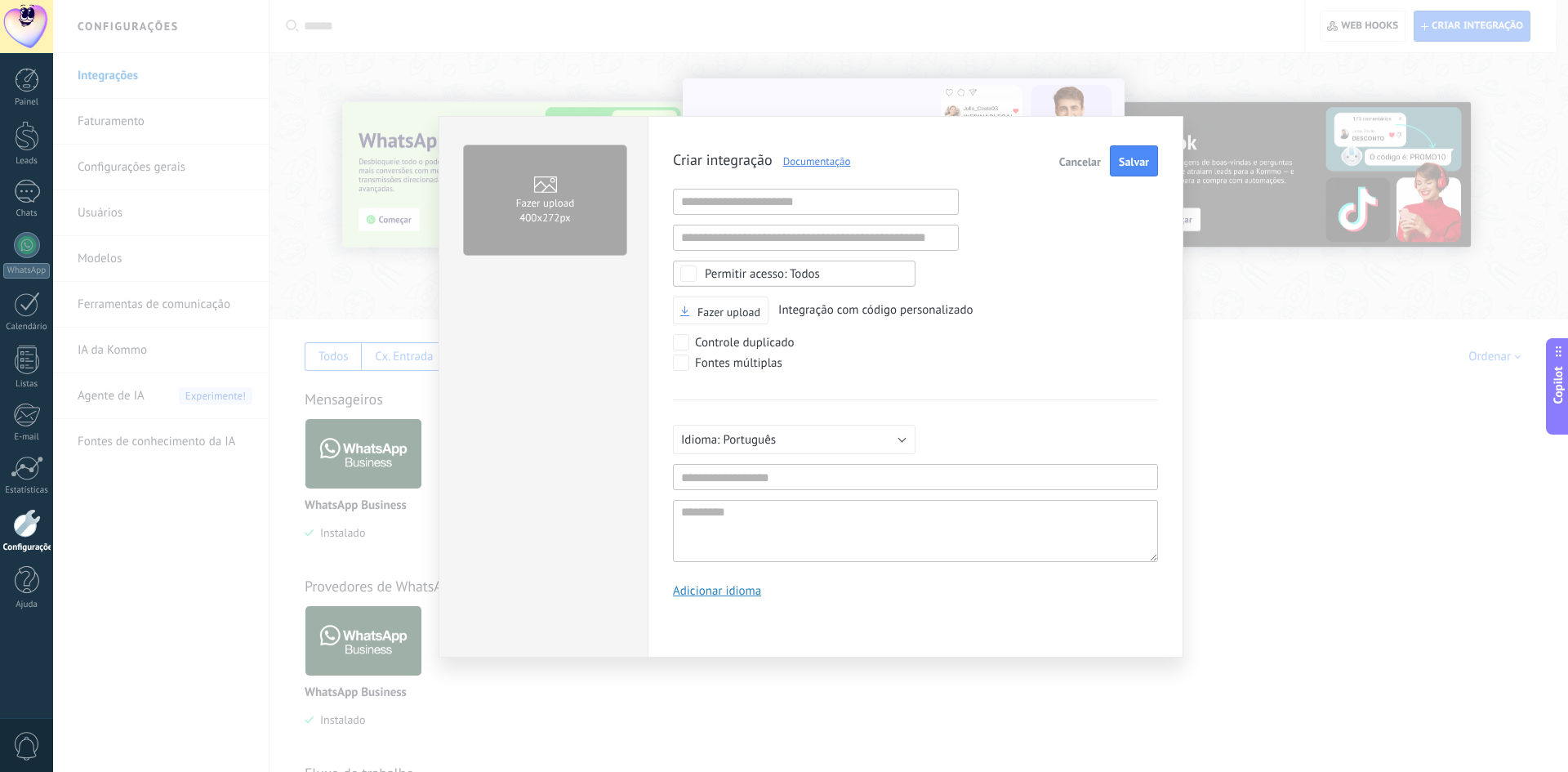
click at [1061, 159] on span "Cancelar" at bounding box center [1080, 161] width 41 height 11
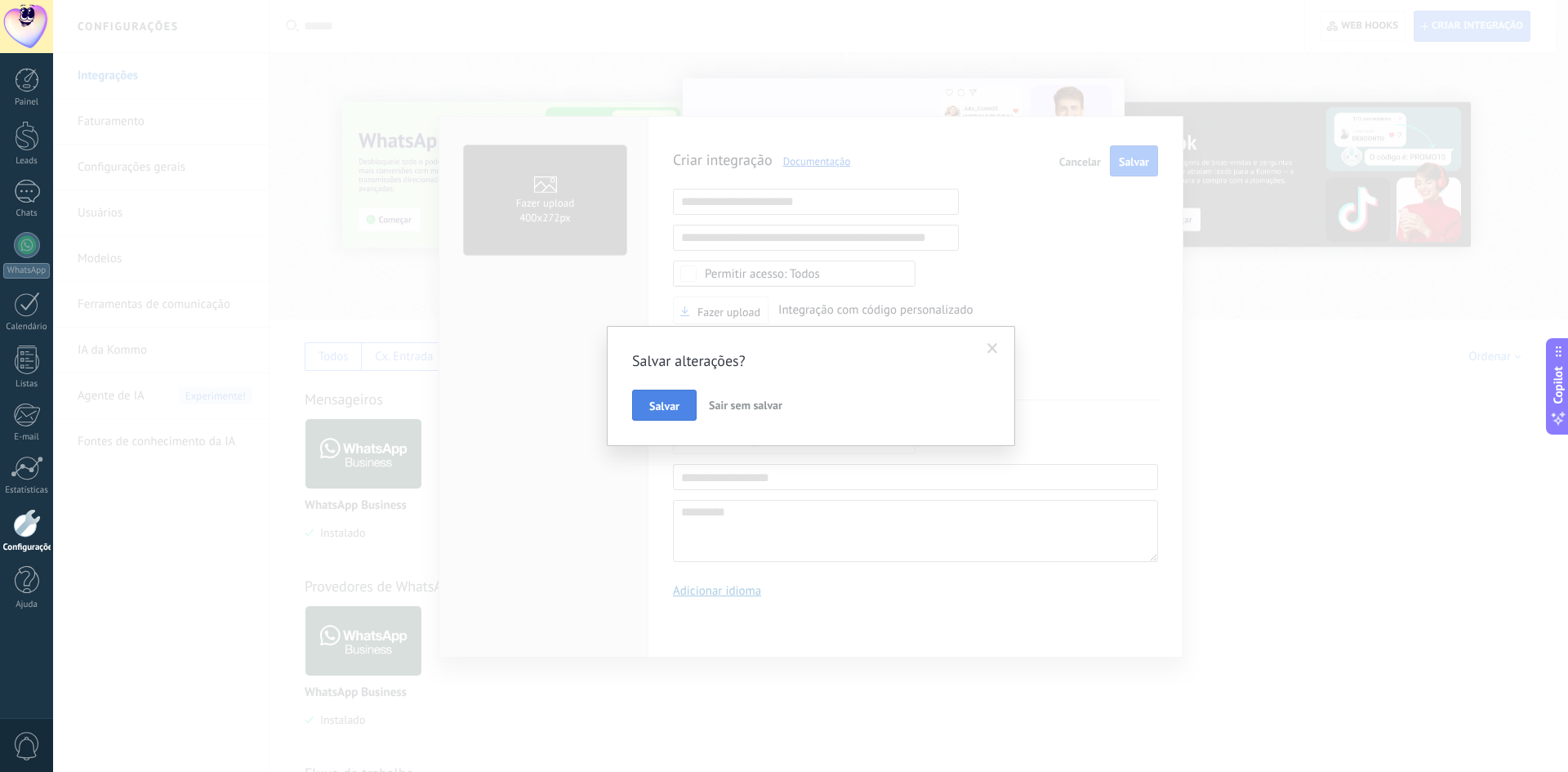
click at [666, 414] on button "Salvar" at bounding box center [664, 405] width 65 height 31
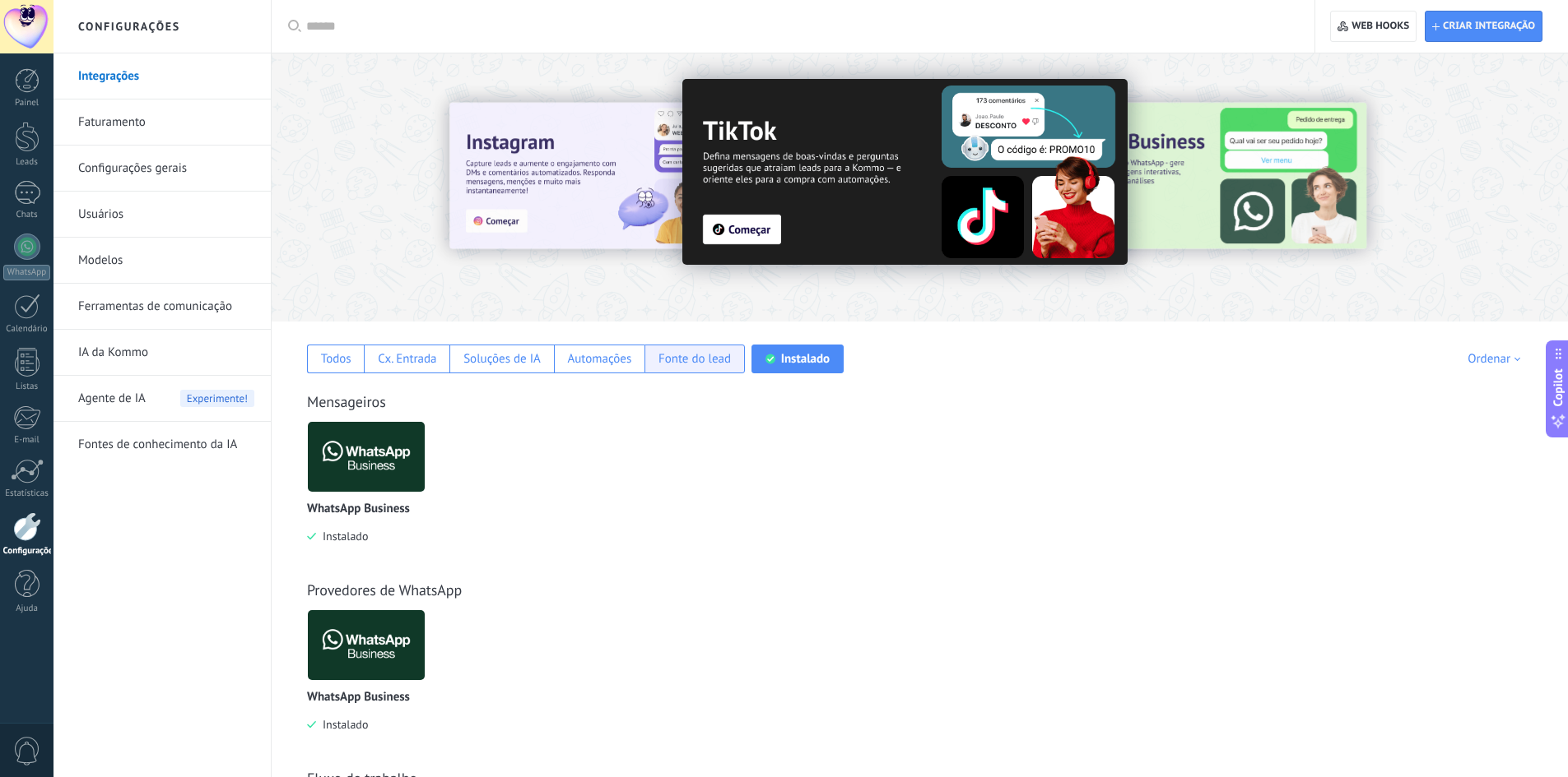
click at [687, 354] on div "Fonte do lead" at bounding box center [694, 359] width 72 height 16
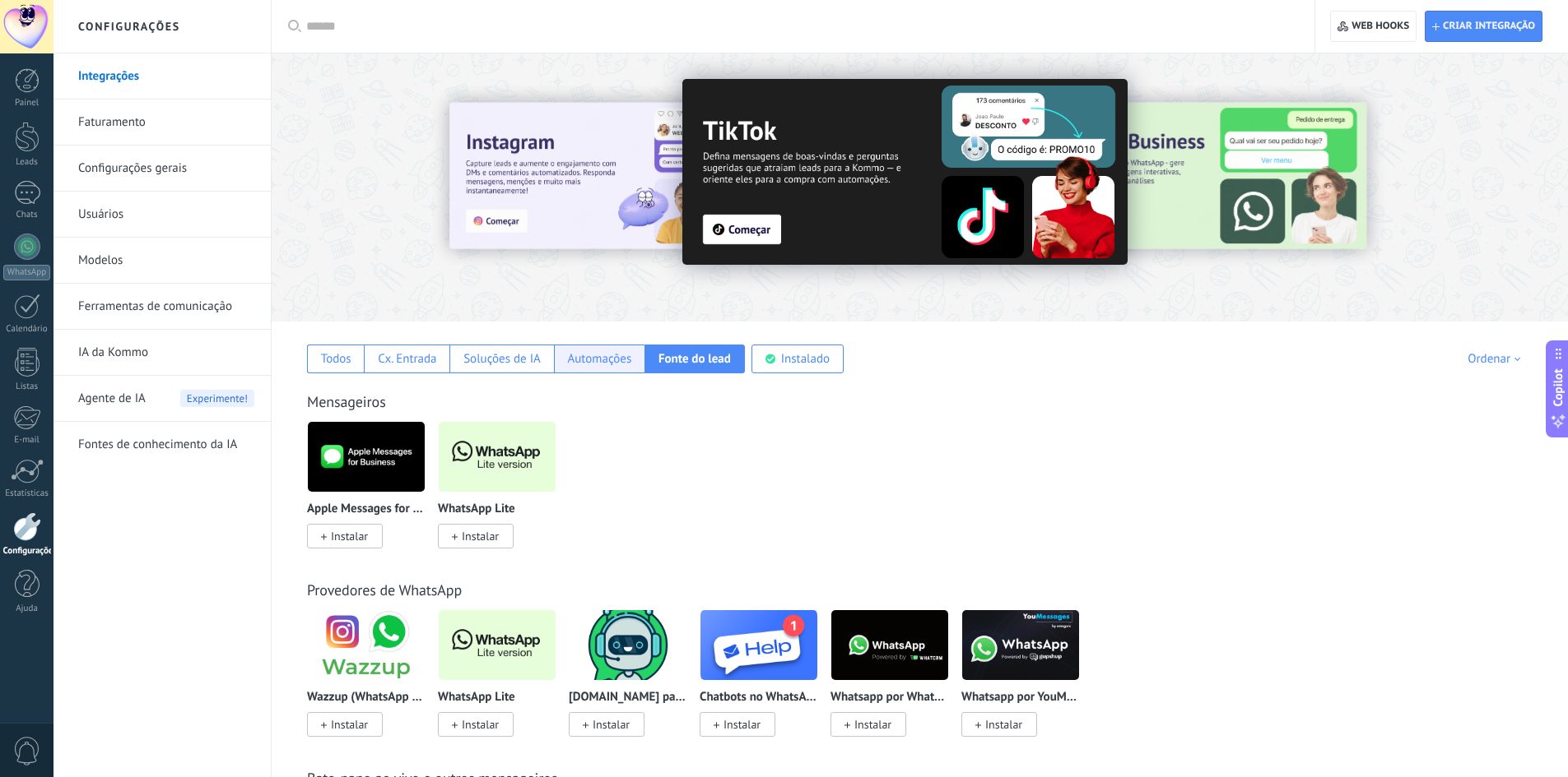
click at [613, 356] on div "Automações" at bounding box center [599, 359] width 64 height 16
click at [508, 356] on div "Soluções de IA" at bounding box center [502, 359] width 77 height 16
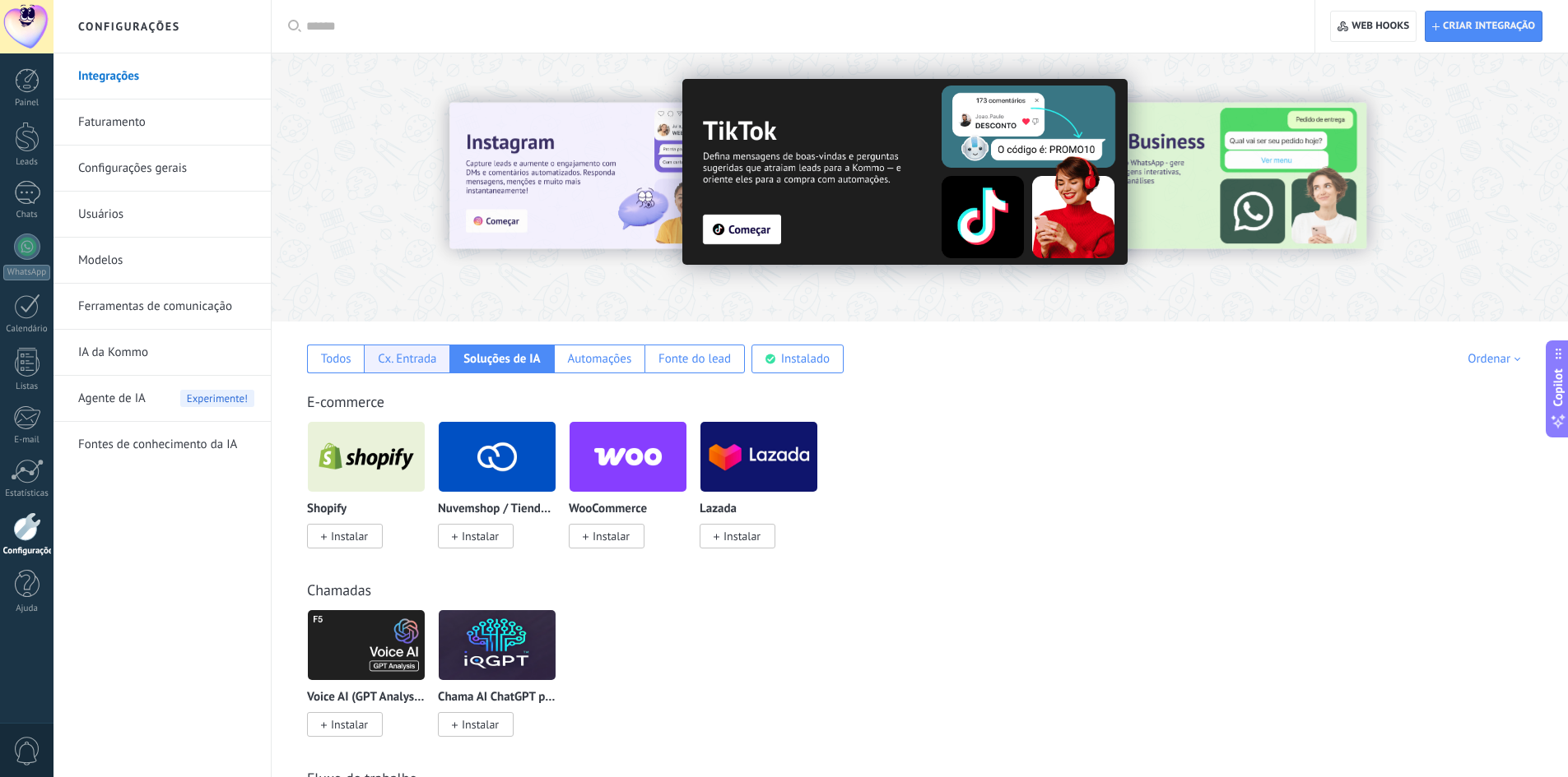
click at [412, 357] on div "Cx. Entrada" at bounding box center [406, 359] width 58 height 16
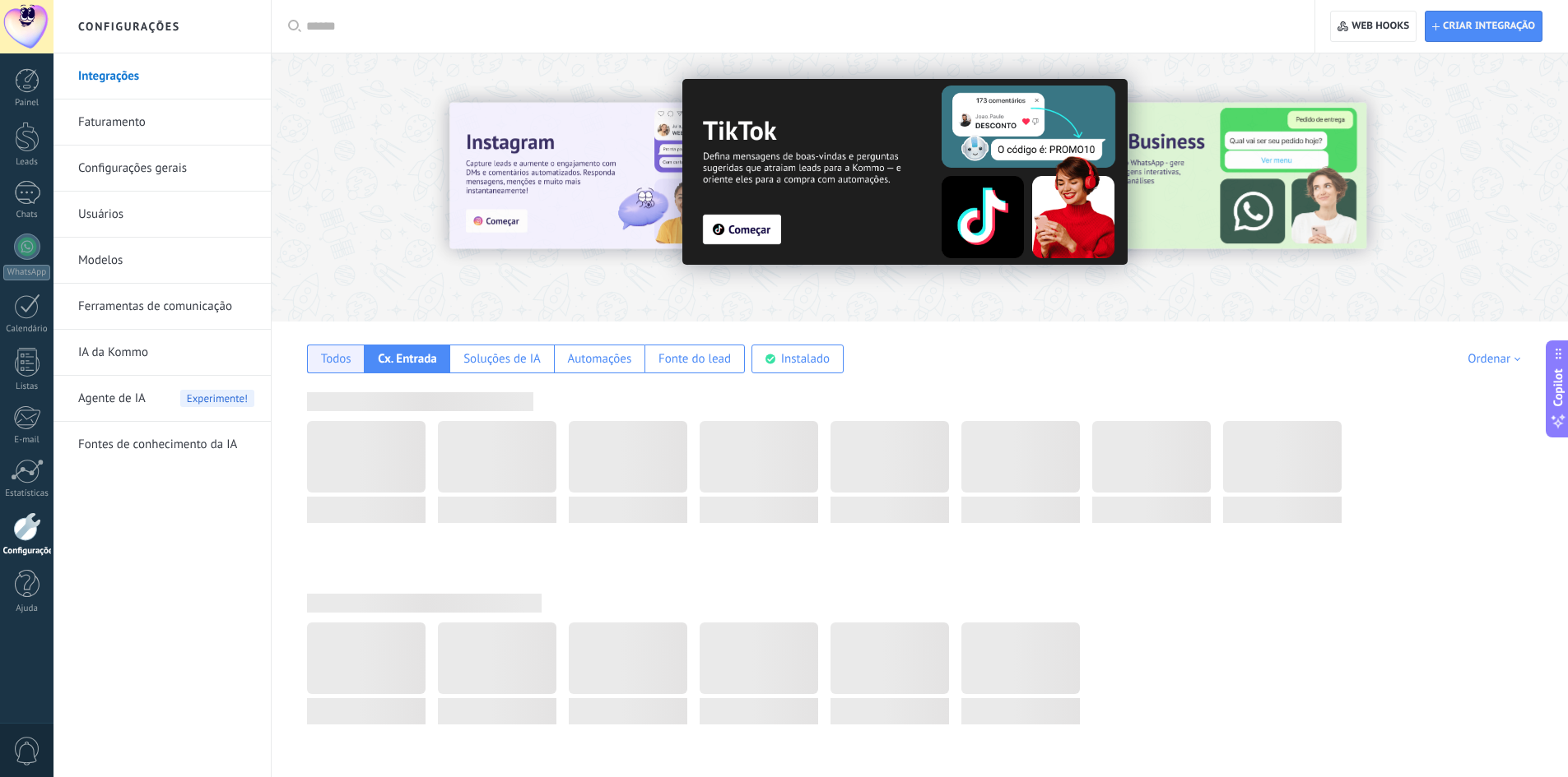
click at [339, 354] on div "Todos" at bounding box center [336, 359] width 30 height 16
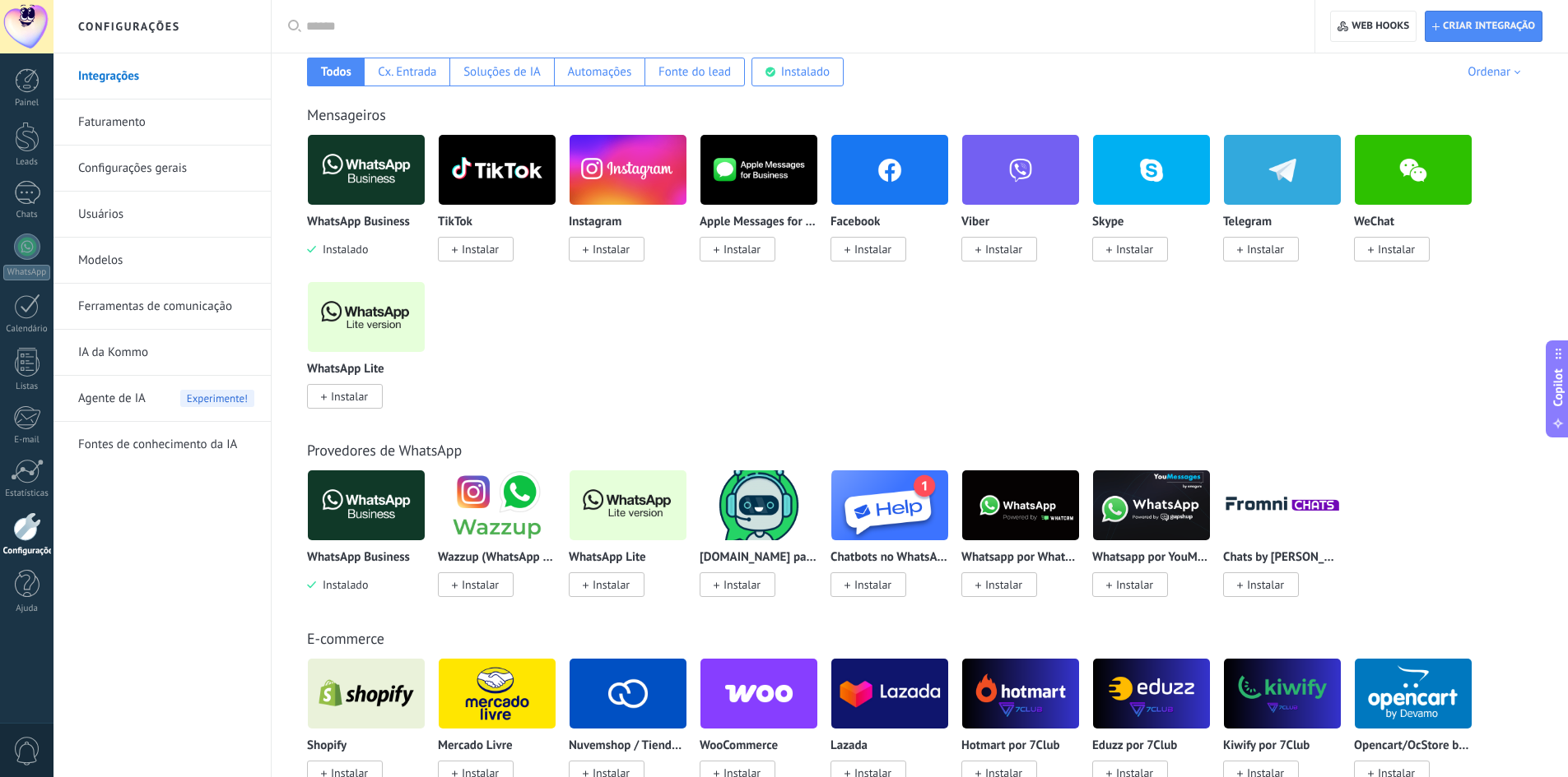
scroll to position [0, 0]
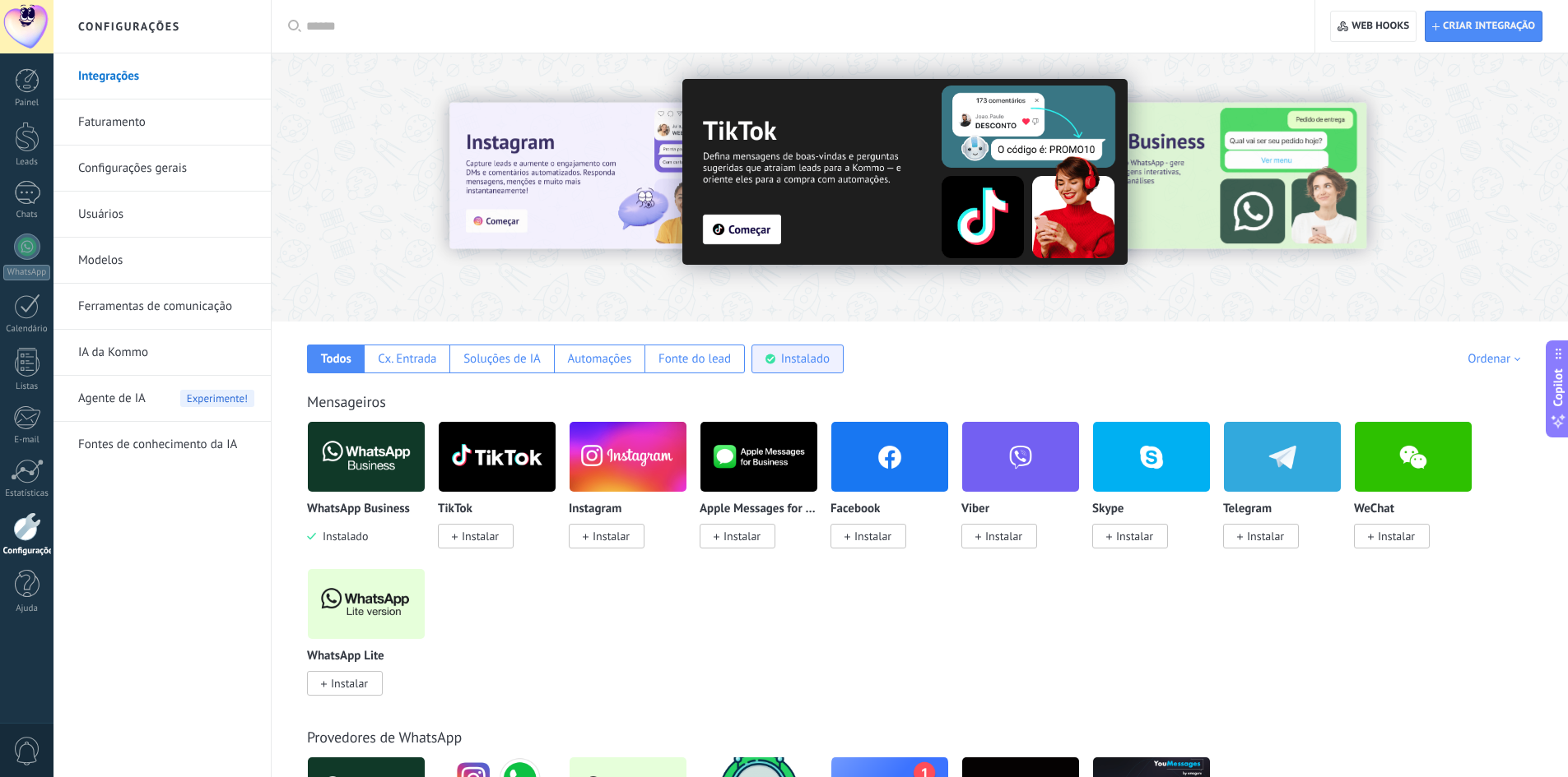
click at [800, 357] on div "Instalado" at bounding box center [805, 359] width 49 height 16
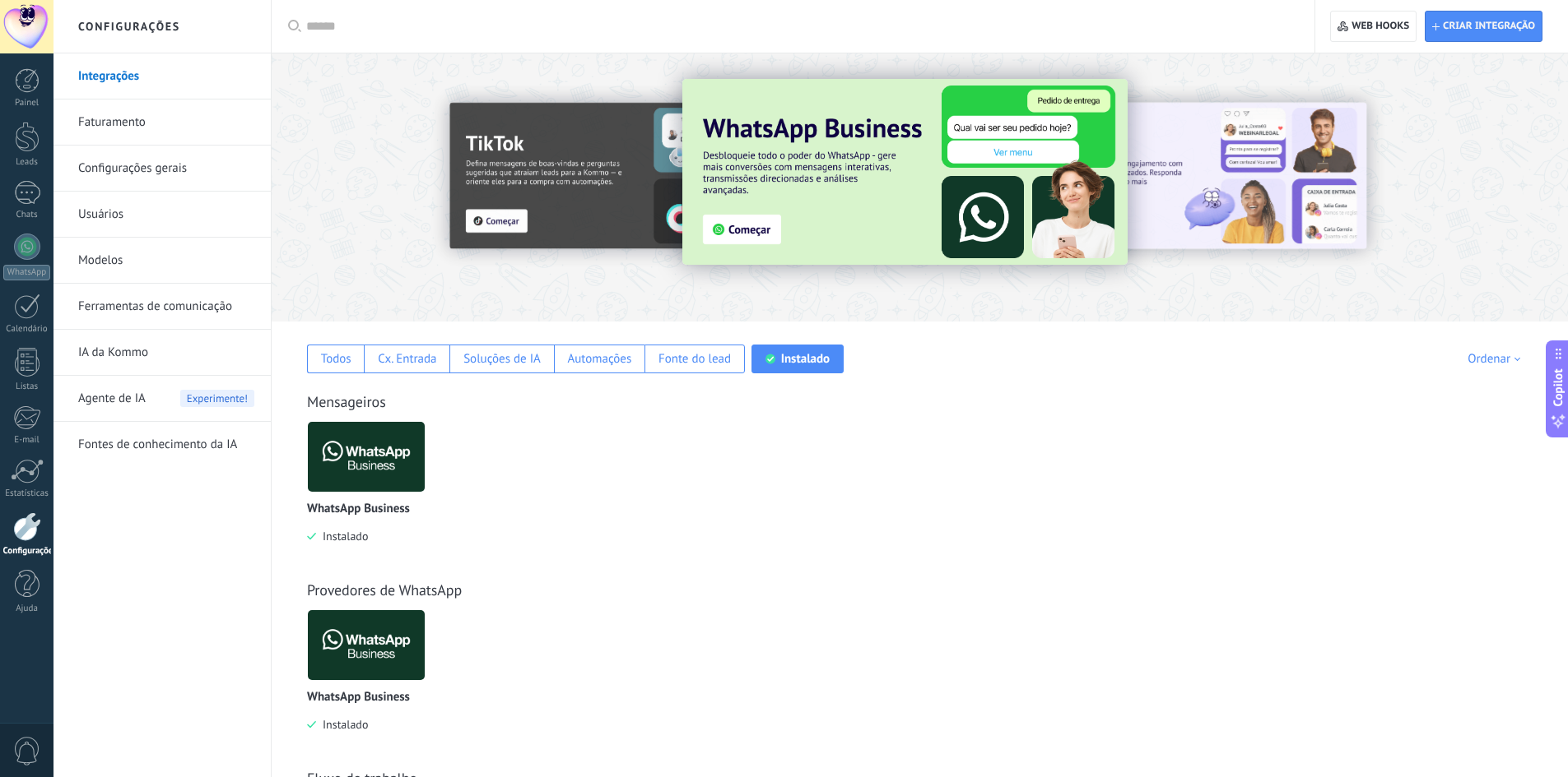
click at [848, 215] on img at bounding box center [904, 172] width 445 height 186
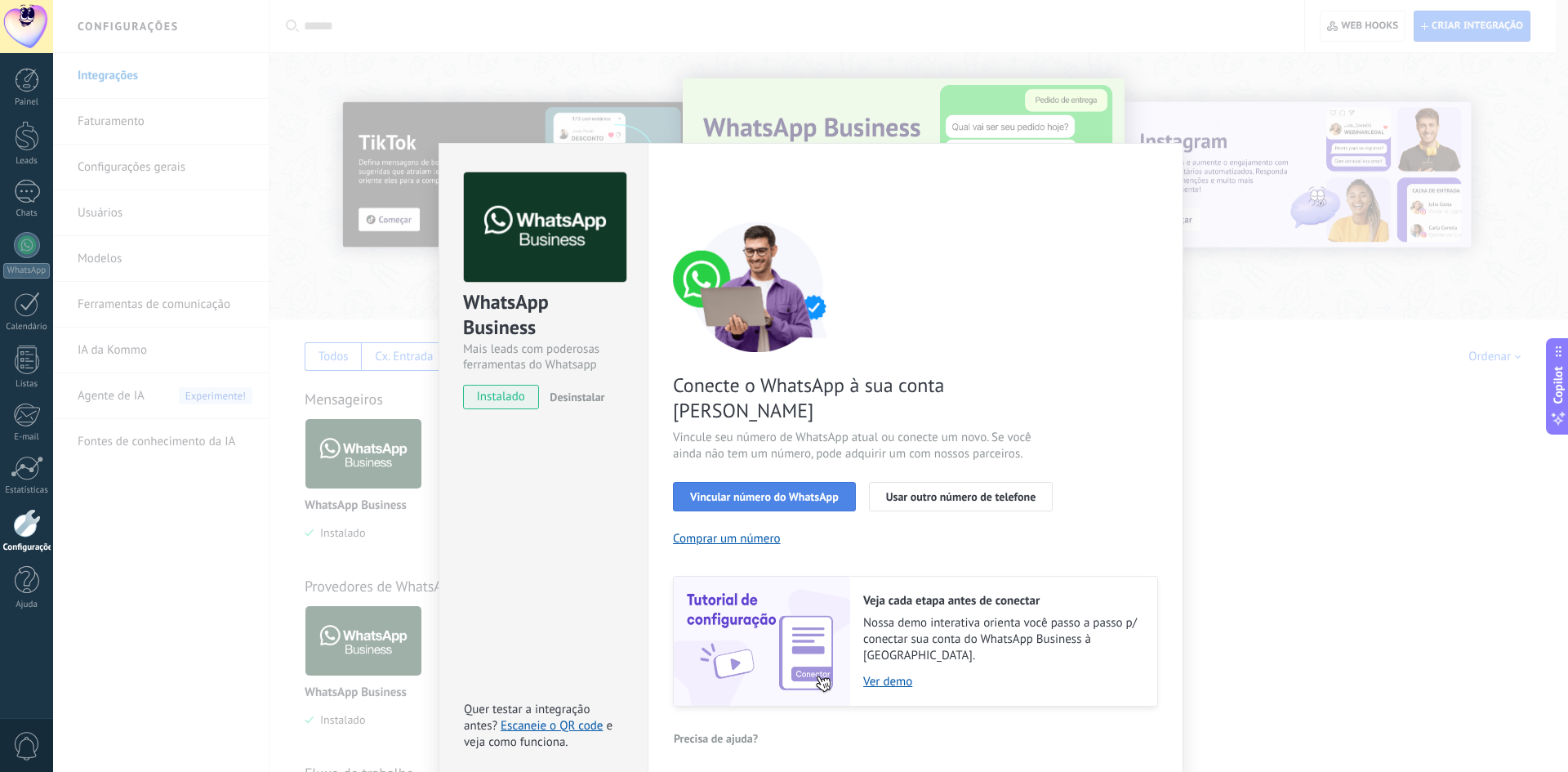
click at [743, 491] on span "Vincular número do WhatsApp" at bounding box center [764, 496] width 149 height 11
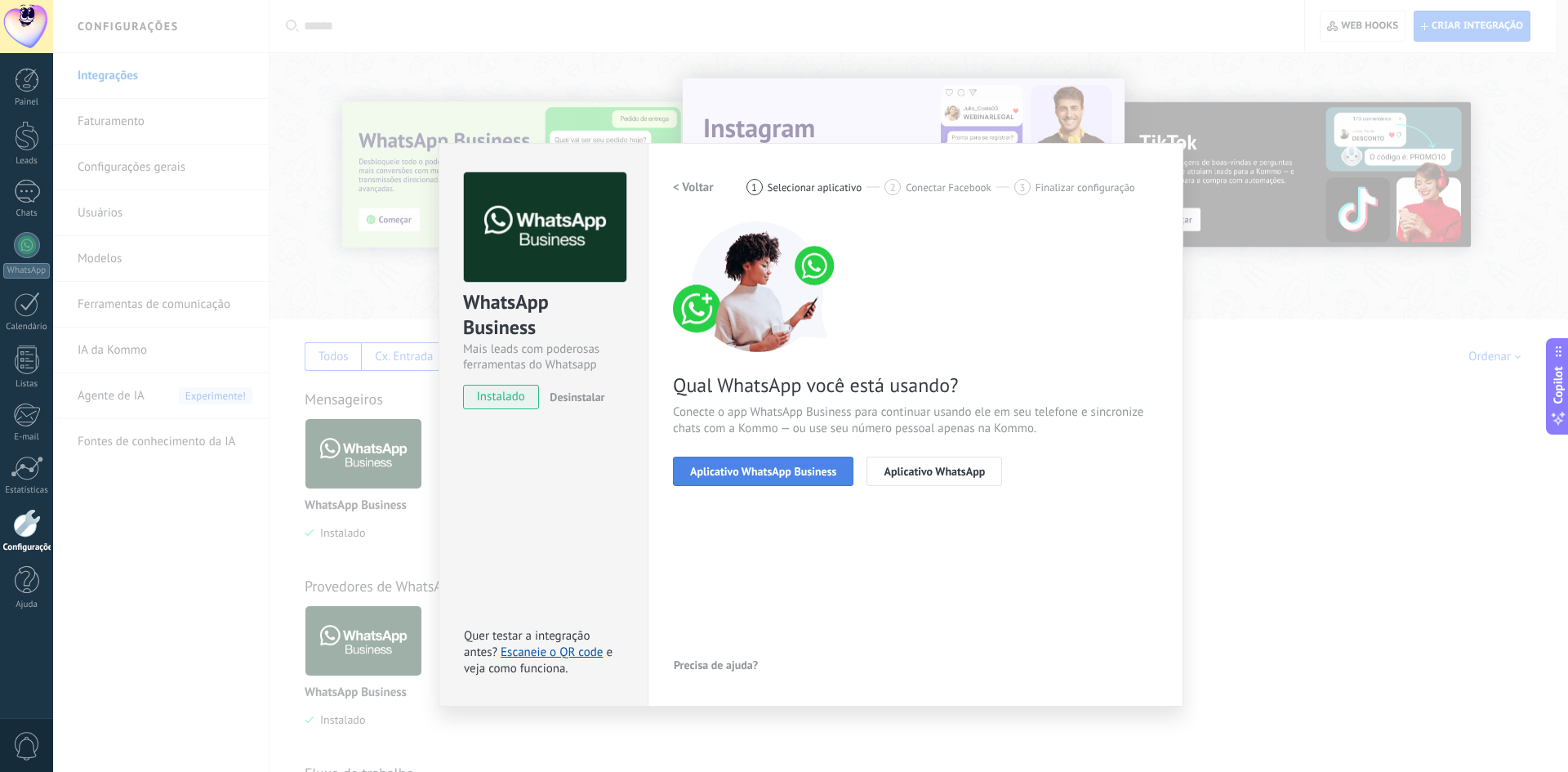
click at [737, 470] on span "Aplicativo WhatsApp Business" at bounding box center [763, 471] width 146 height 11
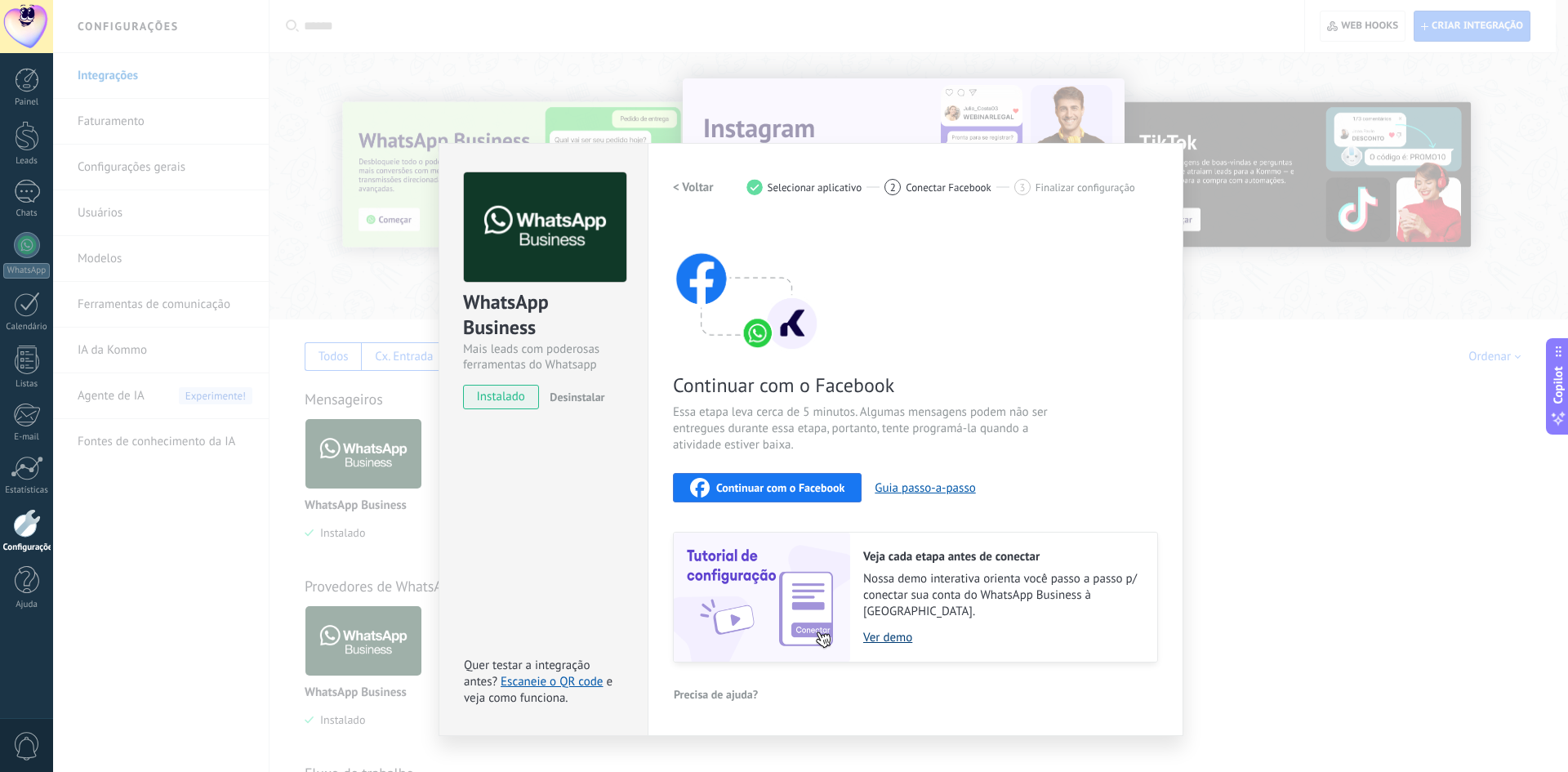
click at [889, 630] on link "Ver demo" at bounding box center [1001, 638] width 277 height 16
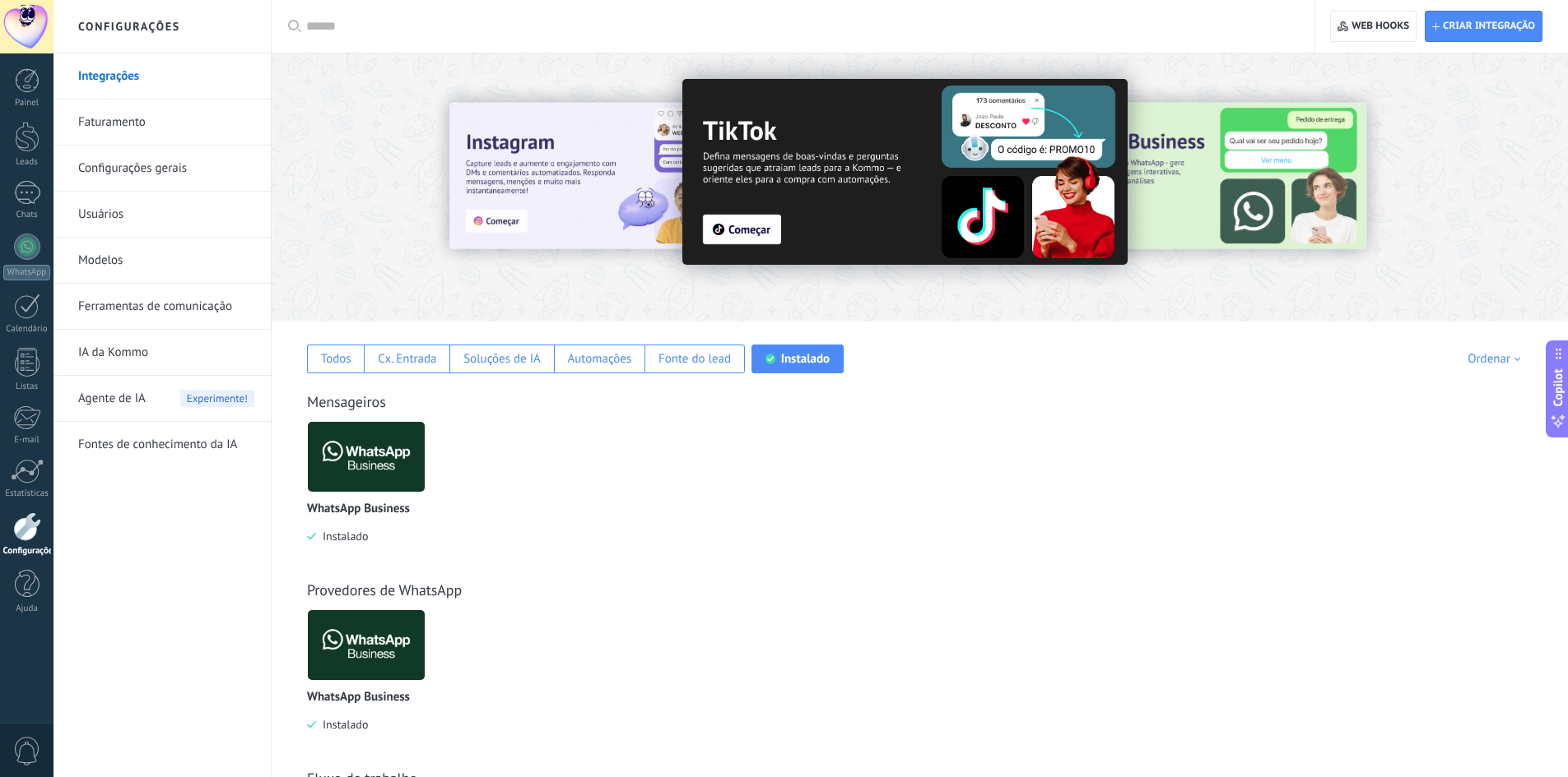
scroll to position [165, 0]
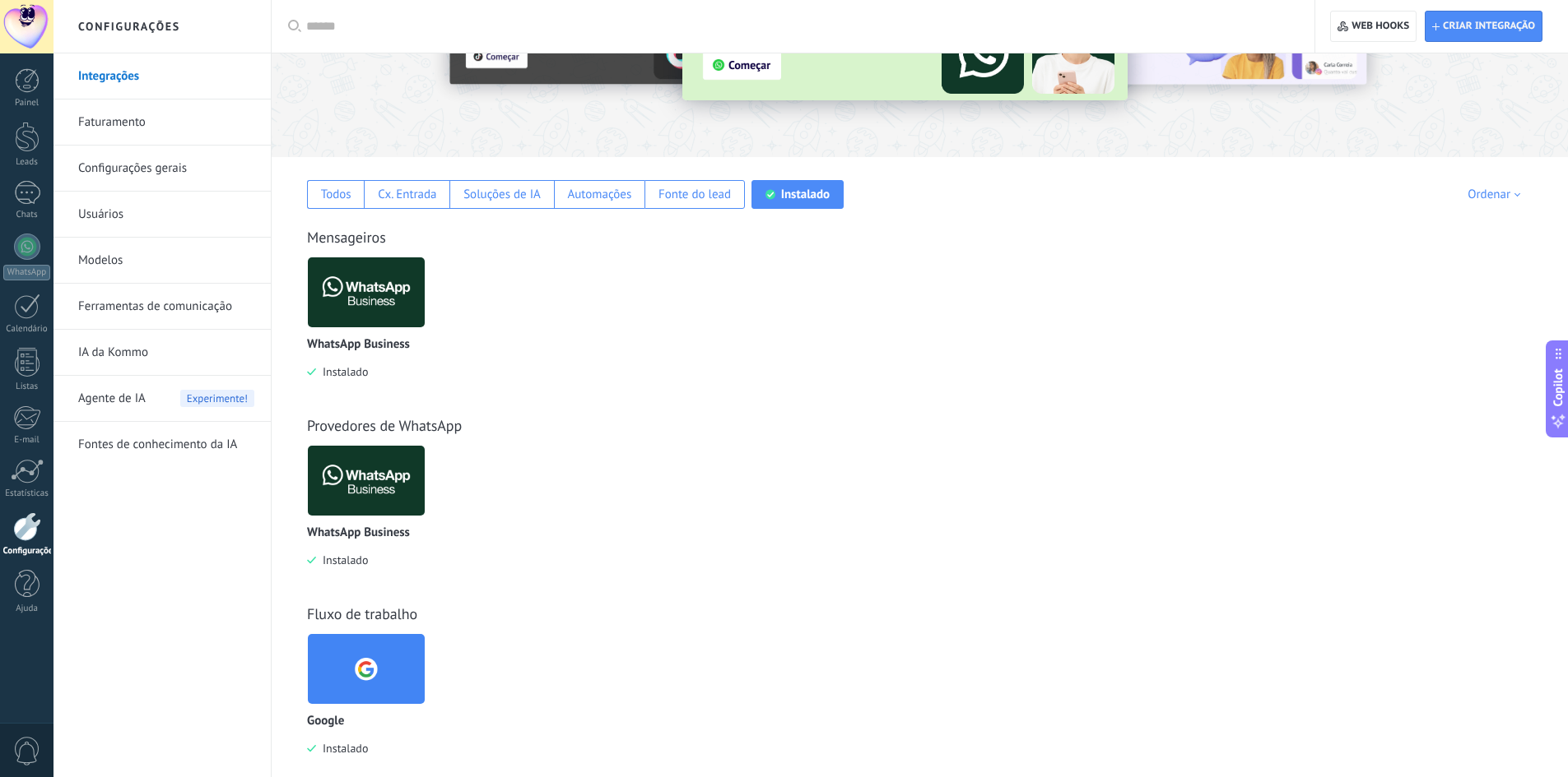
click at [121, 166] on link "Configurações gerais" at bounding box center [166, 168] width 176 height 46
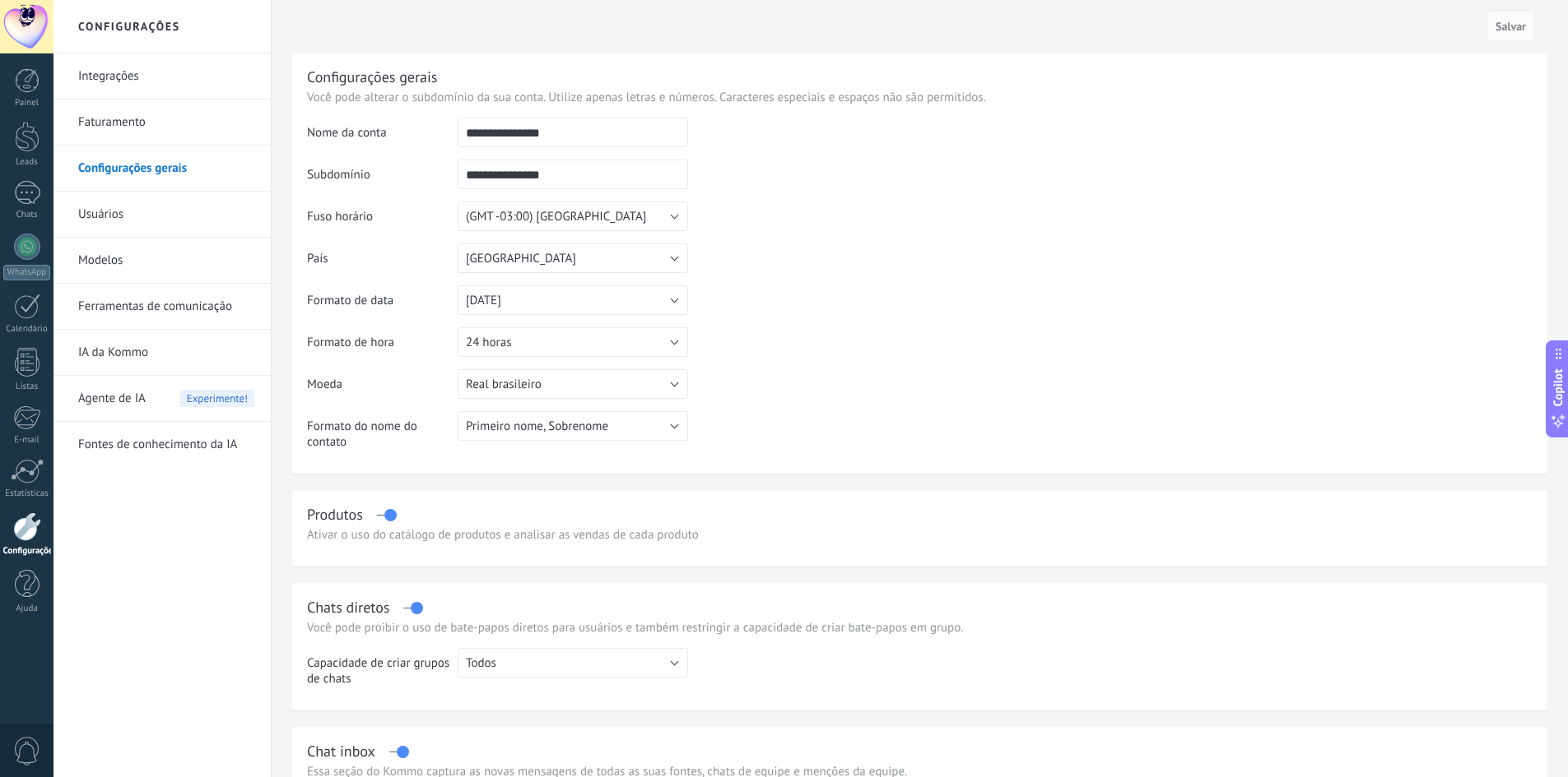
click at [113, 119] on link "Faturamento" at bounding box center [166, 122] width 176 height 46
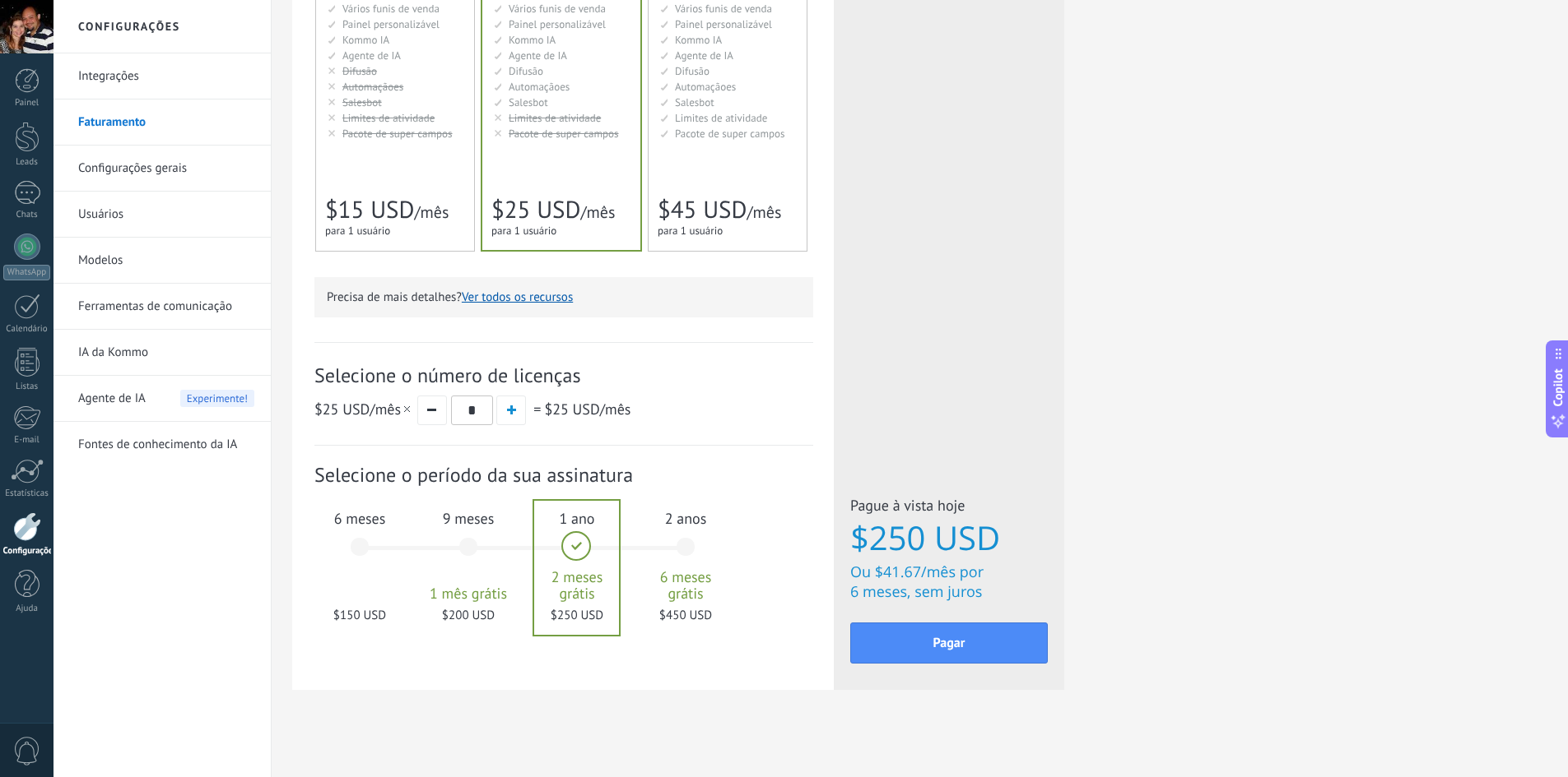
scroll to position [337, 0]
